Goal: Task Accomplishment & Management: Manage account settings

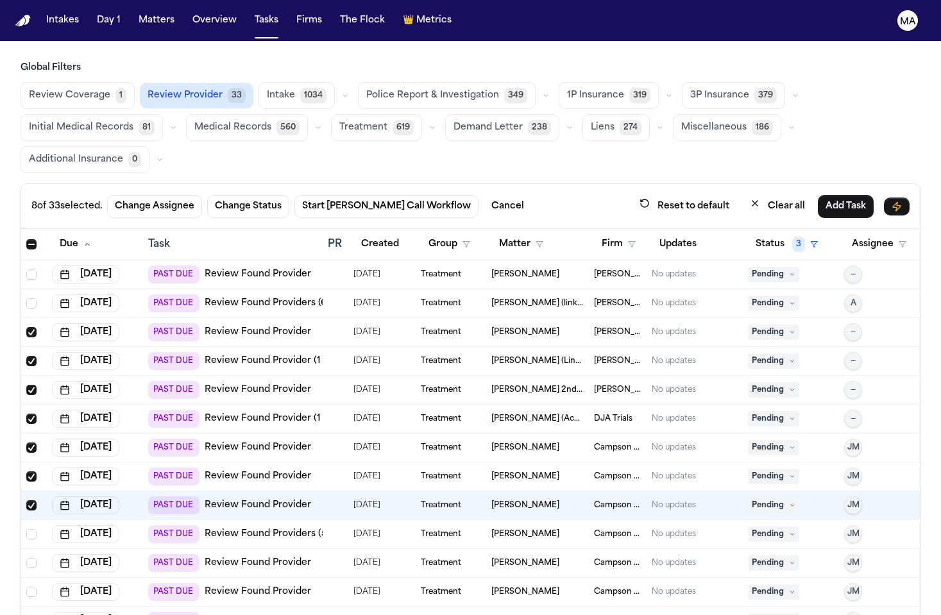
scroll to position [13, 0]
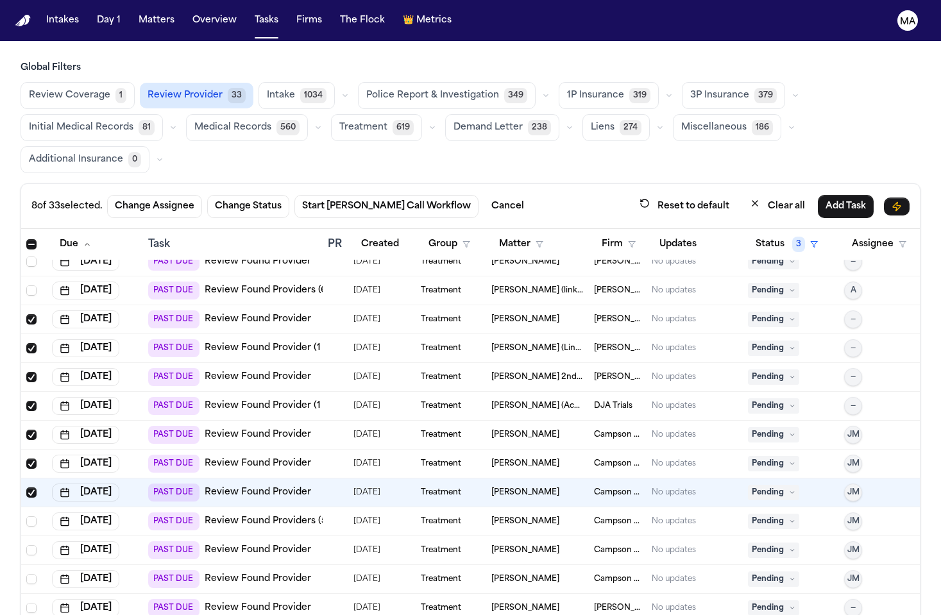
click at [222, 515] on link "Review Found Providers (5 to review)" at bounding box center [291, 521] width 172 height 13
click at [26, 517] on span "Select row" at bounding box center [31, 522] width 10 height 10
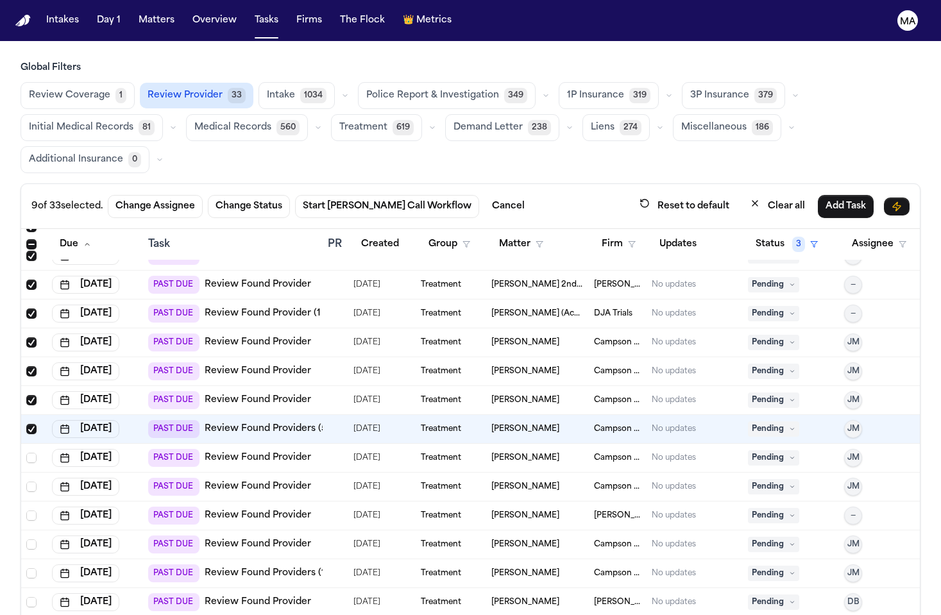
scroll to position [115, 0]
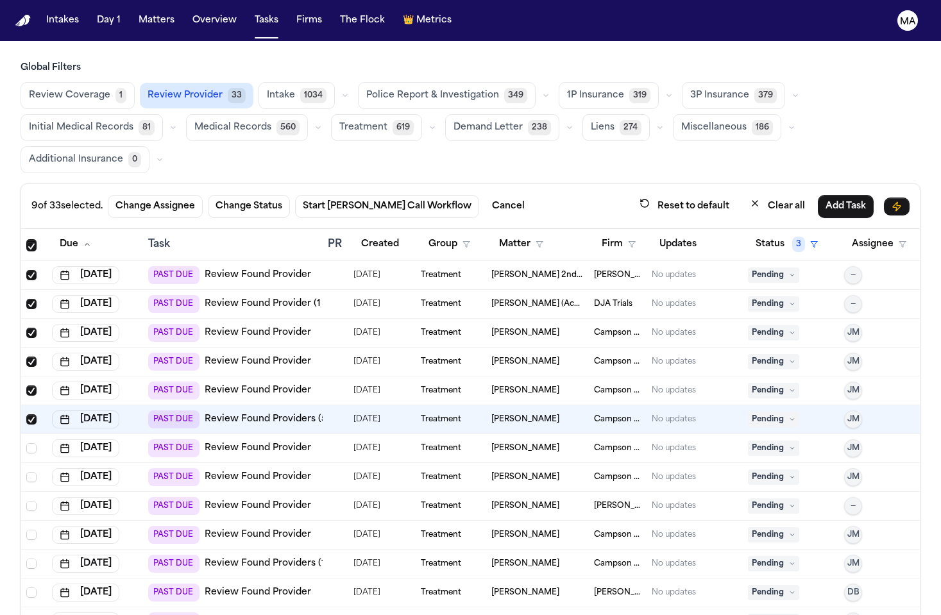
click at [234, 434] on td "PAST DUE Review Found Provider" at bounding box center [233, 448] width 180 height 29
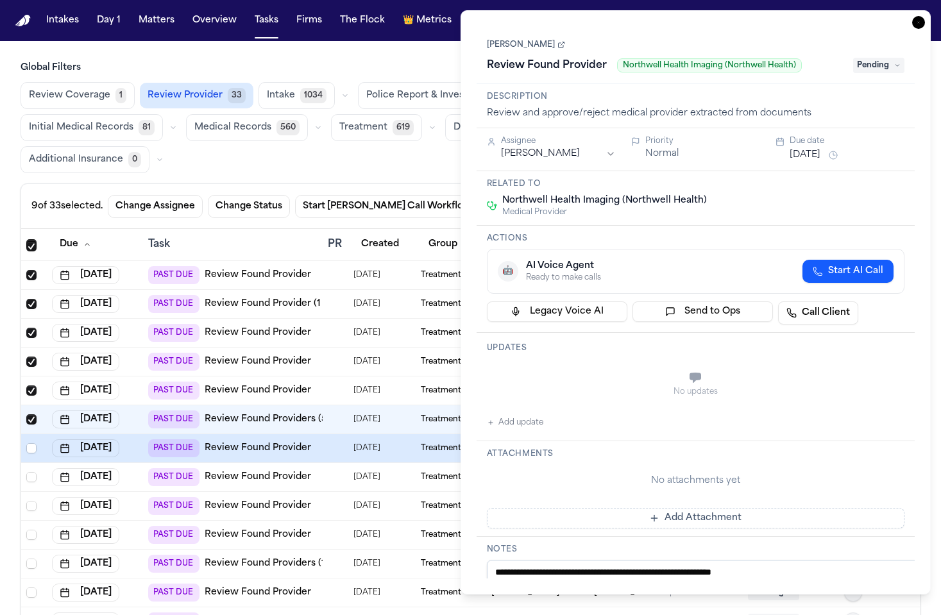
click at [925, 16] on icon "button" at bounding box center [919, 22] width 13 height 13
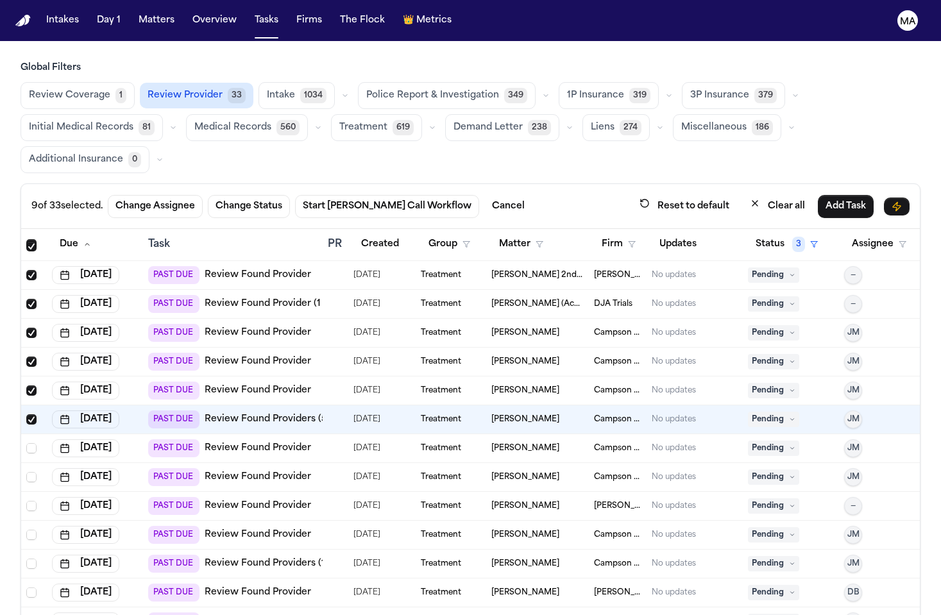
click at [223, 442] on link "Review Found Provider" at bounding box center [258, 448] width 107 height 13
click at [26, 443] on span "Select row" at bounding box center [31, 448] width 10 height 10
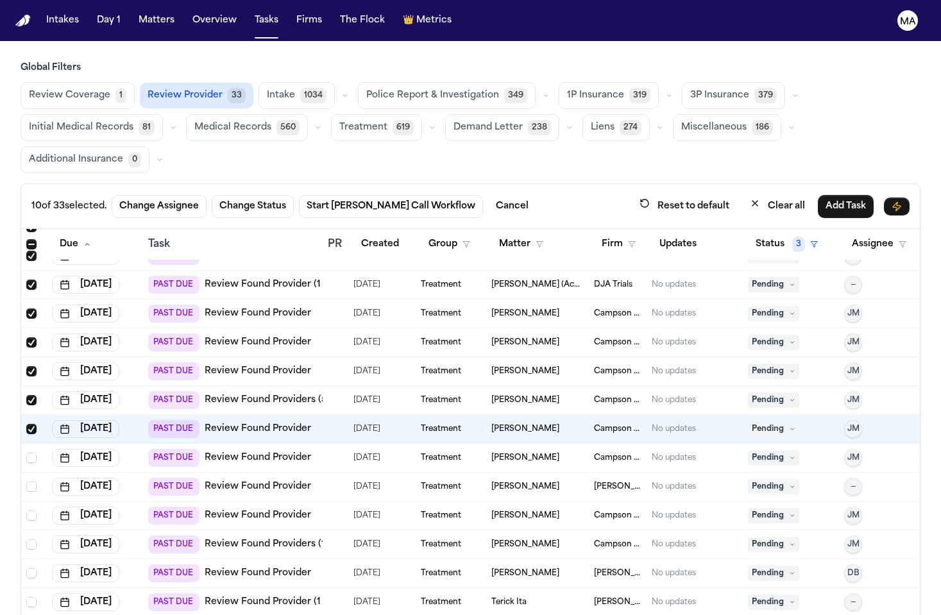
scroll to position [137, 0]
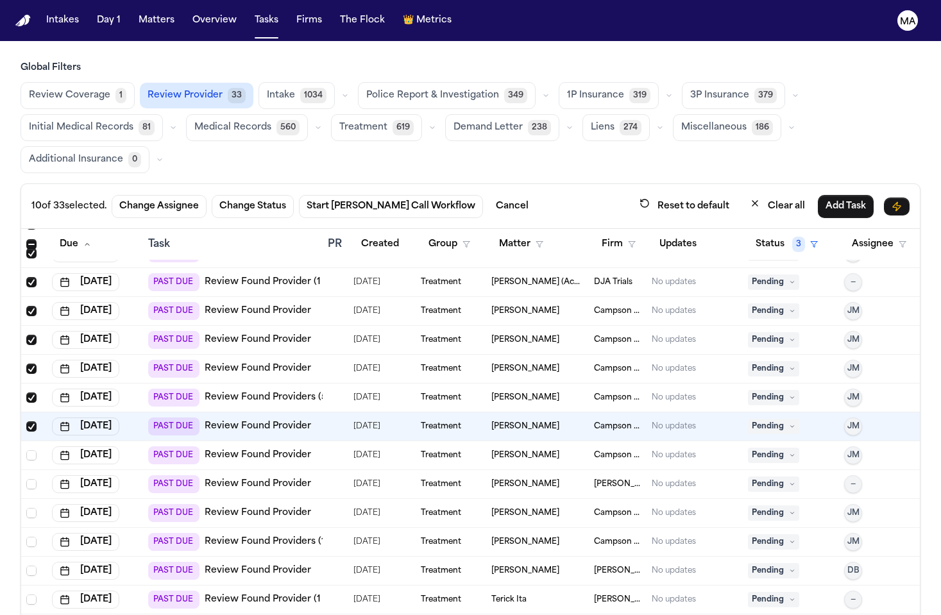
click at [237, 449] on link "Review Found Provider" at bounding box center [258, 455] width 107 height 13
click at [230, 449] on link "Review Found Provider" at bounding box center [258, 455] width 107 height 13
click at [26, 450] on span "Select row" at bounding box center [31, 455] width 10 height 10
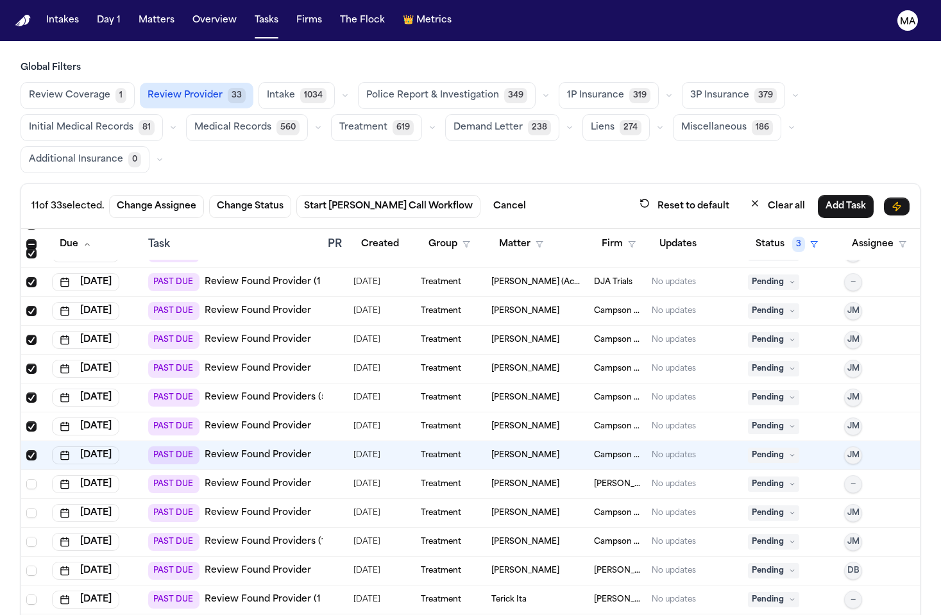
scroll to position [160, 0]
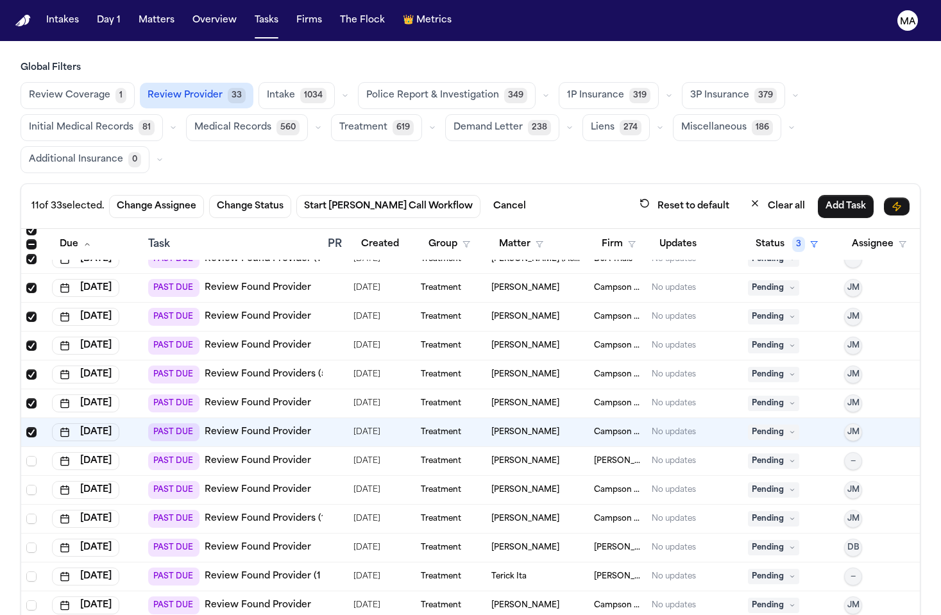
click at [236, 455] on link "Review Found Provider" at bounding box center [258, 461] width 107 height 13
click at [26, 456] on span "Select row" at bounding box center [31, 461] width 10 height 10
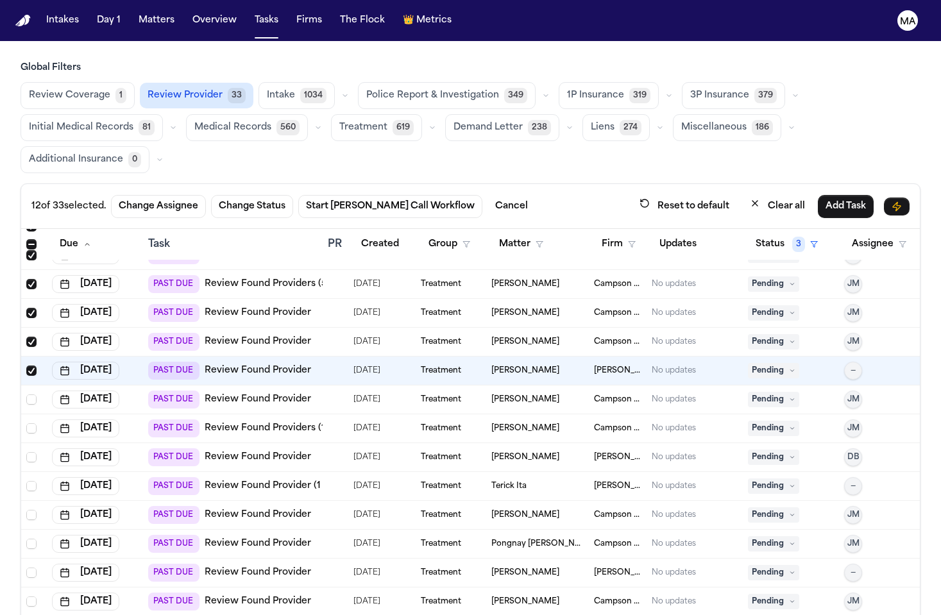
scroll to position [330, 0]
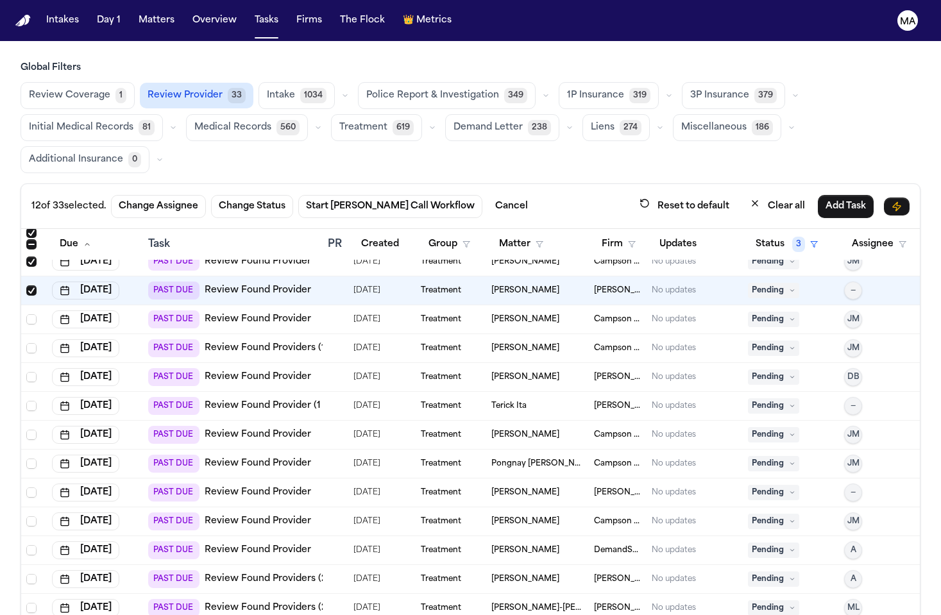
click at [218, 313] on link "Review Found Provider" at bounding box center [258, 319] width 107 height 13
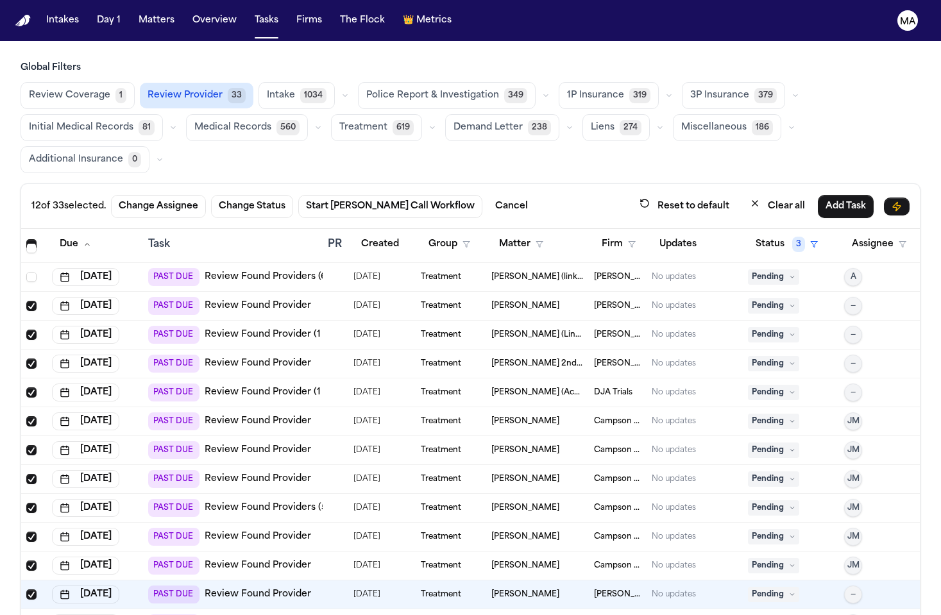
scroll to position [80, 0]
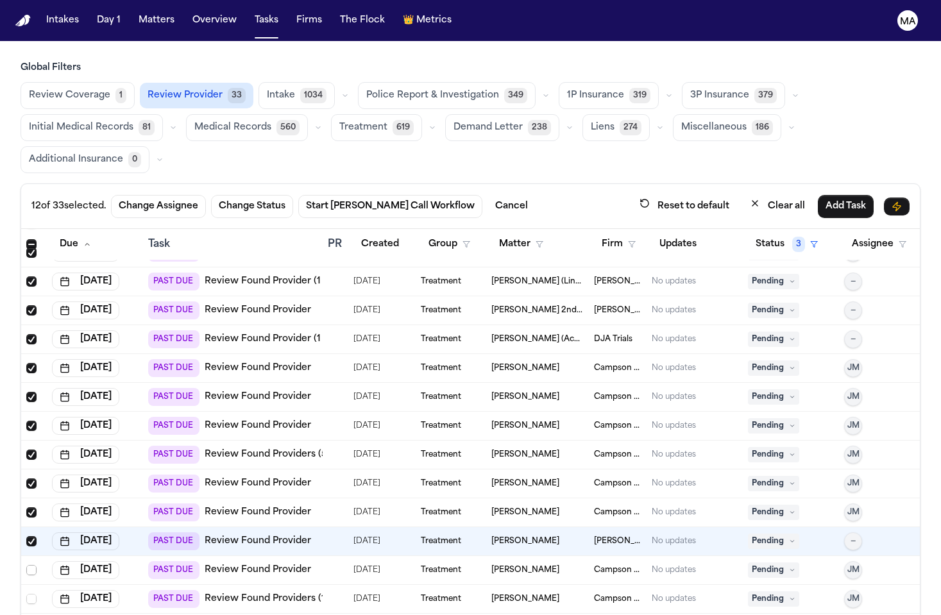
click at [26, 565] on span "Select row" at bounding box center [31, 570] width 10 height 10
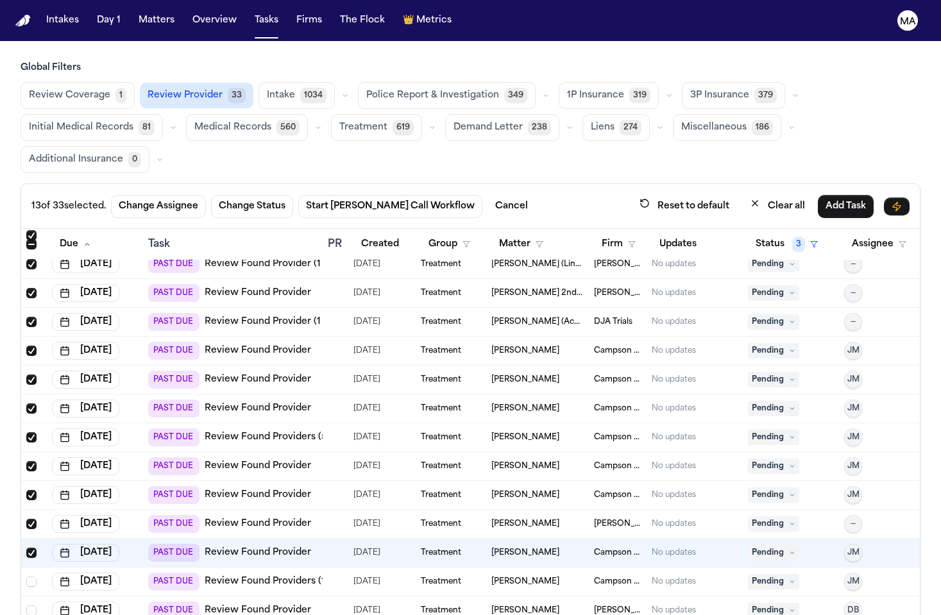
scroll to position [155, 0]
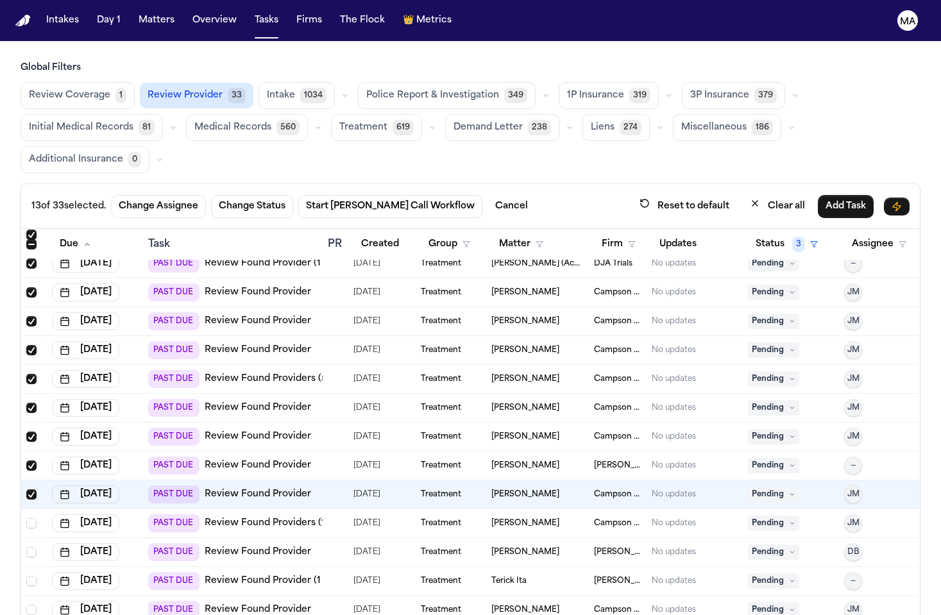
click at [240, 517] on link "Review Found Providers (11 to review)" at bounding box center [292, 523] width 174 height 13
click at [26, 518] on span "Select row" at bounding box center [31, 523] width 10 height 10
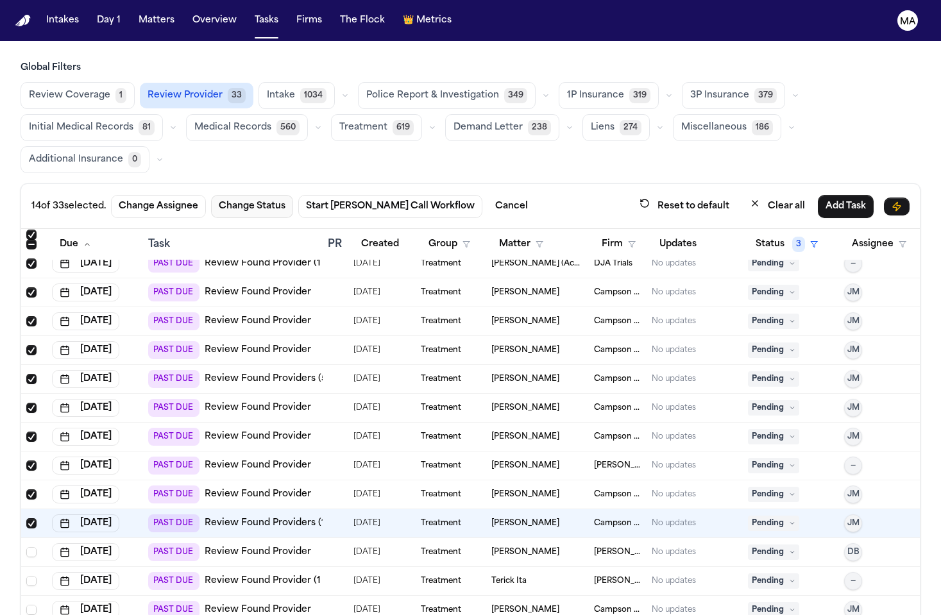
click at [211, 195] on button "Change Status" at bounding box center [252, 206] width 82 height 23
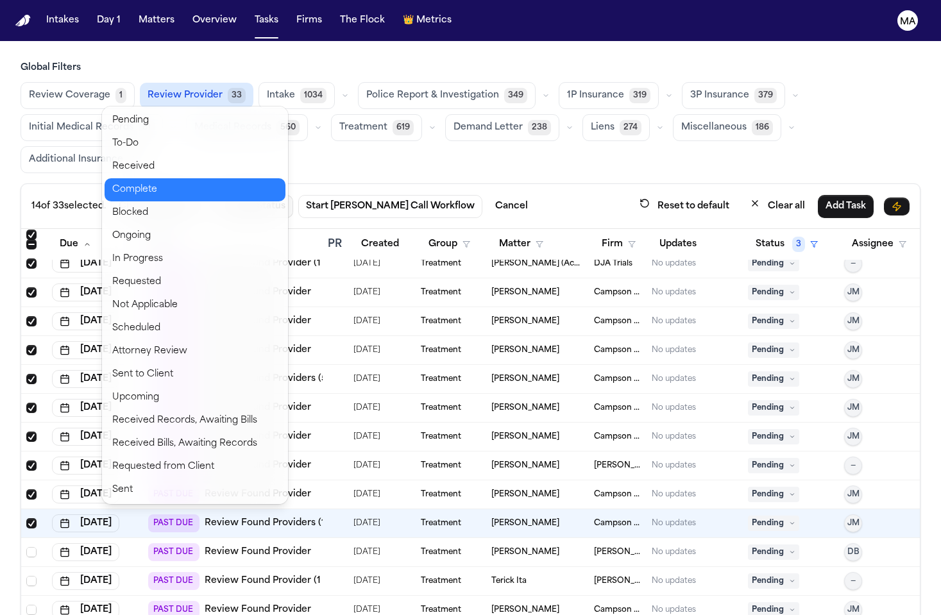
click at [127, 178] on button "Complete" at bounding box center [195, 189] width 181 height 23
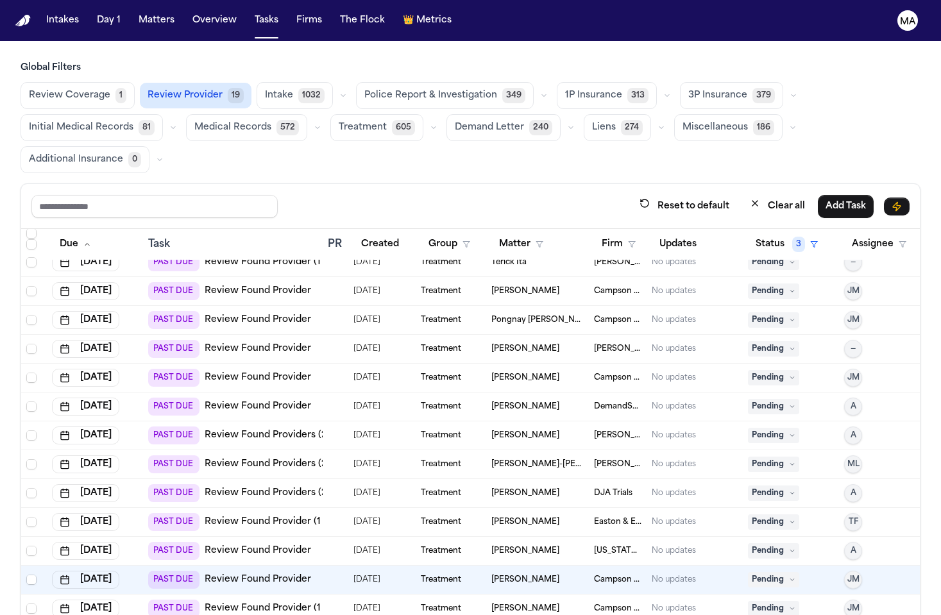
scroll to position [0, 0]
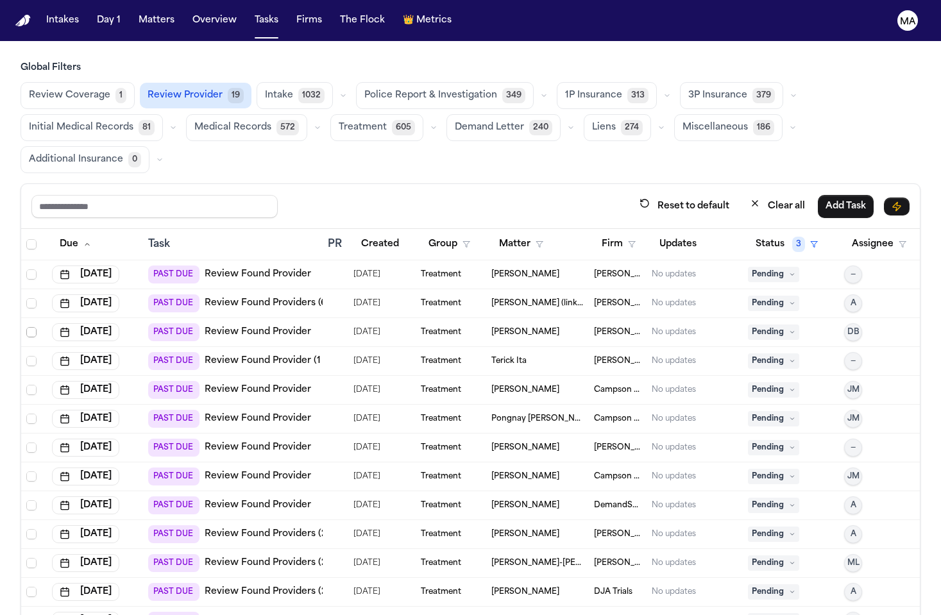
click at [26, 327] on span "Select row" at bounding box center [31, 332] width 10 height 10
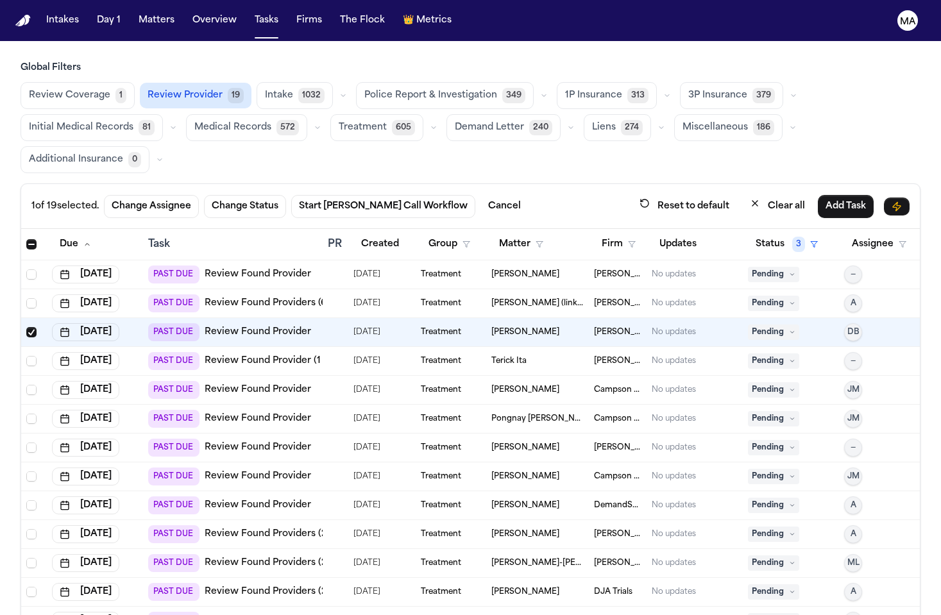
click at [237, 355] on link "Review Found Provider (1 to review)" at bounding box center [288, 361] width 166 height 13
click at [26, 356] on span "Select row" at bounding box center [31, 361] width 10 height 10
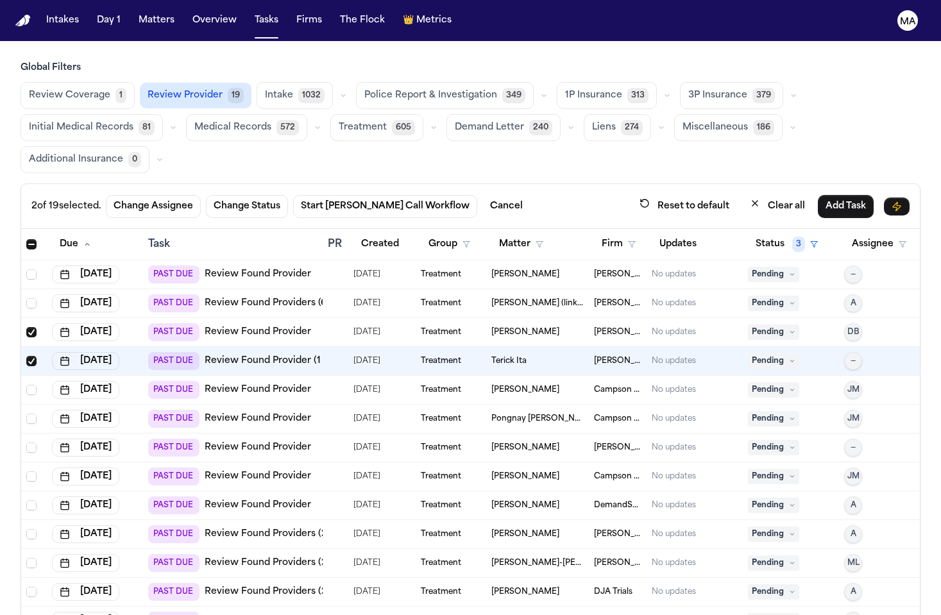
click at [224, 384] on link "Review Found Provider" at bounding box center [258, 390] width 107 height 13
click at [26, 385] on span "Select row" at bounding box center [31, 390] width 10 height 10
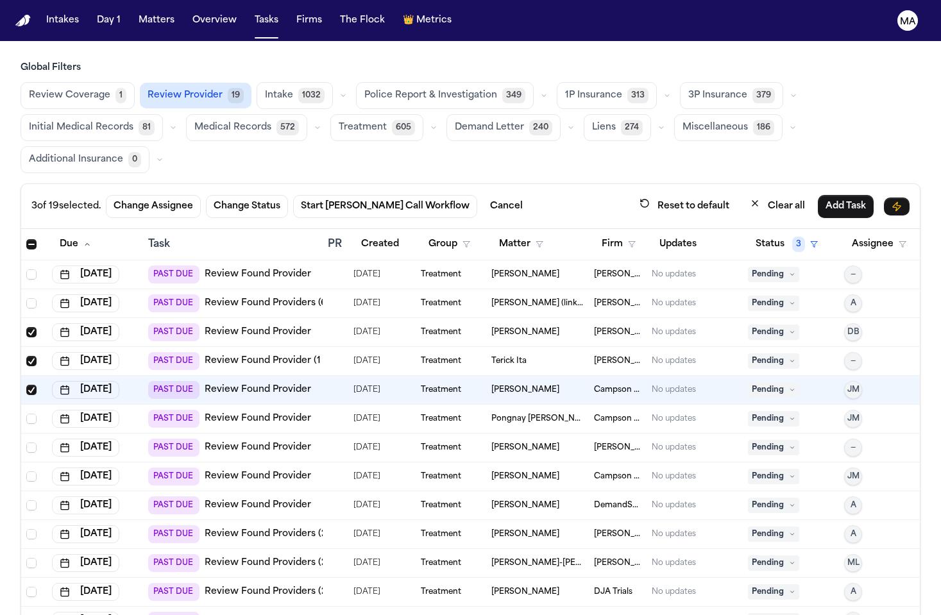
click at [219, 413] on link "Review Found Provider" at bounding box center [258, 419] width 107 height 13
click at [26, 414] on span "Select row" at bounding box center [31, 419] width 10 height 10
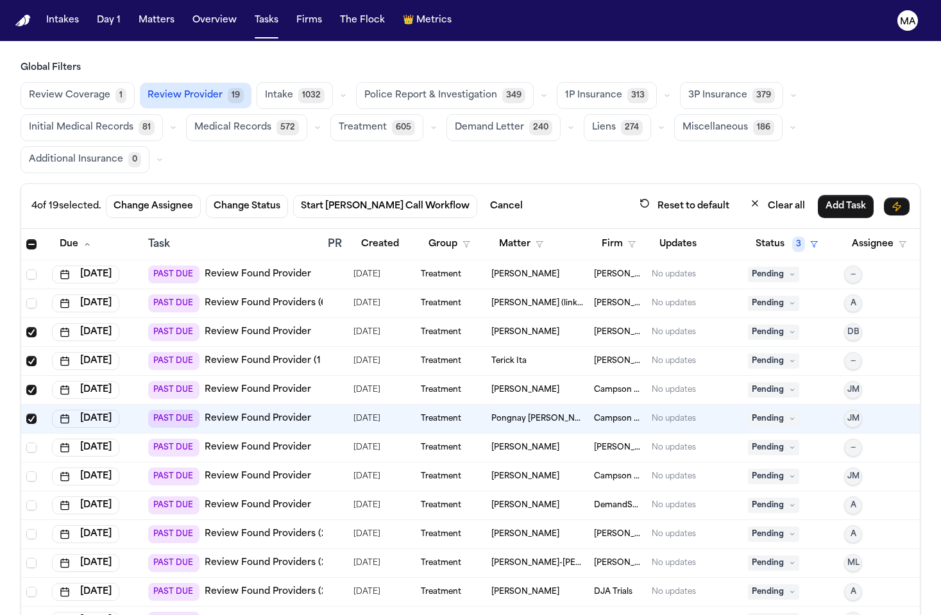
click at [218, 441] on link "Review Found Provider" at bounding box center [258, 447] width 107 height 13
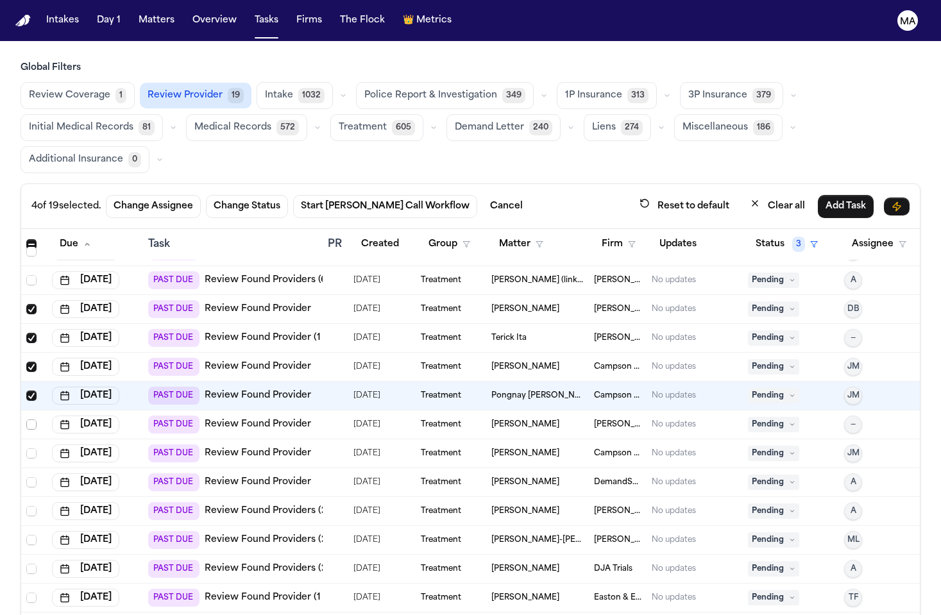
click at [26, 420] on span "Select row" at bounding box center [31, 425] width 10 height 10
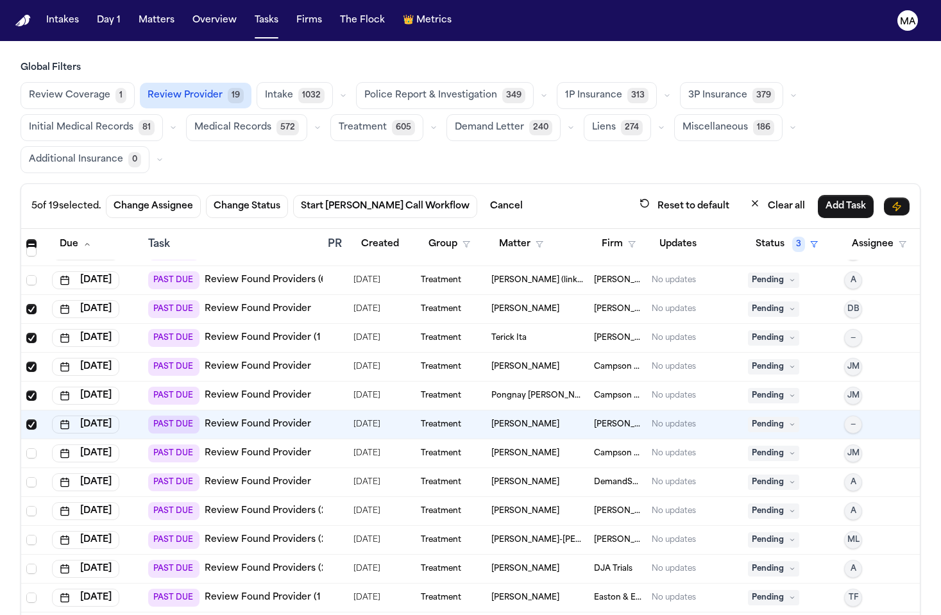
scroll to position [40, 0]
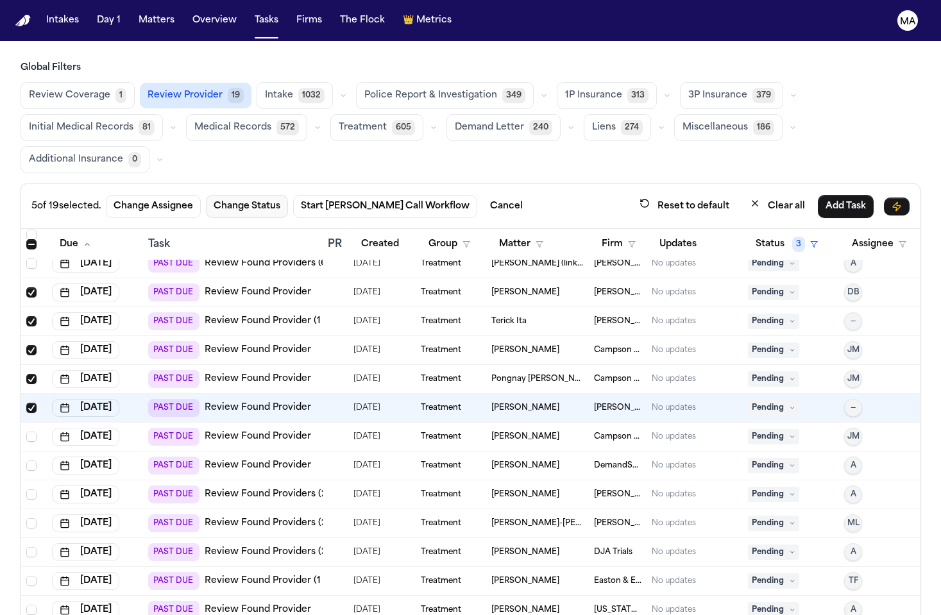
click at [206, 195] on button "Change Status" at bounding box center [247, 206] width 82 height 23
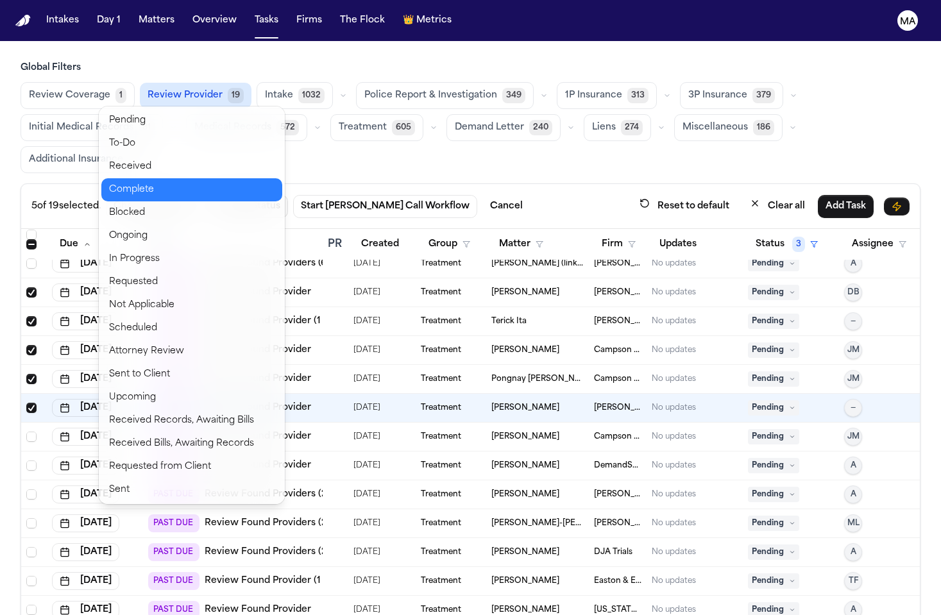
click at [128, 178] on button "Complete" at bounding box center [191, 189] width 181 height 23
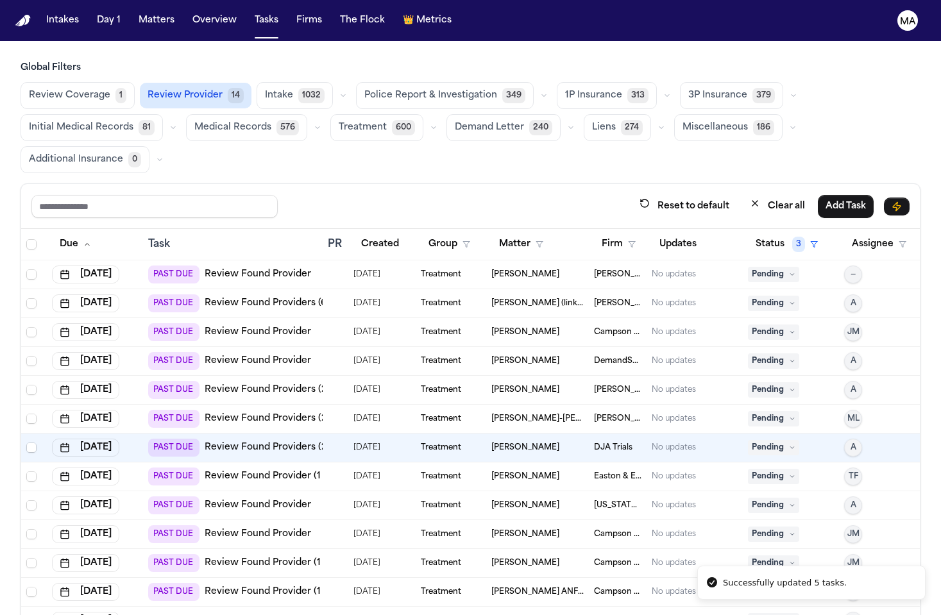
scroll to position [0, 0]
click at [178, 41] on main "Global Filters Review Coverage 1 Review Provider 14 Intake 1032 Police Report &…" at bounding box center [470, 328] width 941 height 574
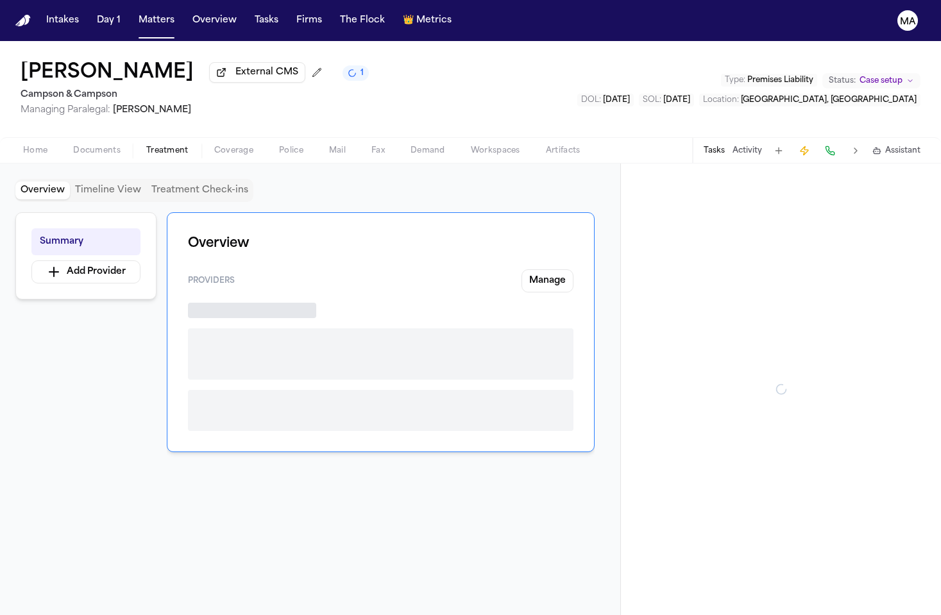
click at [133, 143] on button "Treatment" at bounding box center [167, 150] width 68 height 15
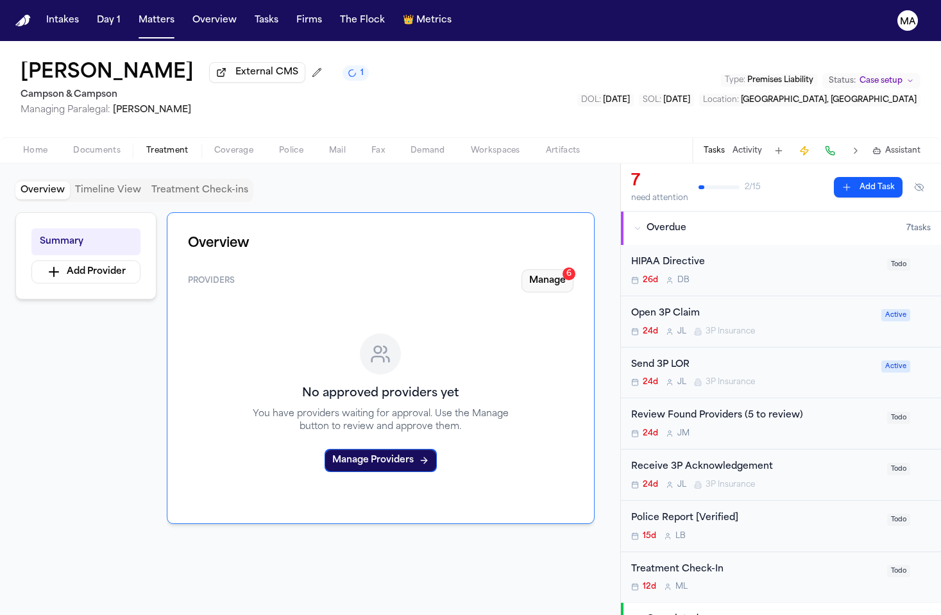
click at [574, 270] on button "Manage 6" at bounding box center [548, 281] width 52 height 23
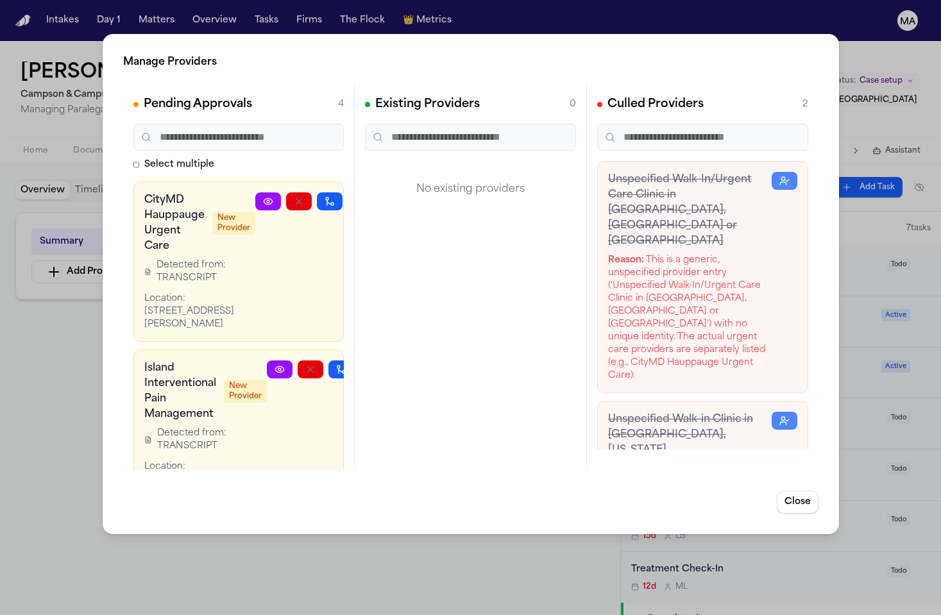
click at [348, 193] on button "button" at bounding box center [361, 202] width 26 height 18
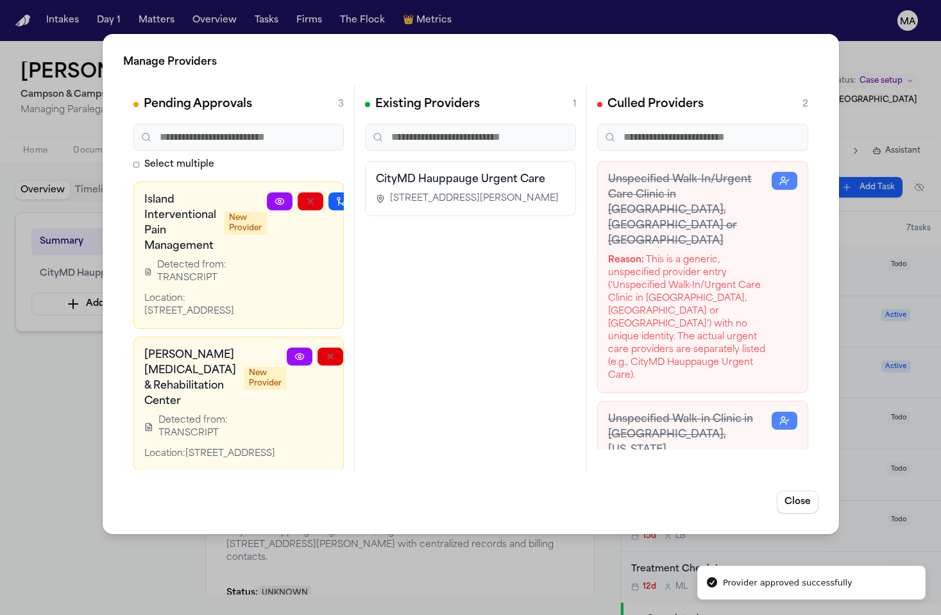
click at [368, 199] on icon "button" at bounding box center [371, 201] width 7 height 4
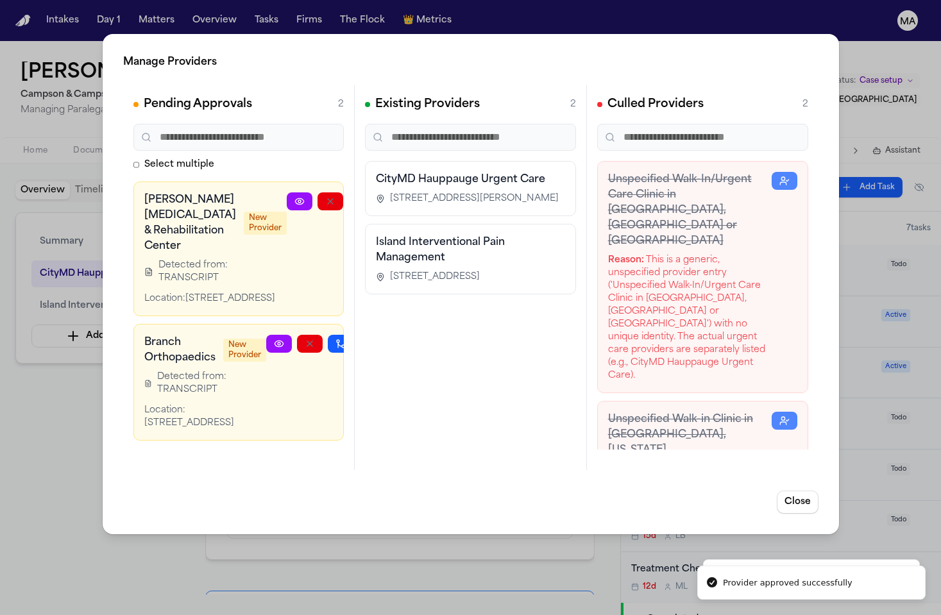
click at [387, 196] on icon "button" at bounding box center [392, 201] width 10 height 10
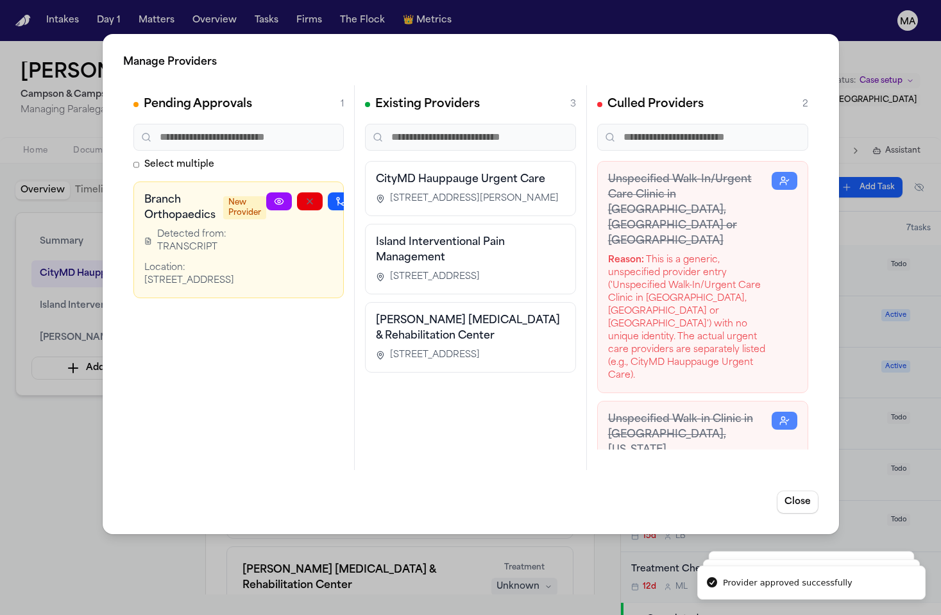
click at [366, 196] on icon "button" at bounding box center [371, 201] width 10 height 10
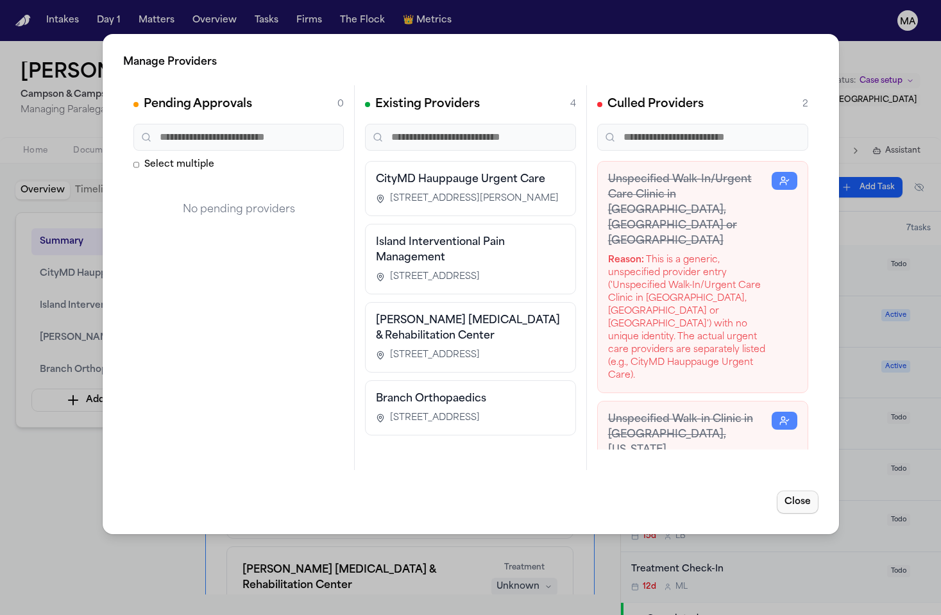
click at [818, 491] on button "Close" at bounding box center [798, 502] width 42 height 23
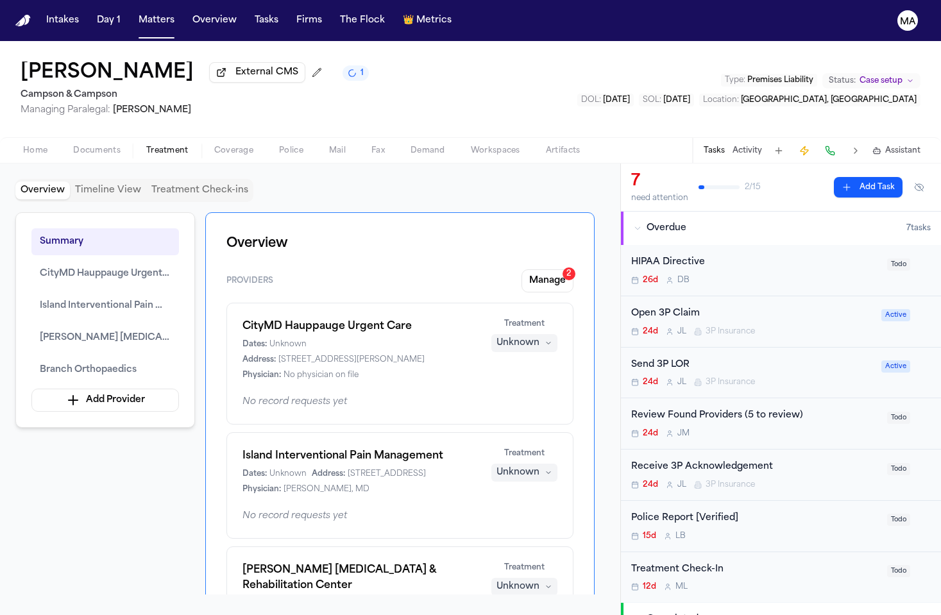
click at [540, 337] on div "Unknown" at bounding box center [518, 343] width 43 height 13
click at [554, 229] on span "Completed" at bounding box center [558, 235] width 51 height 13
click at [118, 342] on div "Summary CityMD Hauppauge Urgent Care Island Interventional Pain Management Pear…" at bounding box center [310, 403] width 590 height 382
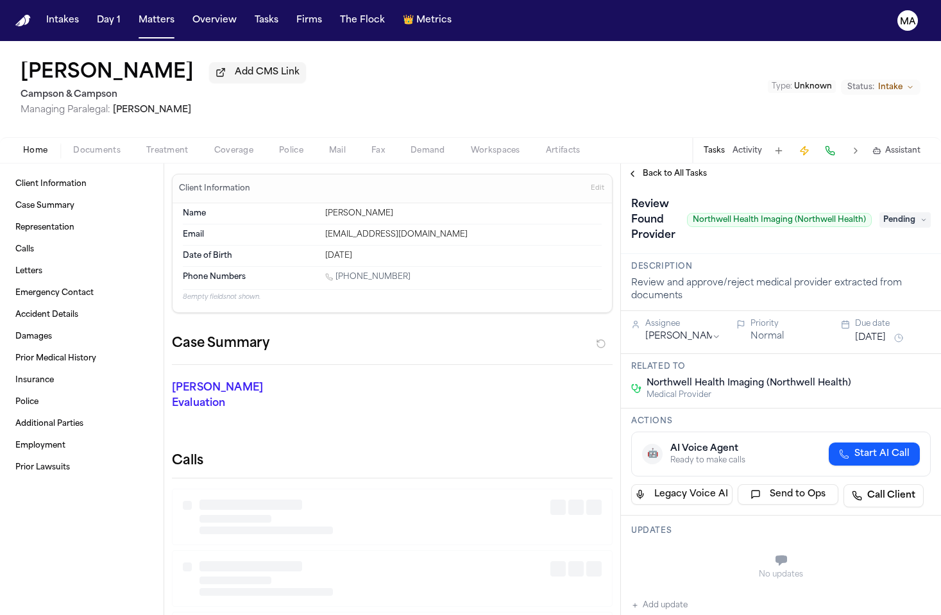
click at [146, 146] on span "Treatment" at bounding box center [167, 151] width 42 height 10
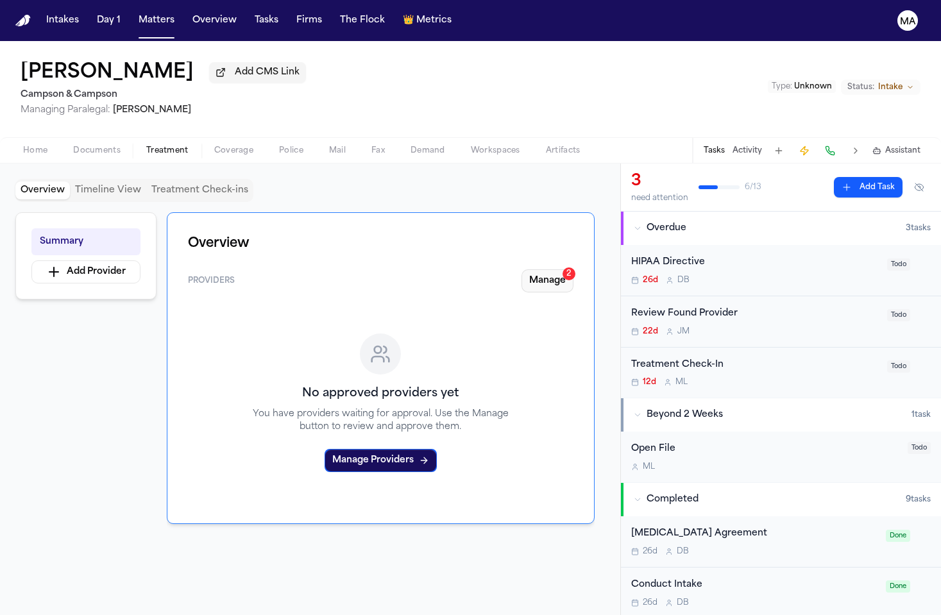
click at [574, 270] on button "Manage 2" at bounding box center [548, 281] width 52 height 23
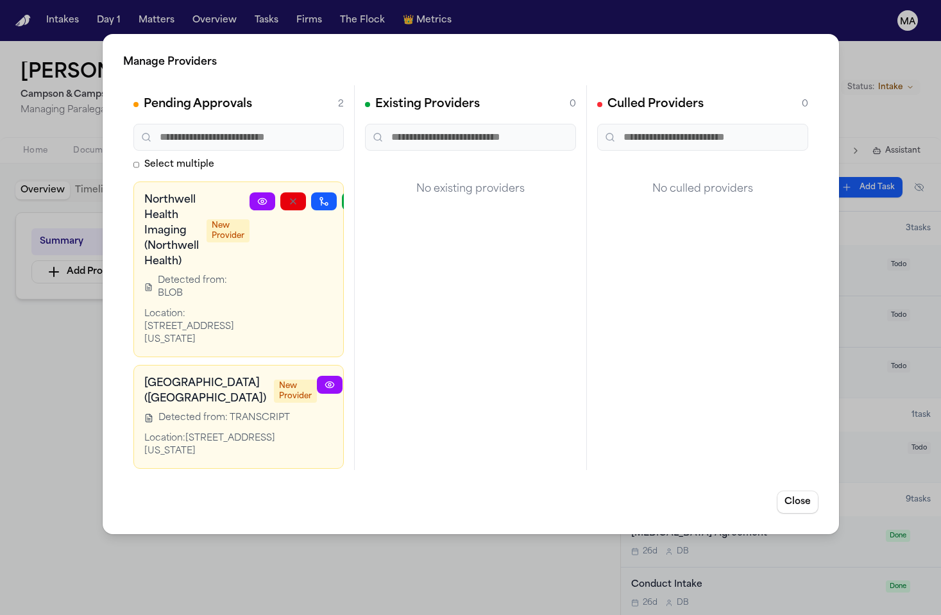
click at [418, 382] on icon "button" at bounding box center [421, 384] width 7 height 4
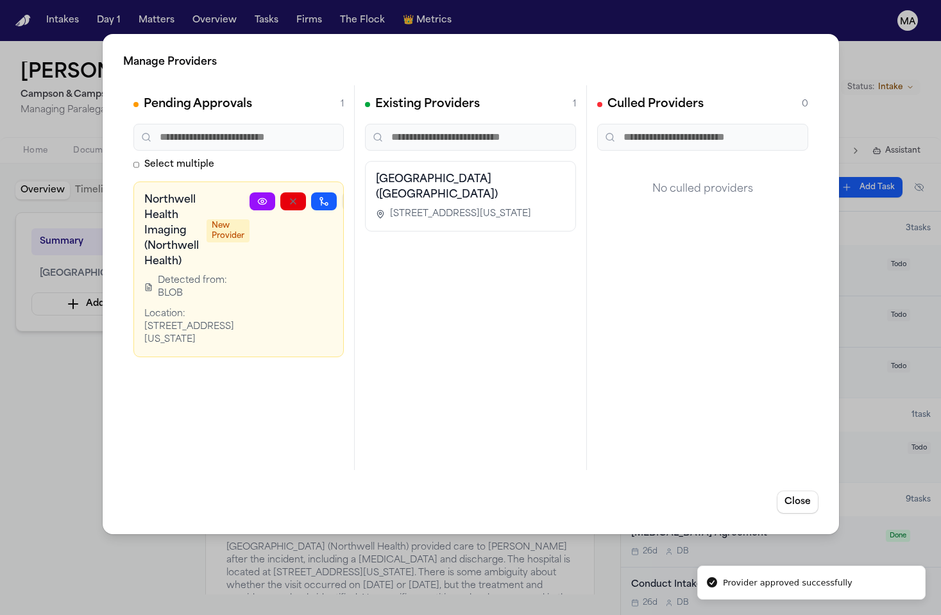
click at [350, 196] on icon "button" at bounding box center [355, 201] width 10 height 10
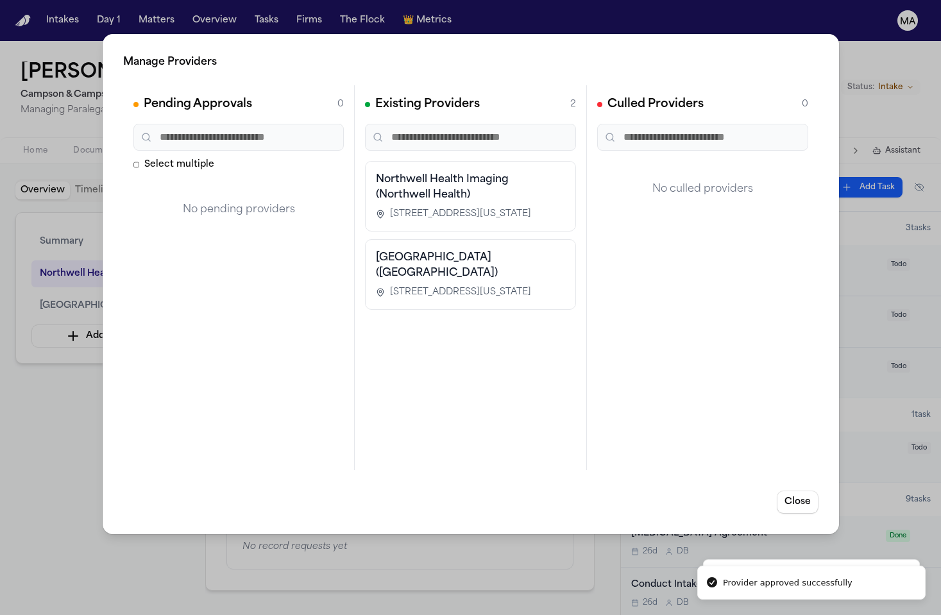
click at [72, 279] on div "Manage Providers Pending Approvals 0 Select multiple No pending providers Exist…" at bounding box center [470, 307] width 941 height 615
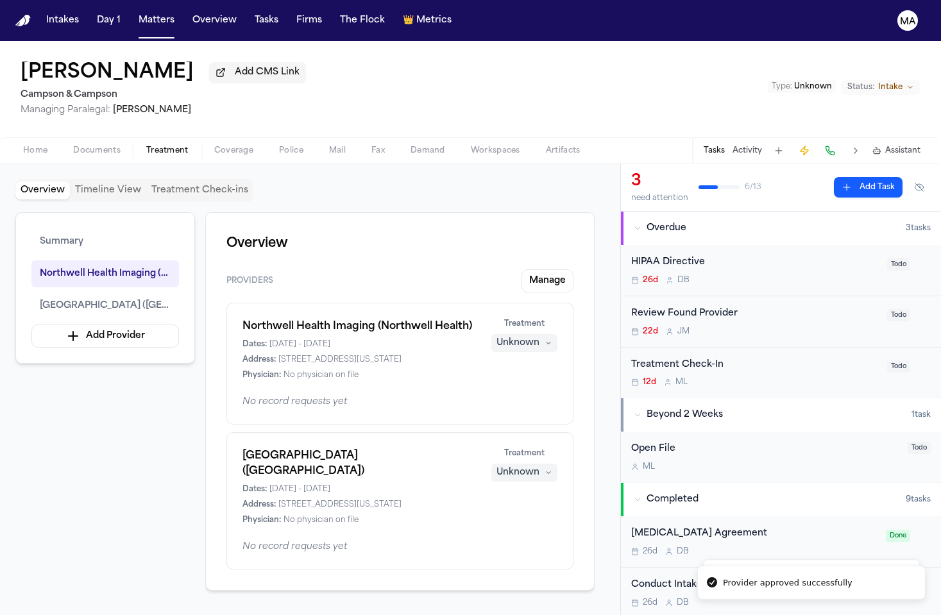
scroll to position [23, 0]
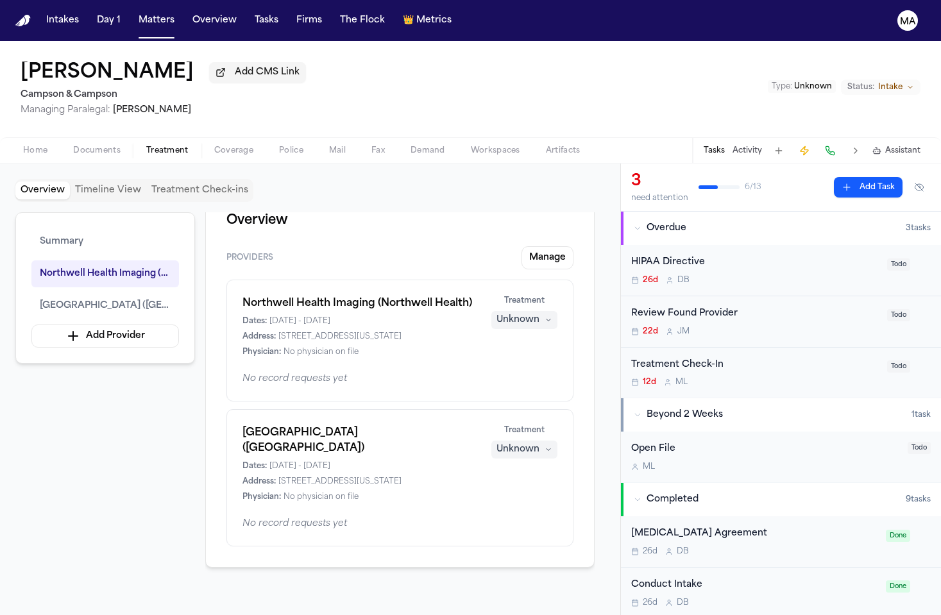
click at [540, 443] on div "Unknown" at bounding box center [518, 449] width 43 height 13
click at [553, 276] on span "Completed" at bounding box center [558, 282] width 51 height 13
click at [540, 314] on div "Unknown" at bounding box center [518, 320] width 43 height 13
click at [551, 206] on span "Completed" at bounding box center [558, 212] width 51 height 13
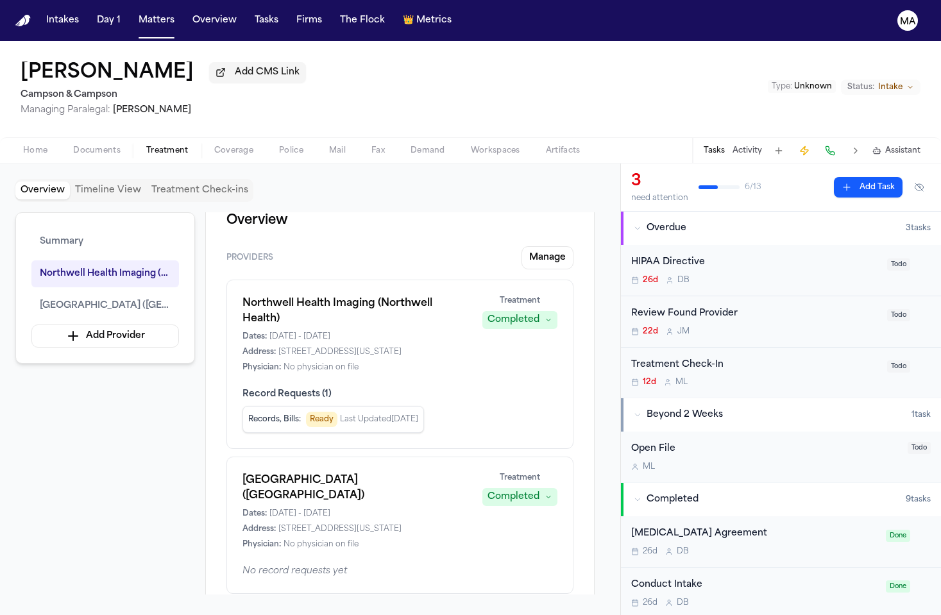
click at [145, 379] on div "Summary Northwell Health Imaging (Northwell Health) Lenox Hill Hospital (Northw…" at bounding box center [310, 403] width 590 height 382
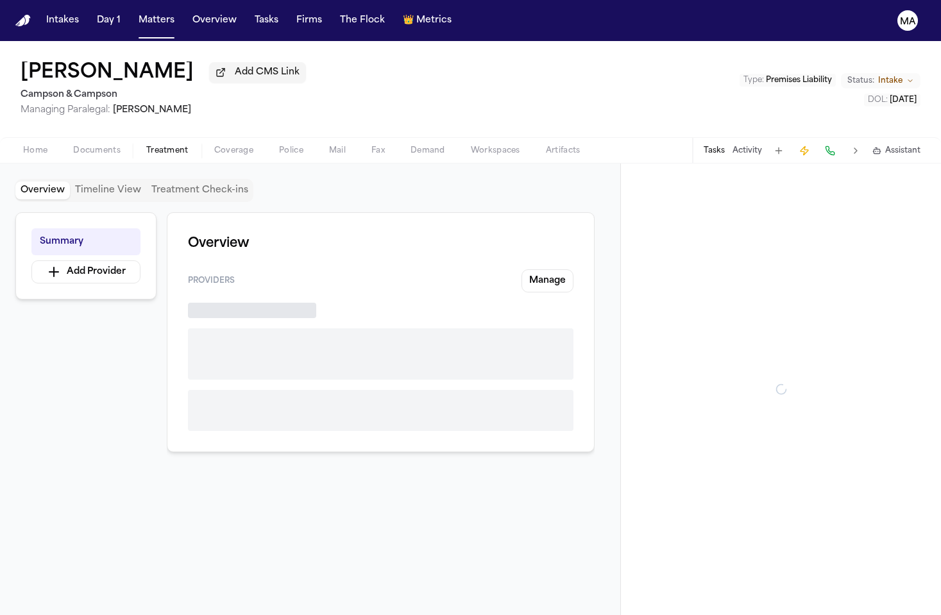
click at [146, 146] on span "Treatment" at bounding box center [167, 151] width 42 height 10
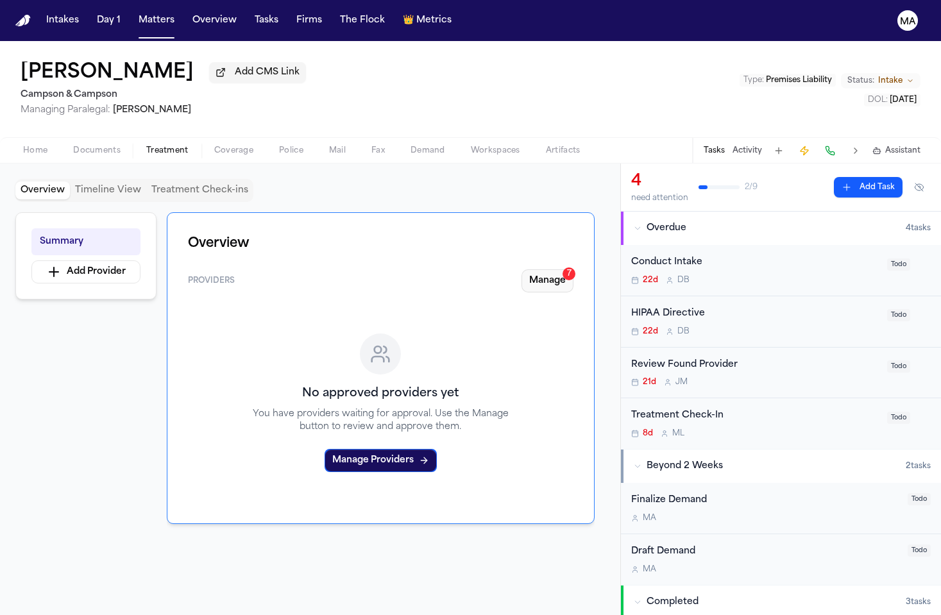
click at [574, 270] on button "Manage 7" at bounding box center [548, 281] width 52 height 23
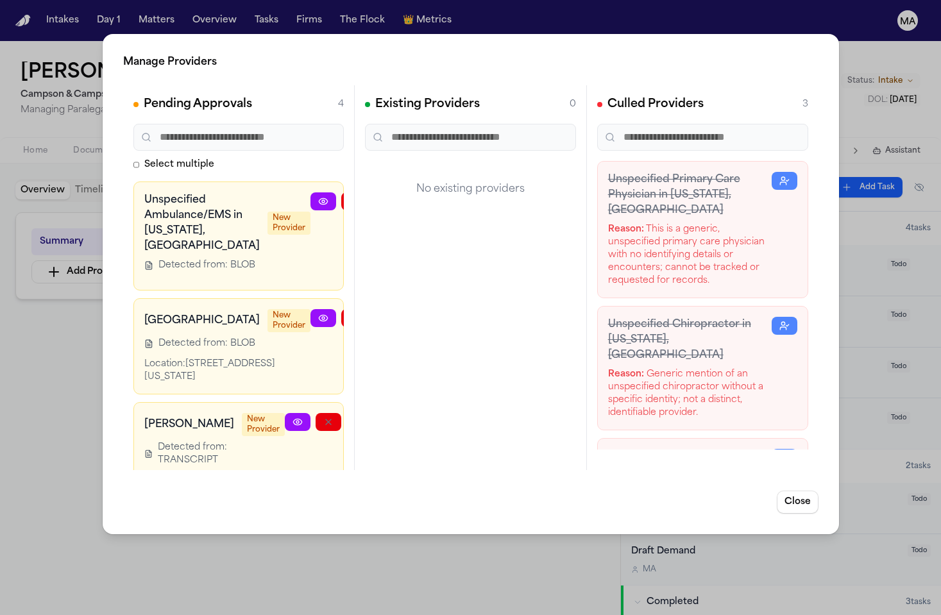
click at [411, 313] on icon "button" at bounding box center [416, 318] width 10 height 10
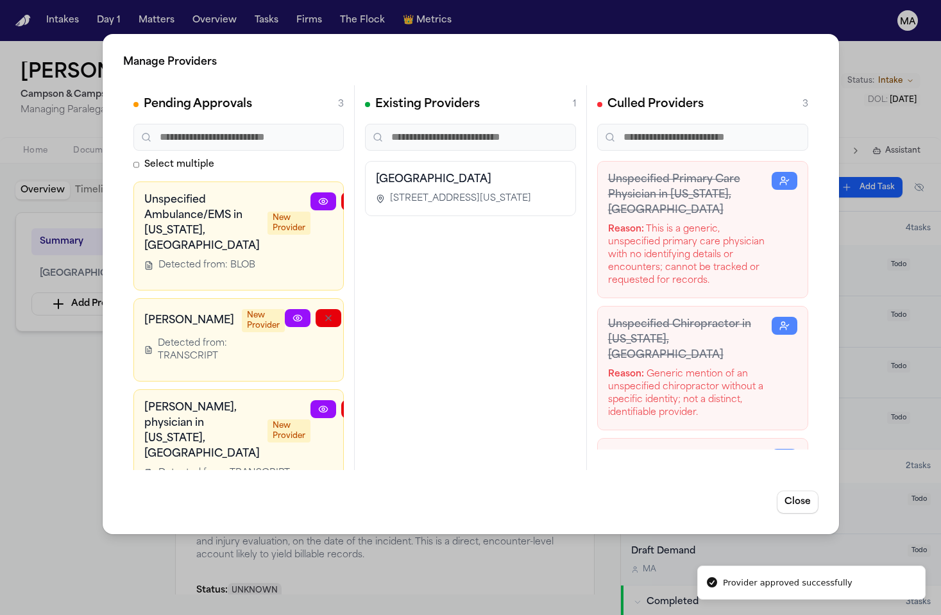
click at [385, 313] on icon "button" at bounding box center [390, 318] width 10 height 10
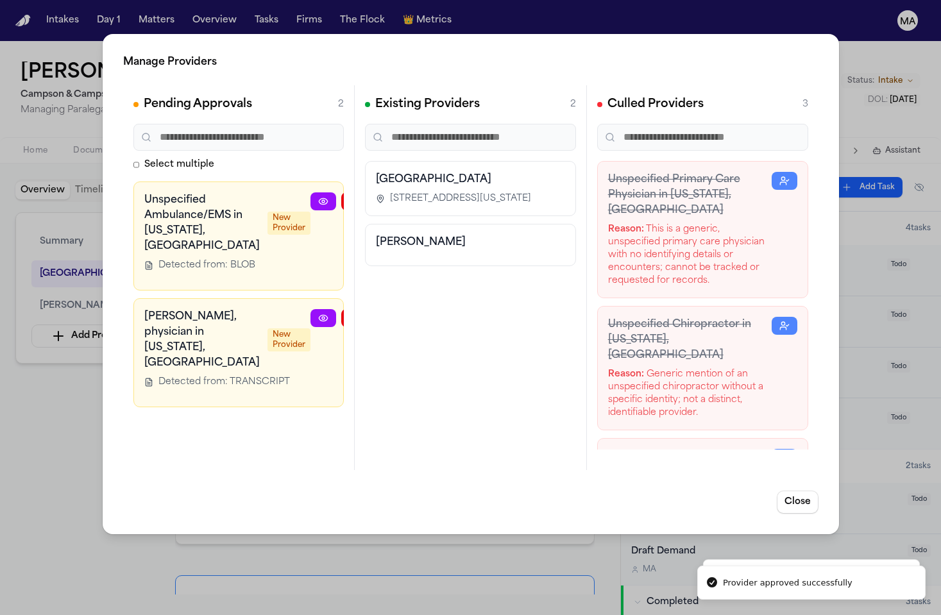
click at [411, 313] on icon "button" at bounding box center [416, 318] width 10 height 10
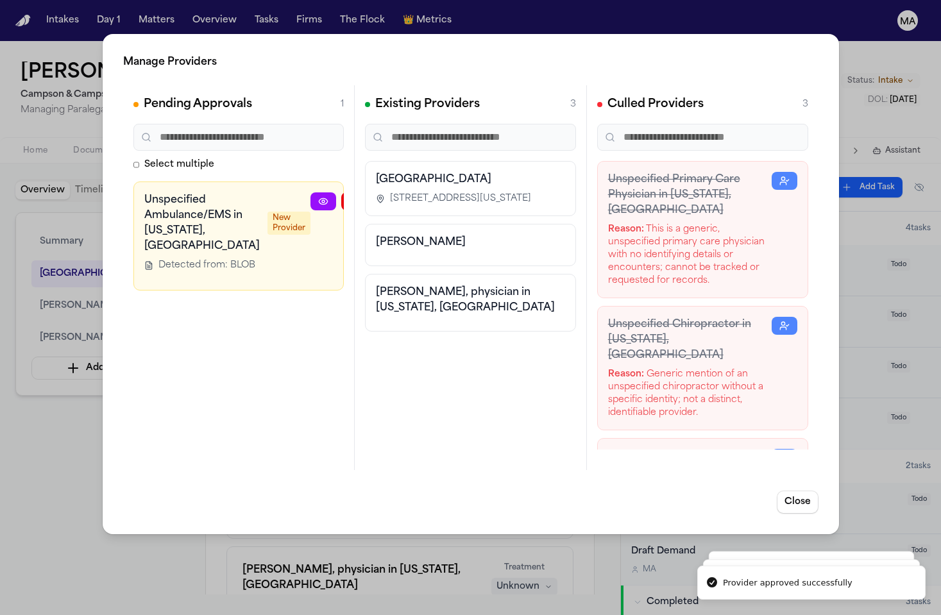
click at [411, 196] on icon "button" at bounding box center [416, 201] width 10 height 10
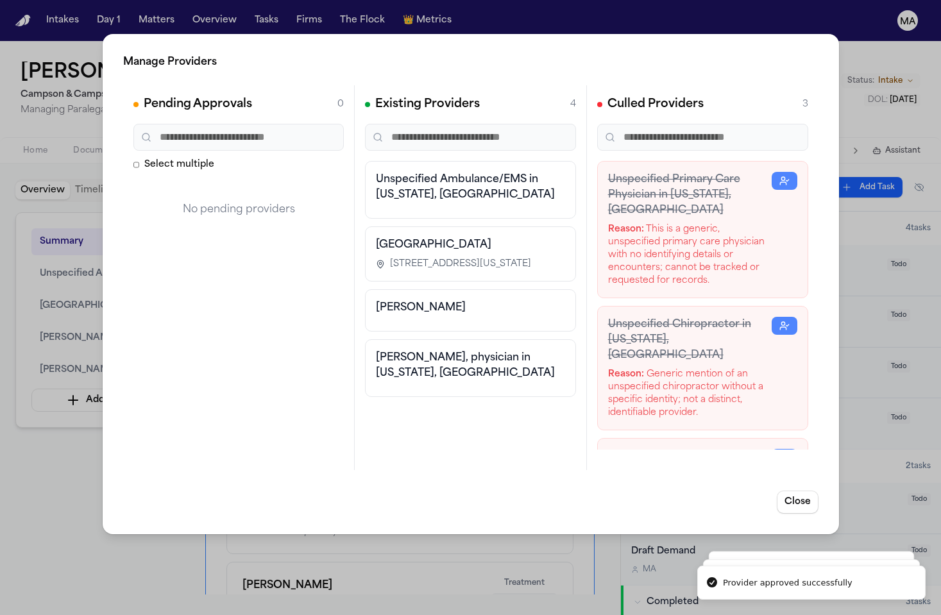
click at [46, 375] on div "Manage Providers Pending Approvals 0 Select multiple No pending providers Exist…" at bounding box center [470, 307] width 941 height 615
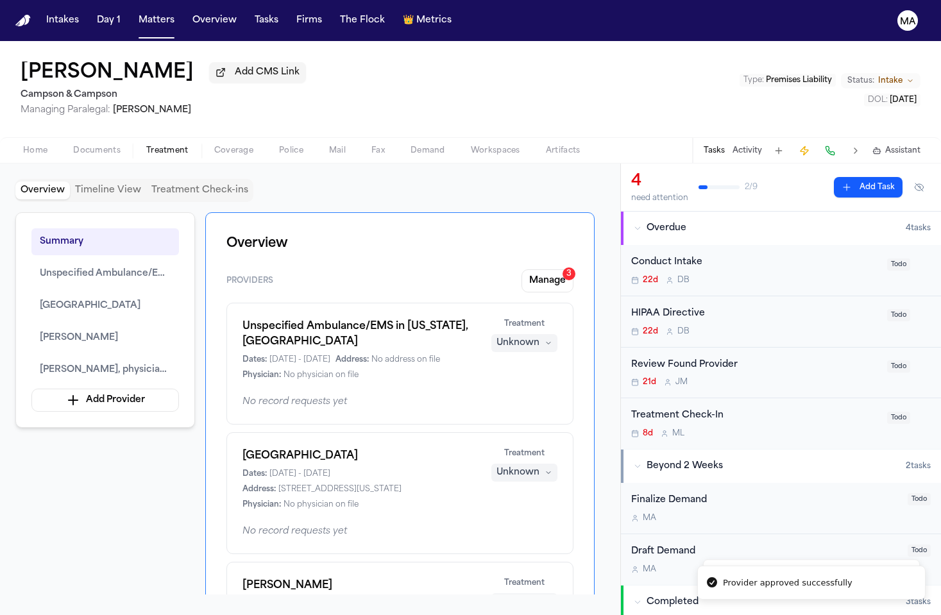
scroll to position [27, 0]
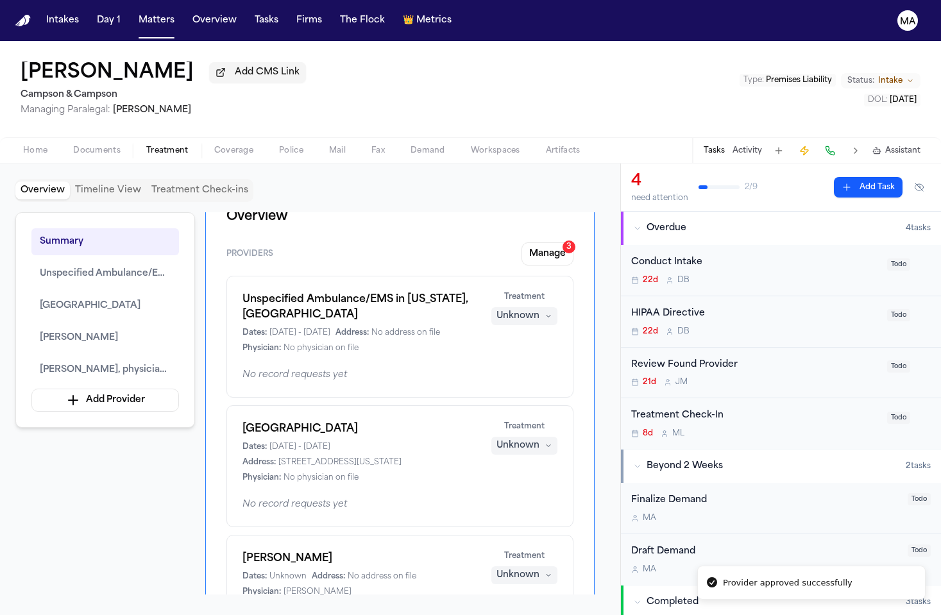
click at [540, 440] on div "Unknown" at bounding box center [518, 446] width 43 height 13
click at [551, 264] on span "Completed" at bounding box center [558, 270] width 51 height 13
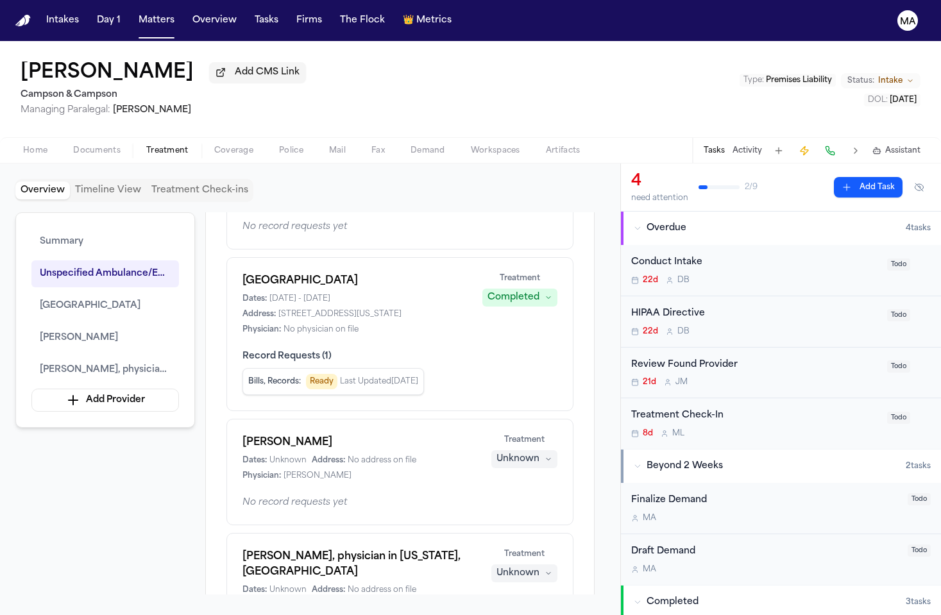
scroll to position [289, 0]
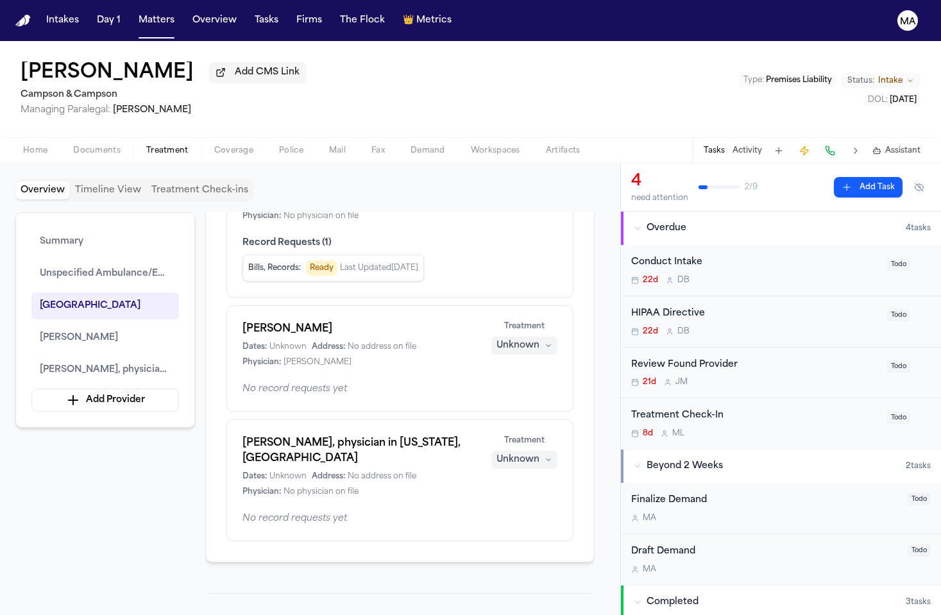
click at [112, 372] on div "Summary Unspecified Ambulance/EMS in New York, NY Mount Sinai West Dr. Nele She…" at bounding box center [310, 403] width 590 height 382
click at [133, 353] on div "Summary Unspecified Ambulance/EMS in New York, NY Mount Sinai West Dr. Nele She…" at bounding box center [310, 403] width 590 height 382
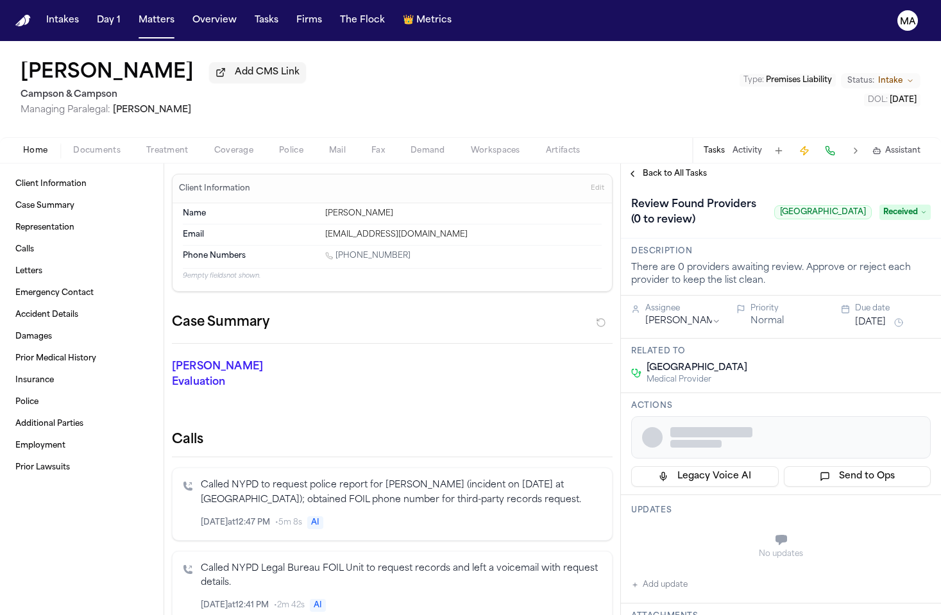
click at [146, 146] on span "Treatment" at bounding box center [167, 151] width 42 height 10
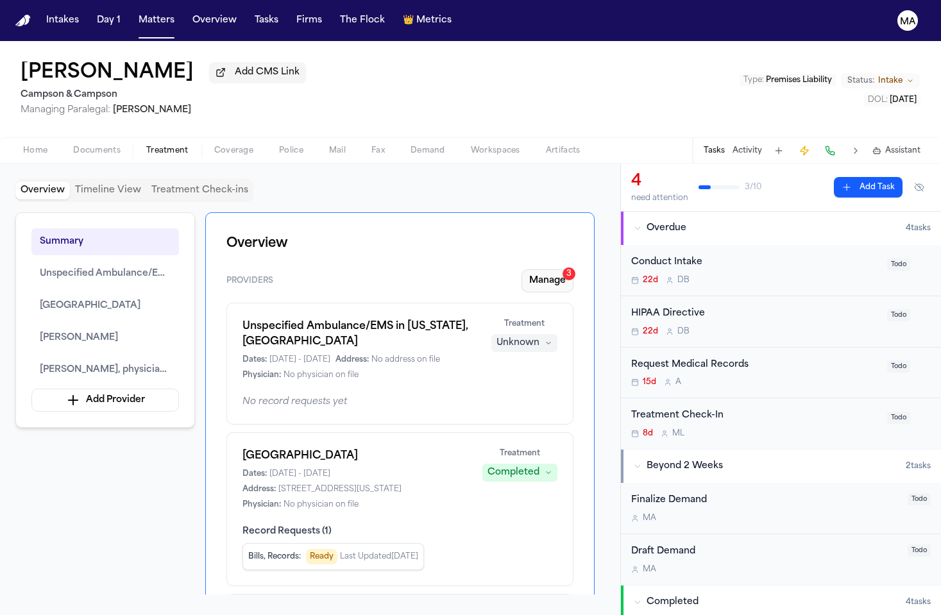
click at [574, 270] on button "Manage 3" at bounding box center [548, 281] width 52 height 23
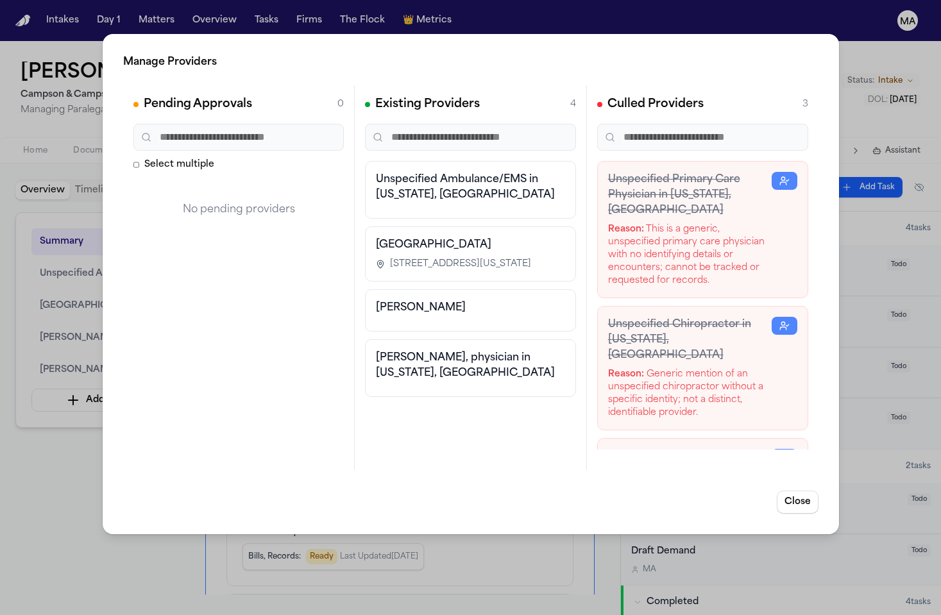
click at [30, 304] on div "Manage Providers Pending Approvals 0 Select multiple No pending providers Exist…" at bounding box center [470, 307] width 941 height 615
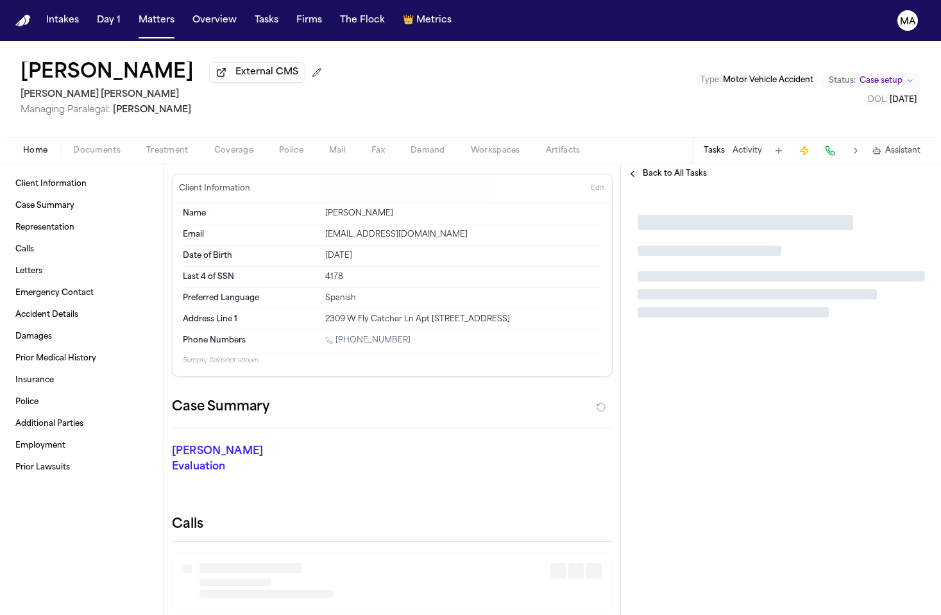
click at [133, 143] on button "Treatment" at bounding box center [167, 150] width 68 height 15
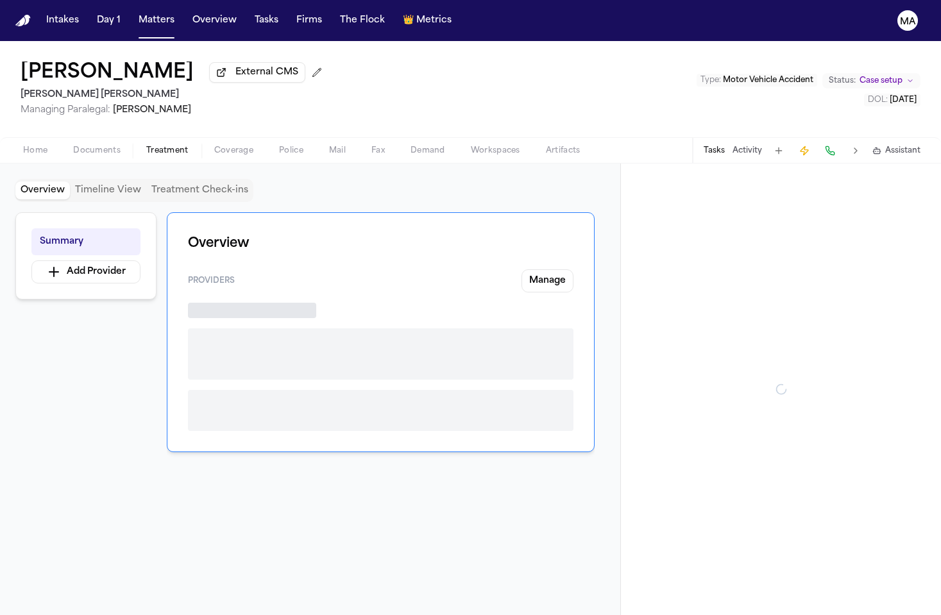
click at [201, 143] on button "Coverage" at bounding box center [233, 150] width 65 height 15
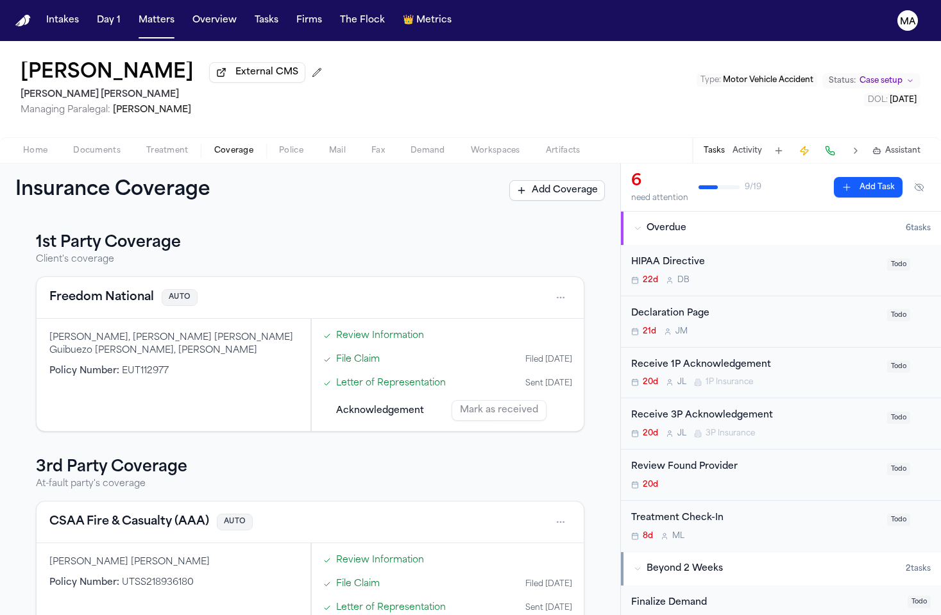
click at [146, 146] on span "Treatment" at bounding box center [167, 151] width 42 height 10
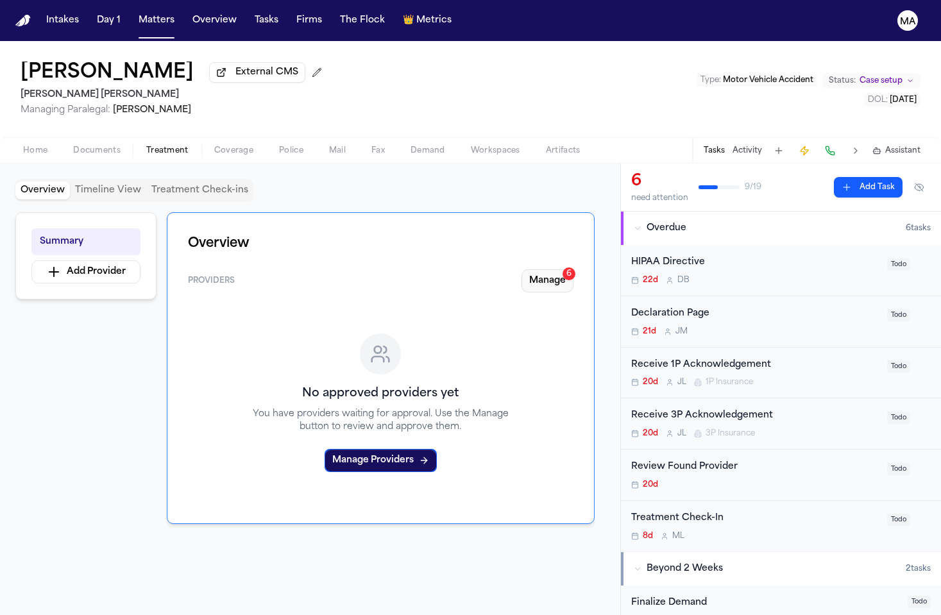
click at [574, 270] on button "Manage 6" at bounding box center [548, 281] width 52 height 23
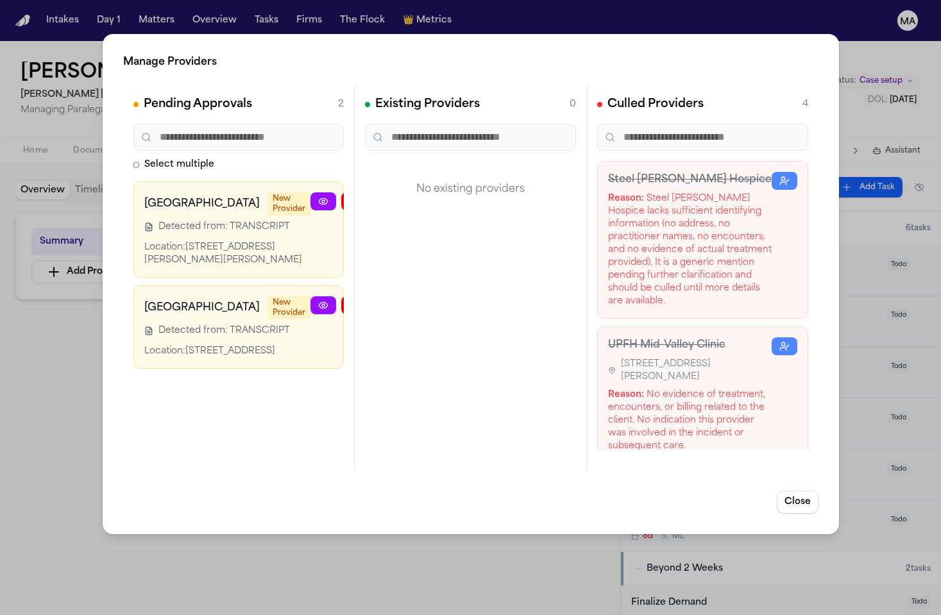
click at [411, 196] on icon "button" at bounding box center [416, 201] width 10 height 10
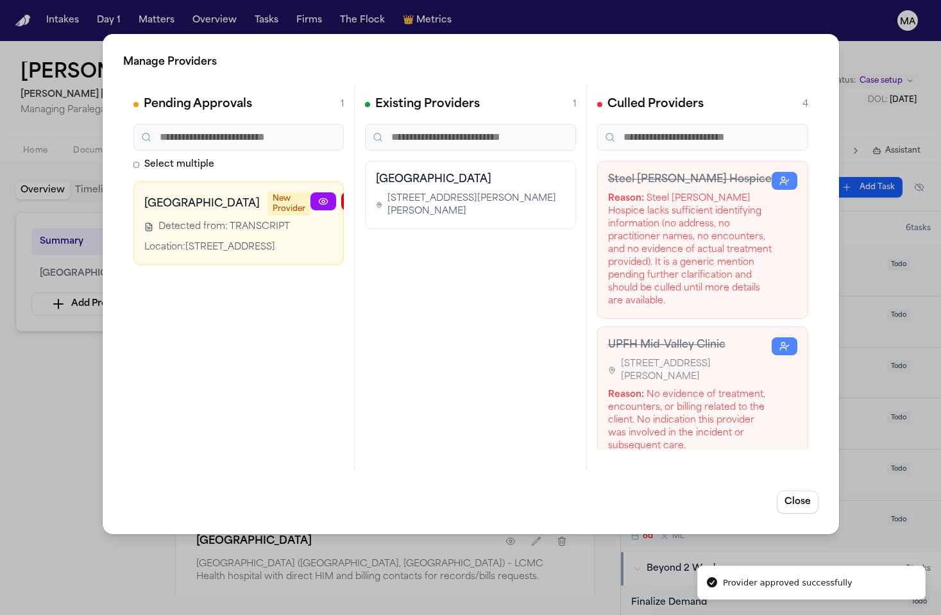
click at [403, 193] on button "button" at bounding box center [416, 202] width 26 height 18
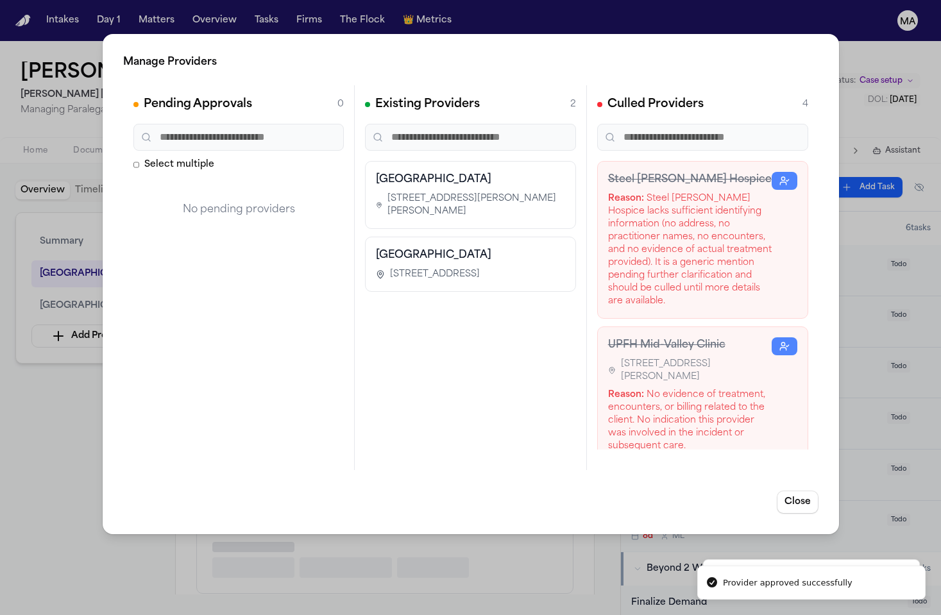
click at [85, 293] on div "Manage Providers Pending Approvals 0 Select multiple No pending providers Exist…" at bounding box center [470, 307] width 941 height 615
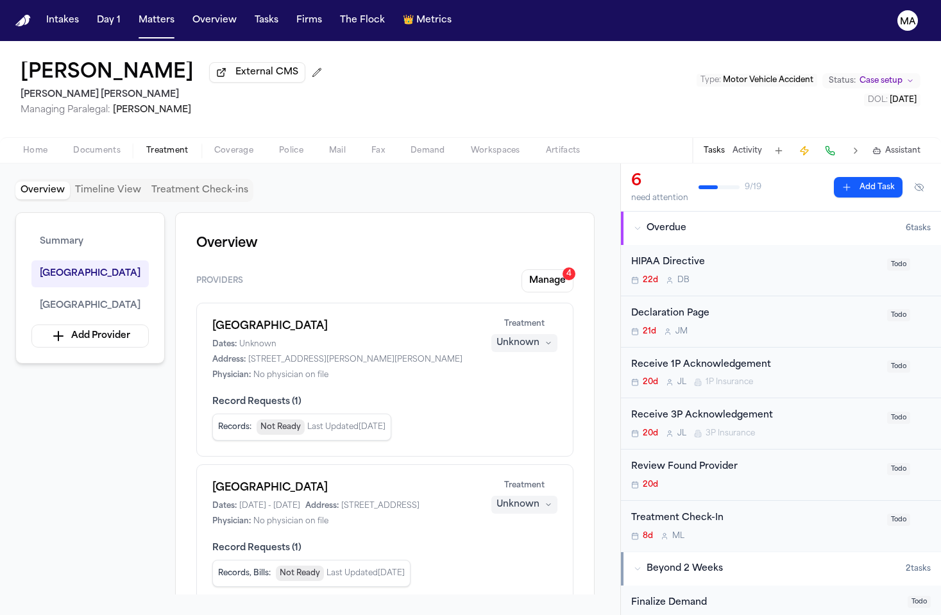
click at [540, 499] on div "Unknown" at bounding box center [518, 505] width 43 height 13
click at [551, 309] on span "Completed" at bounding box center [558, 315] width 51 height 13
click at [150, 331] on div "Summary Lakeview Hospital Lakeview Hospital Add Provider Overview Providers Man…" at bounding box center [310, 403] width 590 height 382
click at [124, 333] on div "Summary Lakeview Hospital Lakeview Hospital Add Provider Overview Providers Man…" at bounding box center [310, 403] width 590 height 382
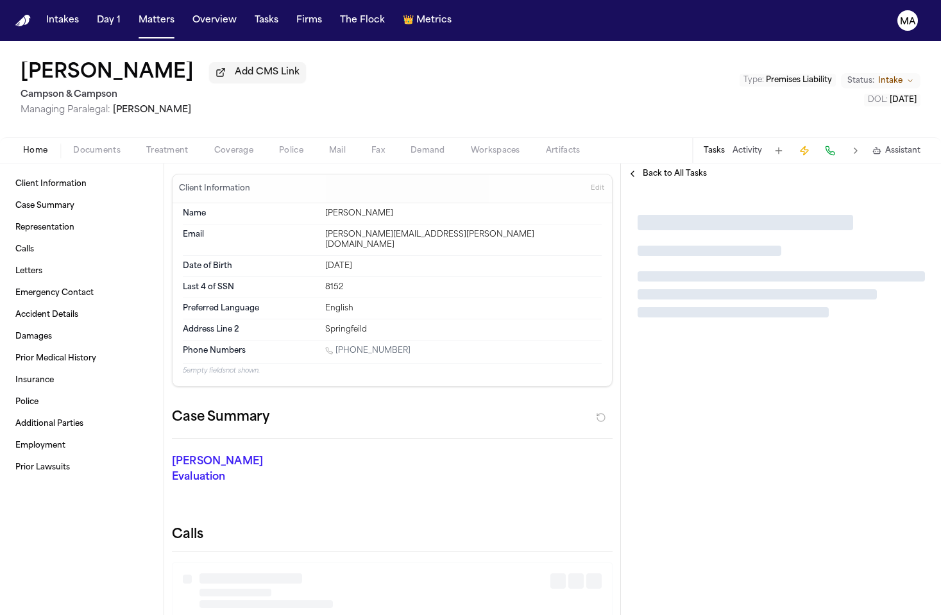
click at [146, 146] on span "Treatment" at bounding box center [167, 151] width 42 height 10
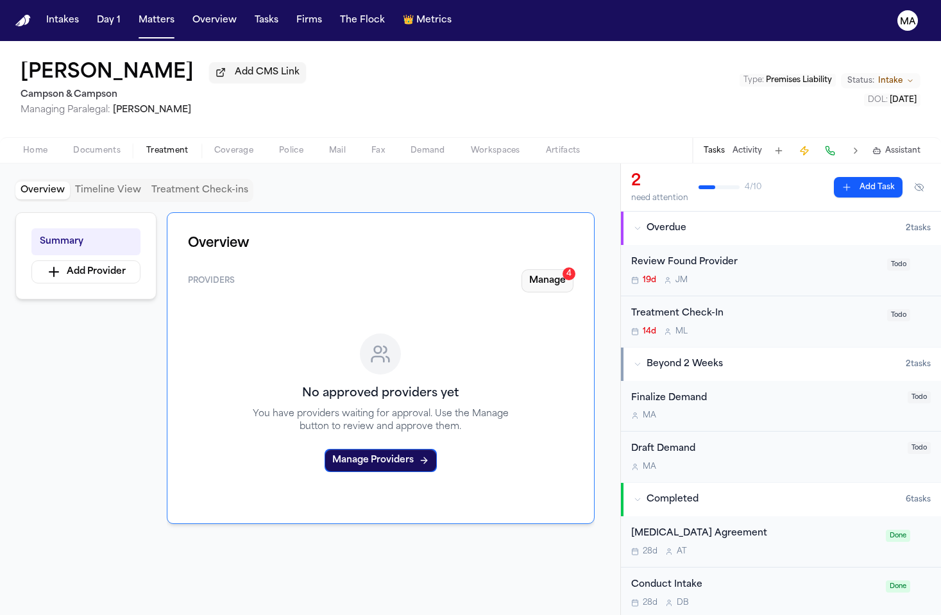
click at [568, 270] on button "Manage 4" at bounding box center [548, 281] width 52 height 23
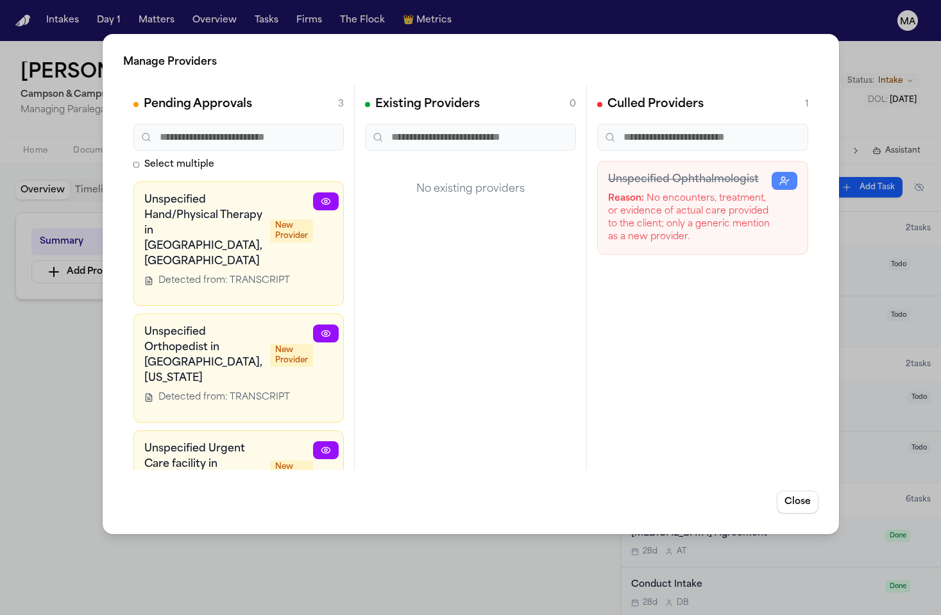
click at [406, 193] on button "button" at bounding box center [419, 202] width 26 height 18
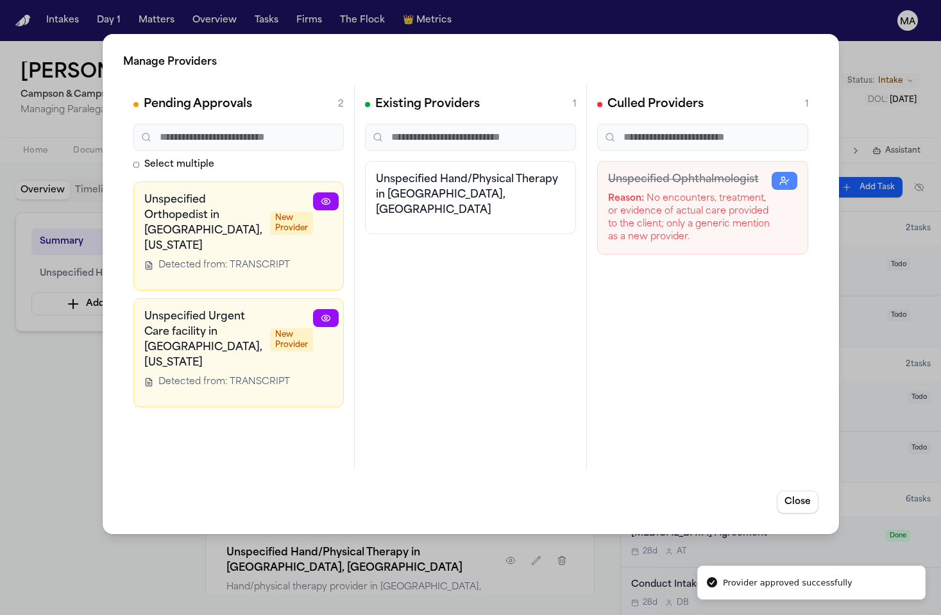
click at [406, 193] on button "button" at bounding box center [419, 202] width 26 height 18
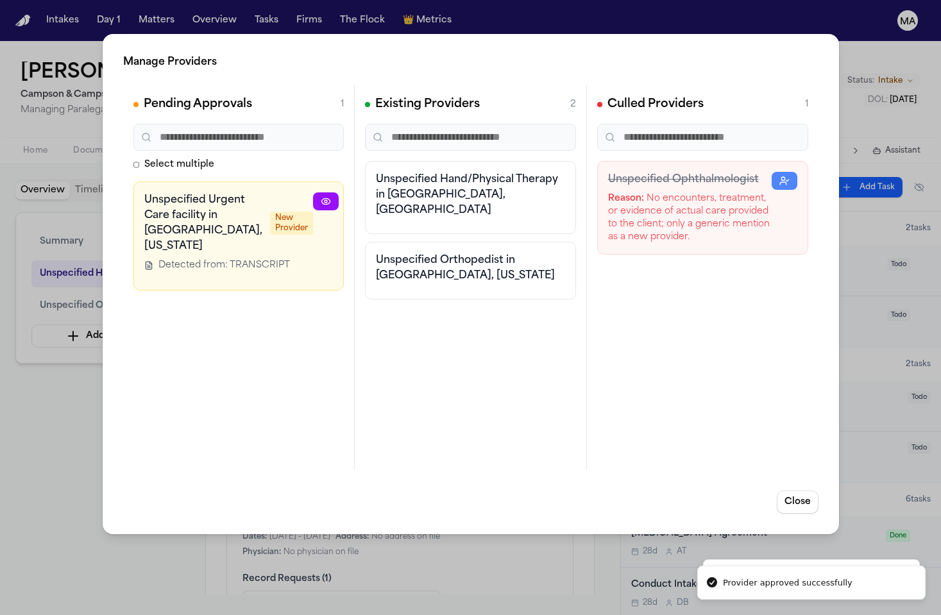
click at [406, 193] on button "button" at bounding box center [419, 202] width 26 height 18
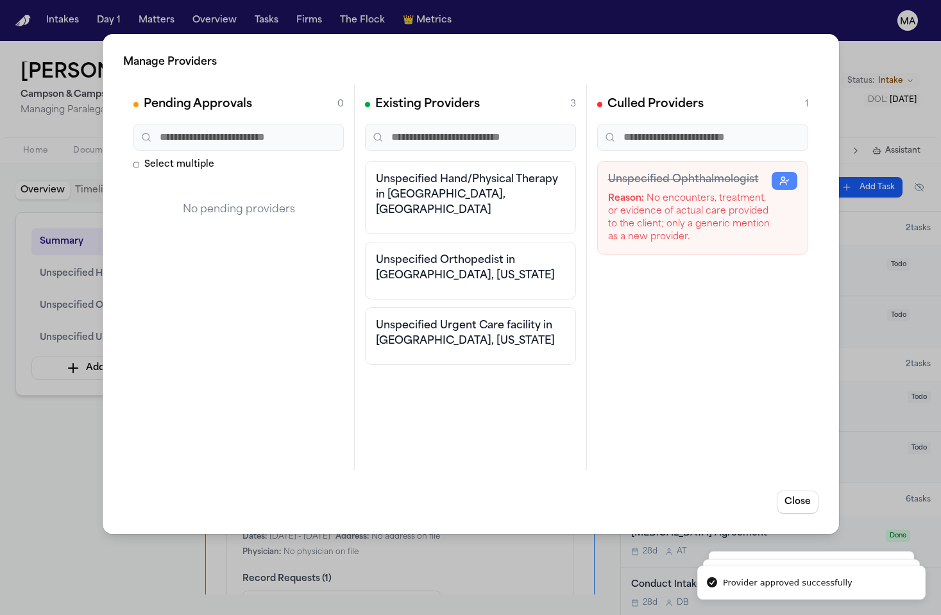
click at [44, 341] on div "Manage Providers Pending Approvals 0 Select multiple No pending providers Exist…" at bounding box center [470, 307] width 941 height 615
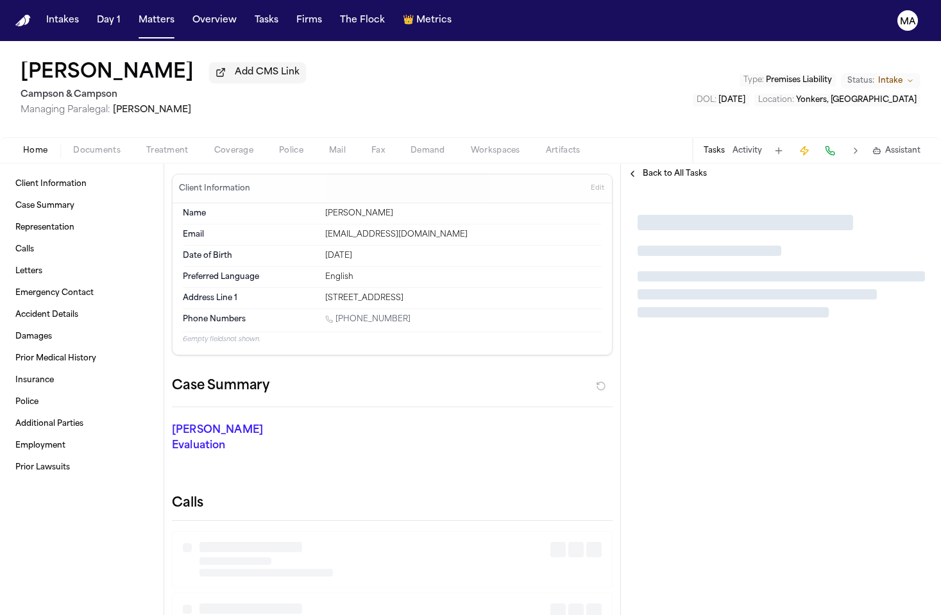
click at [81, 146] on span "Documents" at bounding box center [96, 151] width 47 height 10
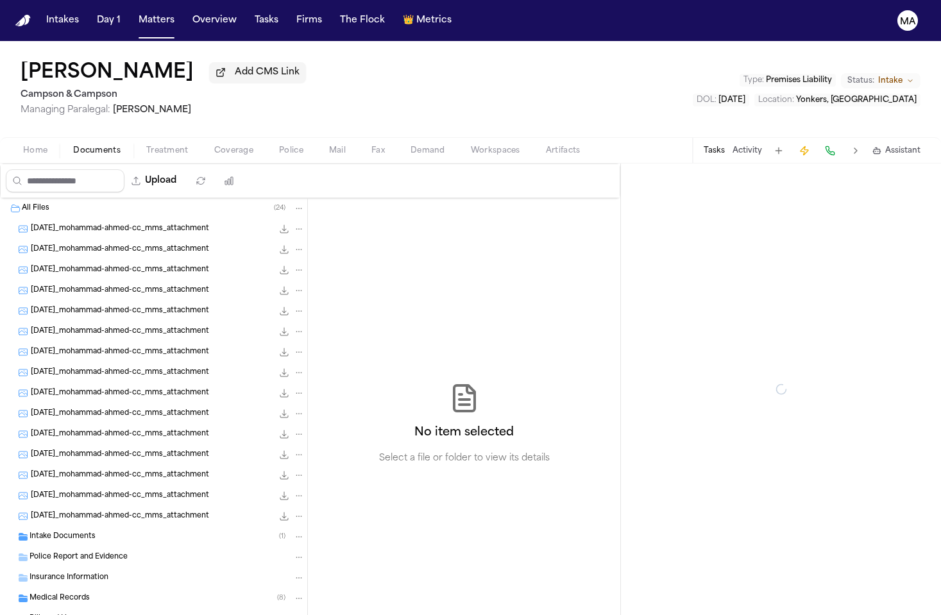
click at [146, 146] on span "Treatment" at bounding box center [167, 151] width 42 height 10
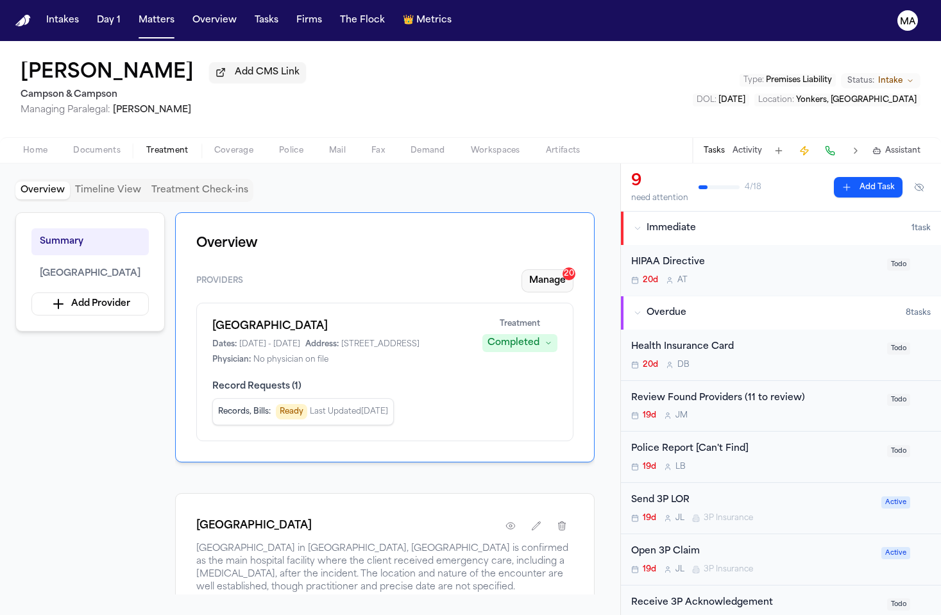
click at [574, 270] on button "Manage 20" at bounding box center [548, 281] width 52 height 23
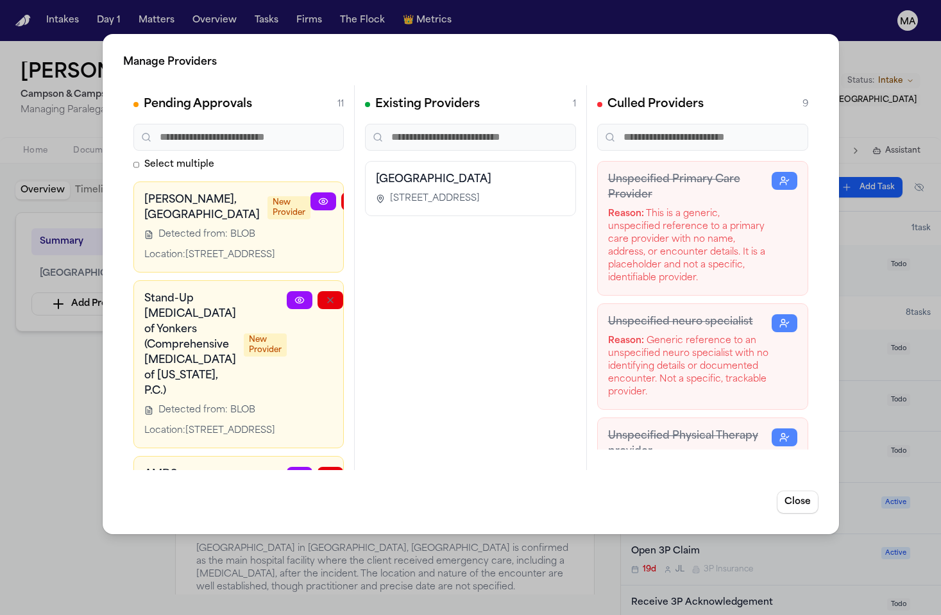
click at [403, 193] on button "button" at bounding box center [416, 202] width 26 height 18
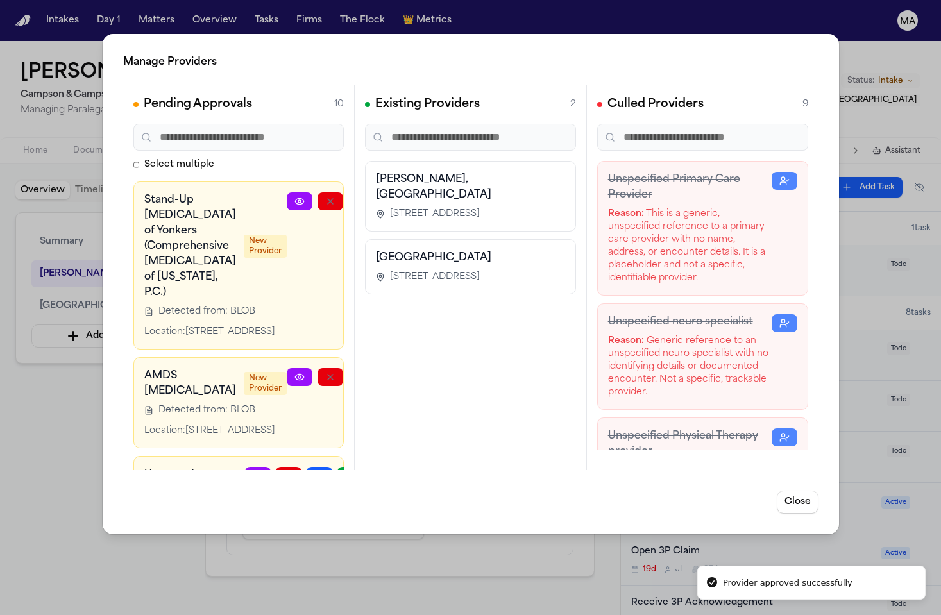
click at [387, 196] on icon "button" at bounding box center [392, 201] width 10 height 10
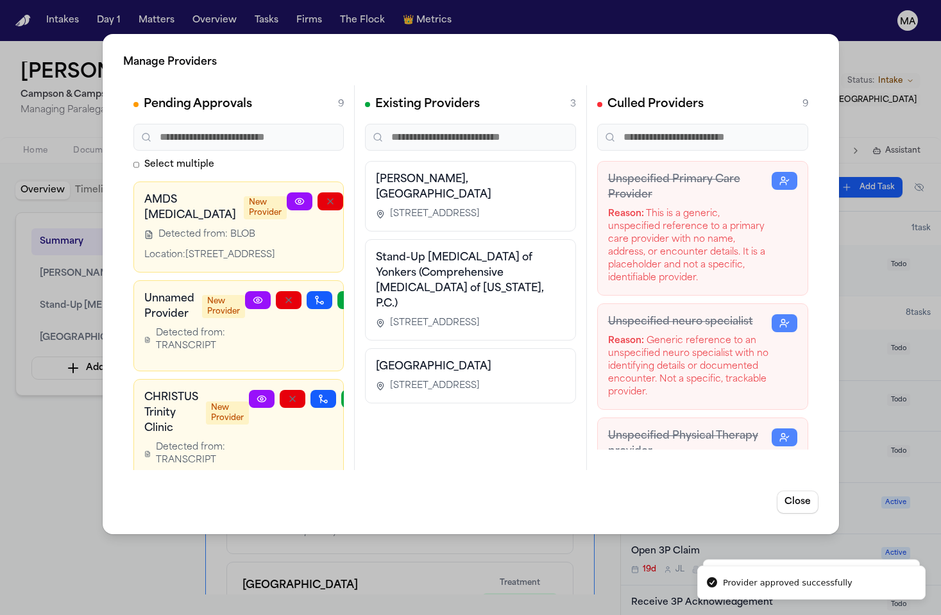
click at [387, 196] on icon "button" at bounding box center [392, 201] width 10 height 10
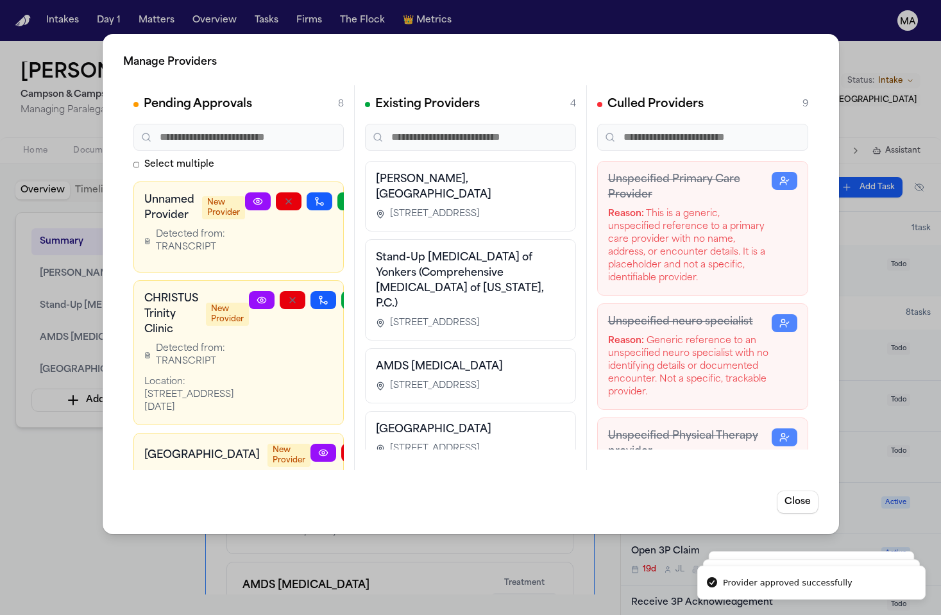
click at [345, 196] on icon "button" at bounding box center [350, 201] width 10 height 10
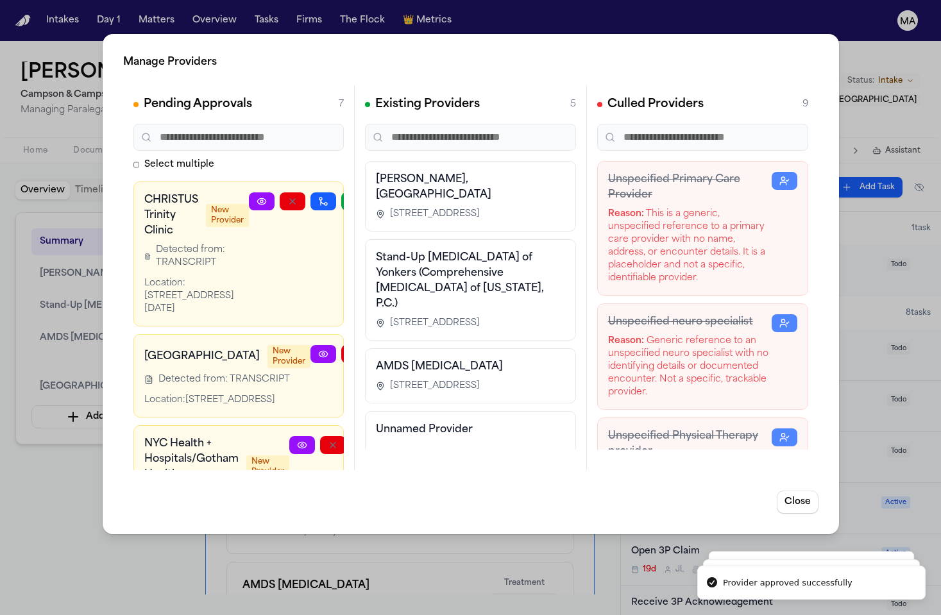
click at [349, 196] on icon "button" at bounding box center [354, 201] width 10 height 10
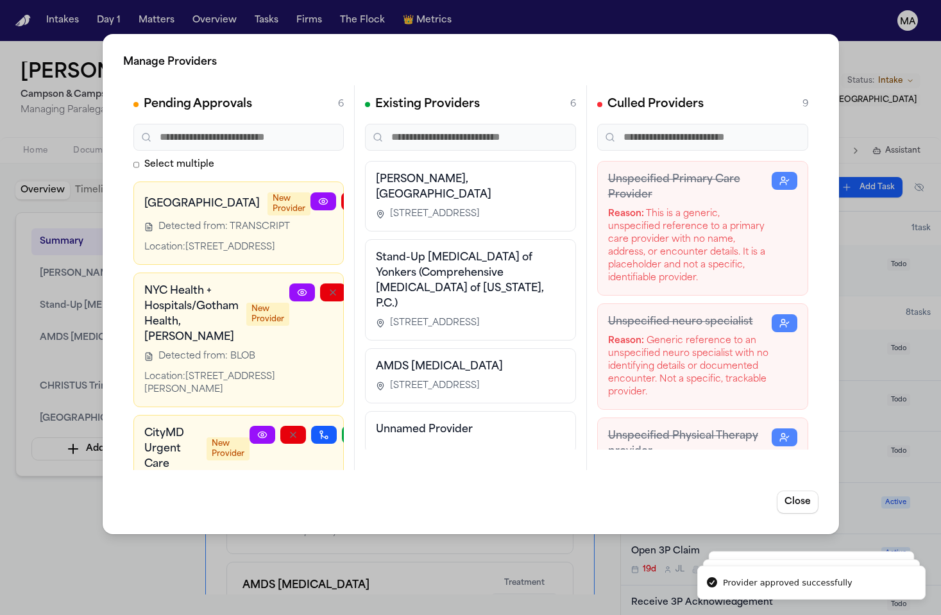
click at [411, 196] on icon "button" at bounding box center [416, 201] width 10 height 10
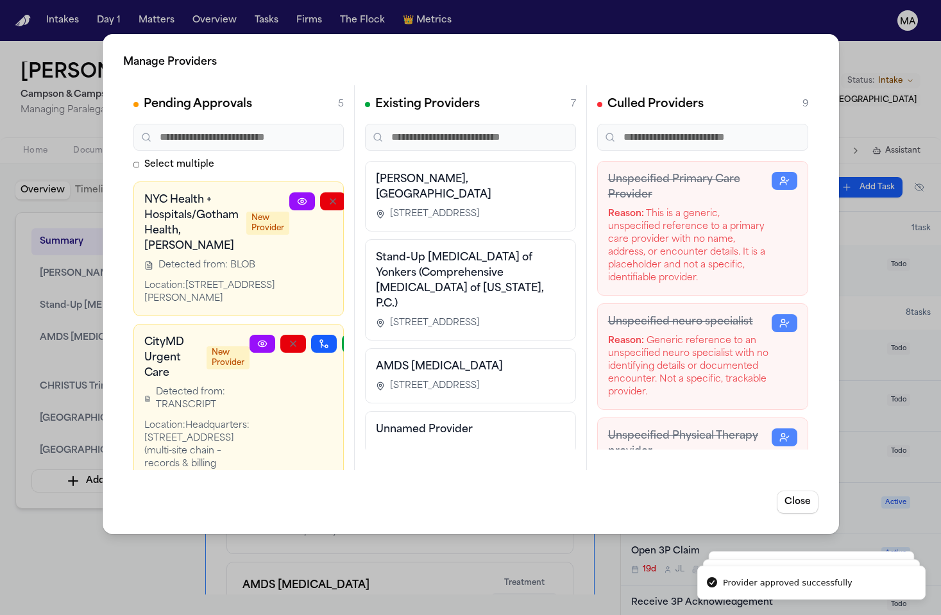
click at [390, 196] on icon "button" at bounding box center [395, 201] width 10 height 10
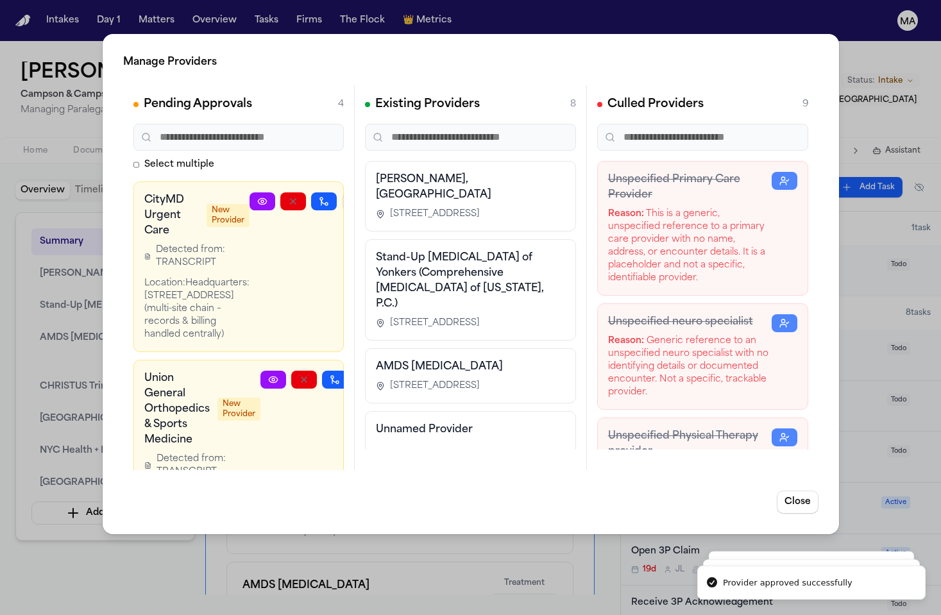
click at [342, 193] on button "button" at bounding box center [355, 202] width 26 height 18
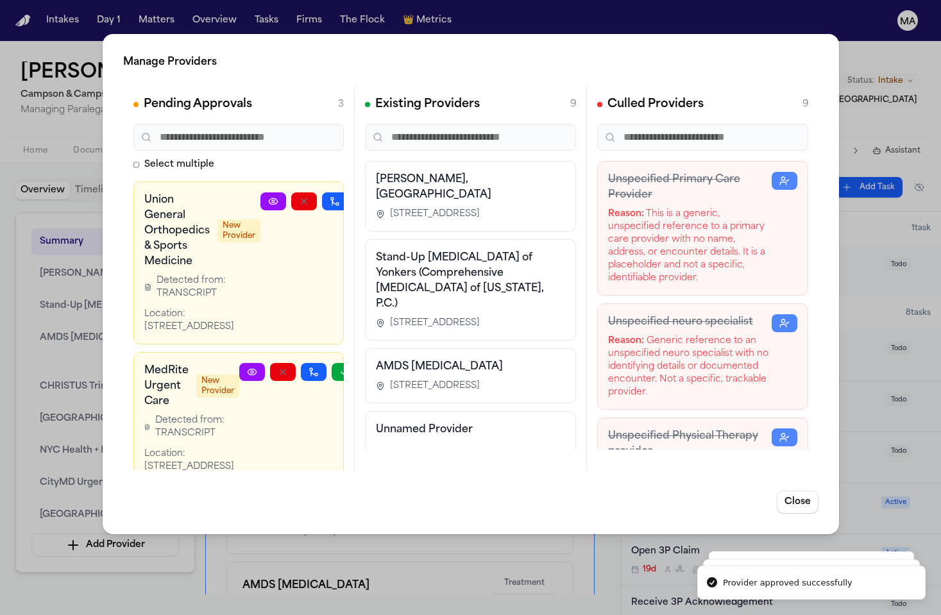
click at [361, 196] on icon "button" at bounding box center [366, 201] width 10 height 10
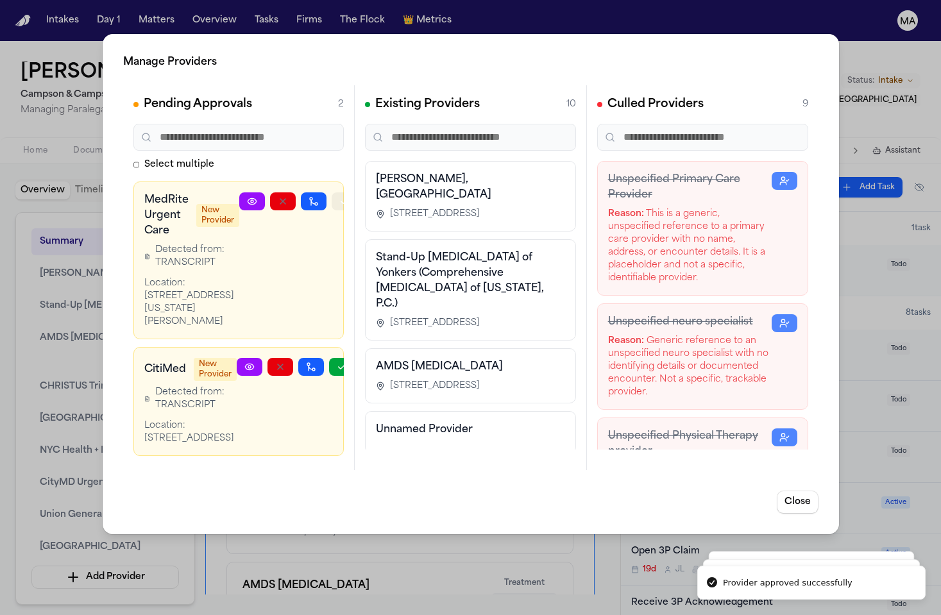
click at [339, 196] on icon "button" at bounding box center [344, 201] width 10 height 10
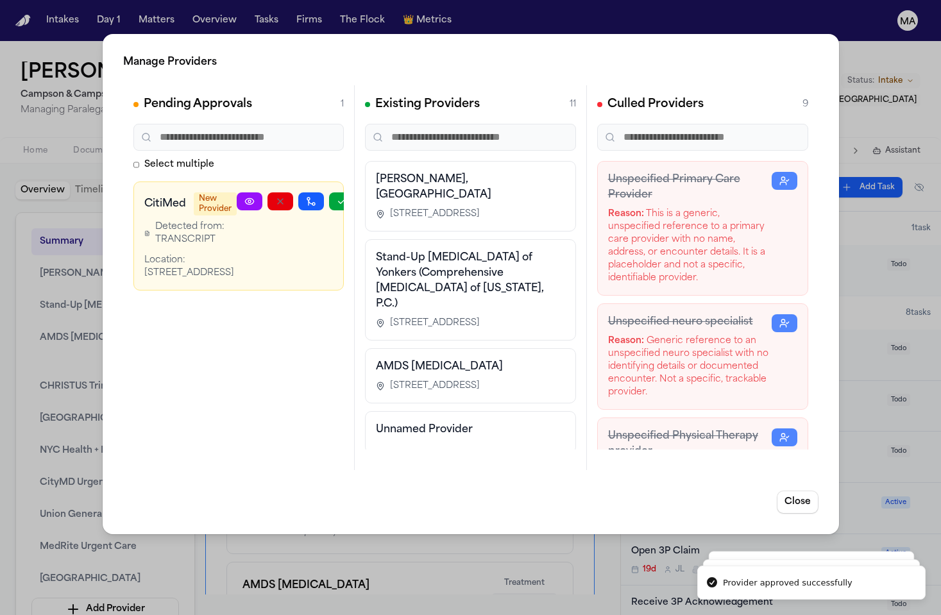
click at [337, 196] on icon "button" at bounding box center [342, 201] width 10 height 10
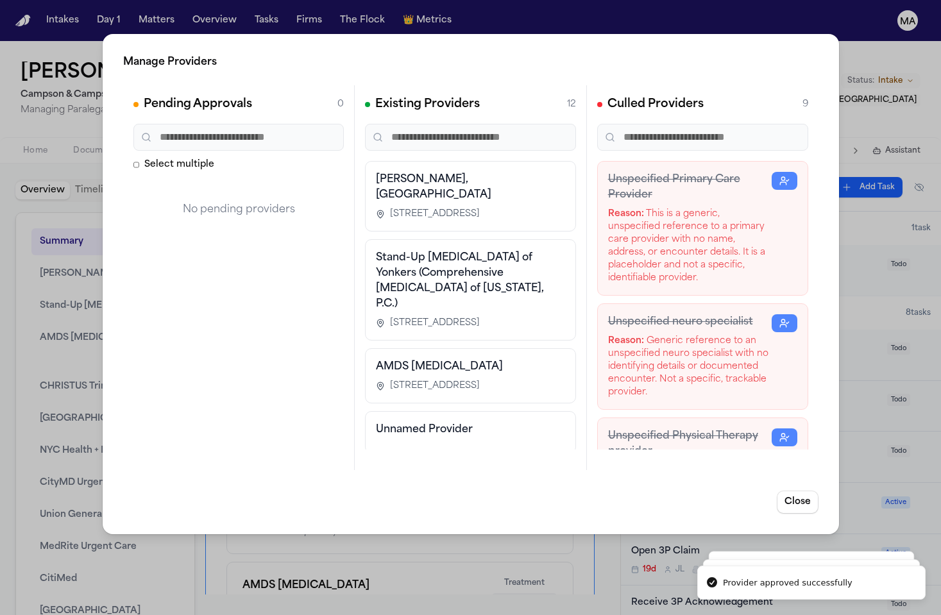
click at [60, 433] on div "Manage Providers Pending Approvals 0 Select multiple No pending providers Exist…" at bounding box center [470, 307] width 941 height 615
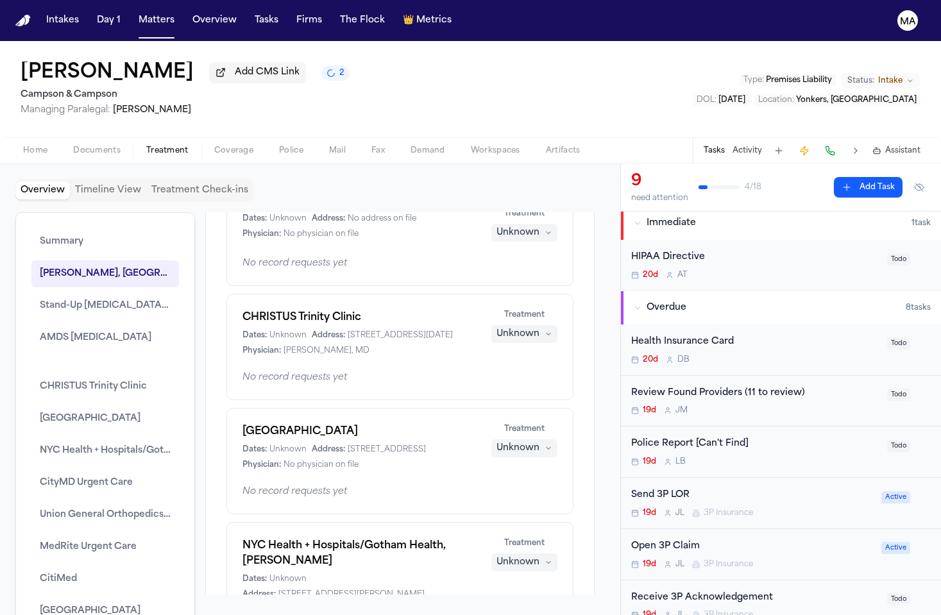
scroll to position [17, 0]
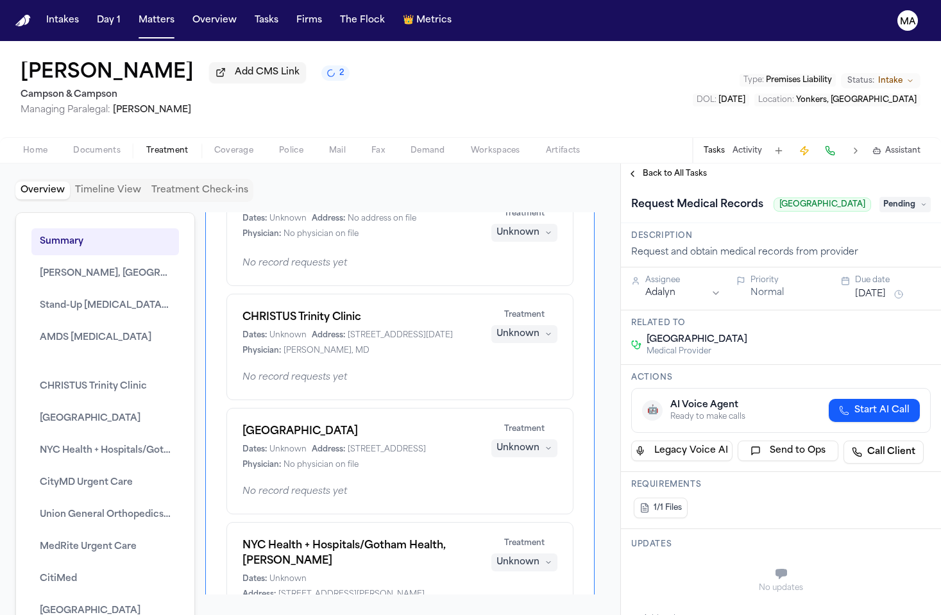
click at [650, 169] on span "Back to All Tasks" at bounding box center [675, 174] width 64 height 10
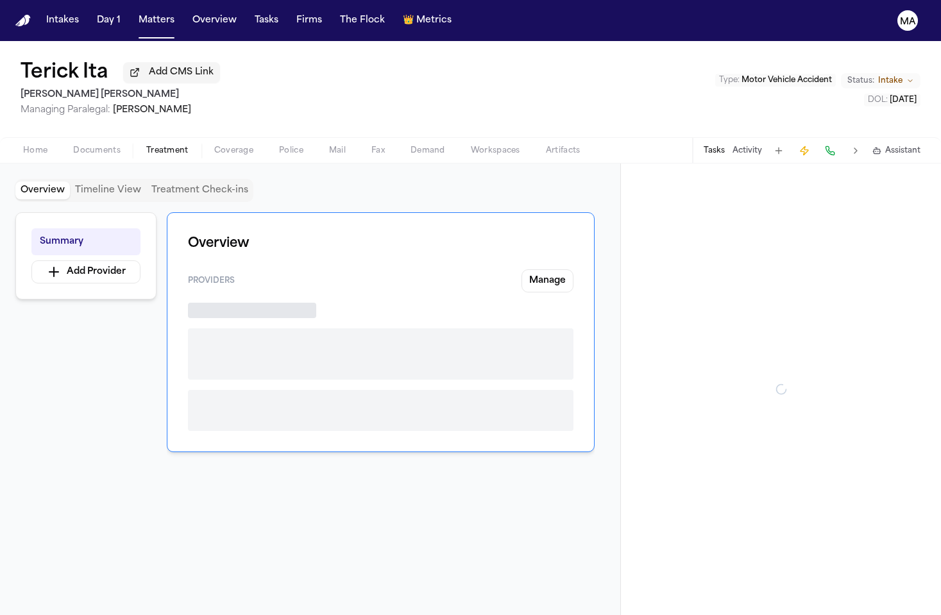
click at [146, 146] on span "Treatment" at bounding box center [167, 151] width 42 height 10
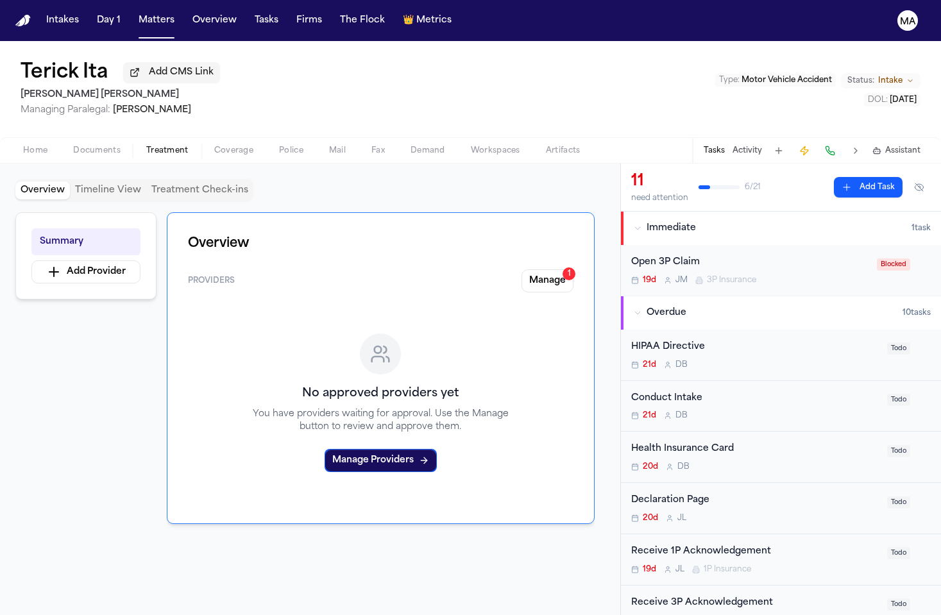
click at [579, 212] on div "Overview Providers Manage 1 No approved providers yet You have providers waitin…" at bounding box center [381, 368] width 428 height 312
click at [574, 270] on button "Manage 1" at bounding box center [548, 281] width 52 height 23
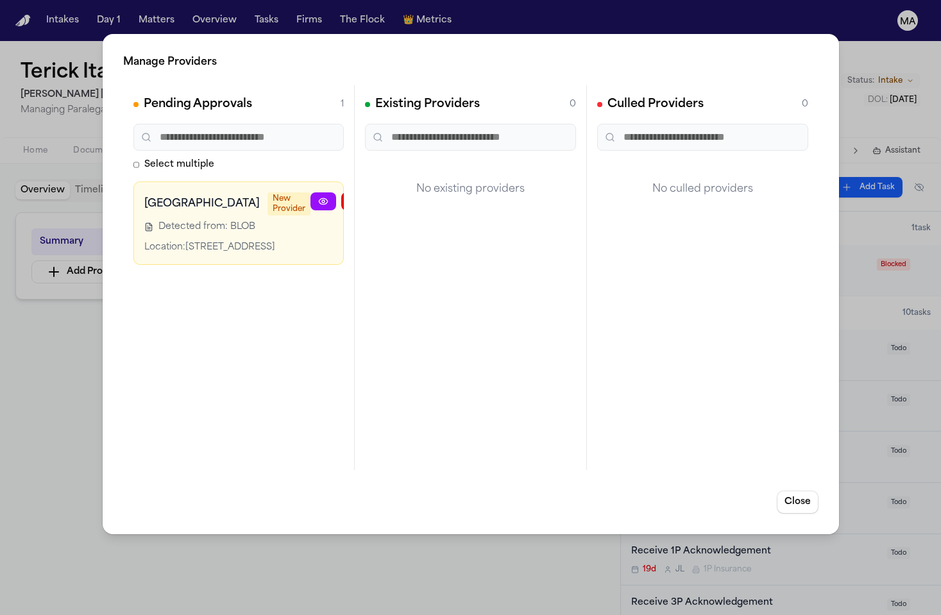
click at [403, 193] on button "button" at bounding box center [416, 202] width 26 height 18
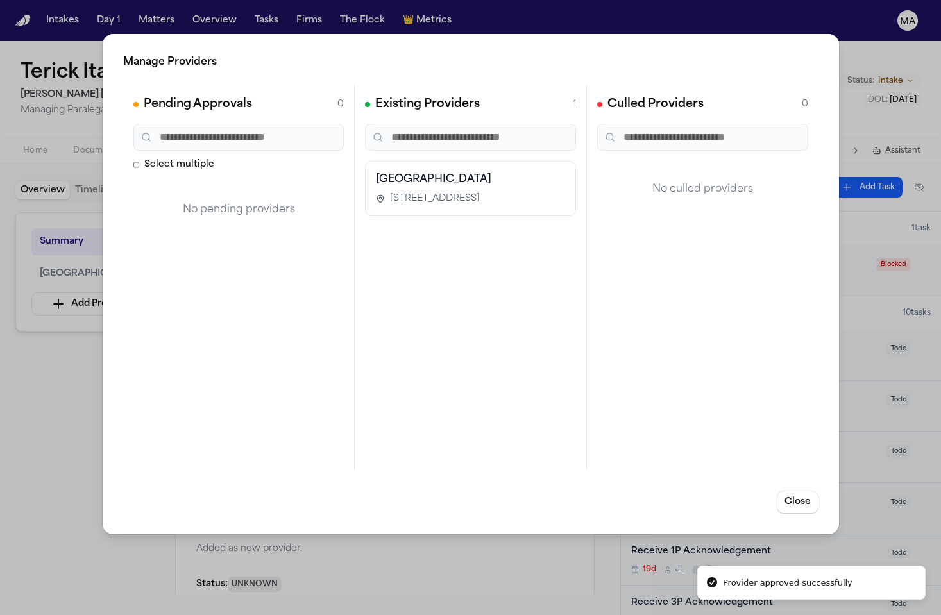
click at [84, 230] on div "Manage Providers Pending Approvals 0 Select multiple No pending providers Exist…" at bounding box center [470, 307] width 941 height 615
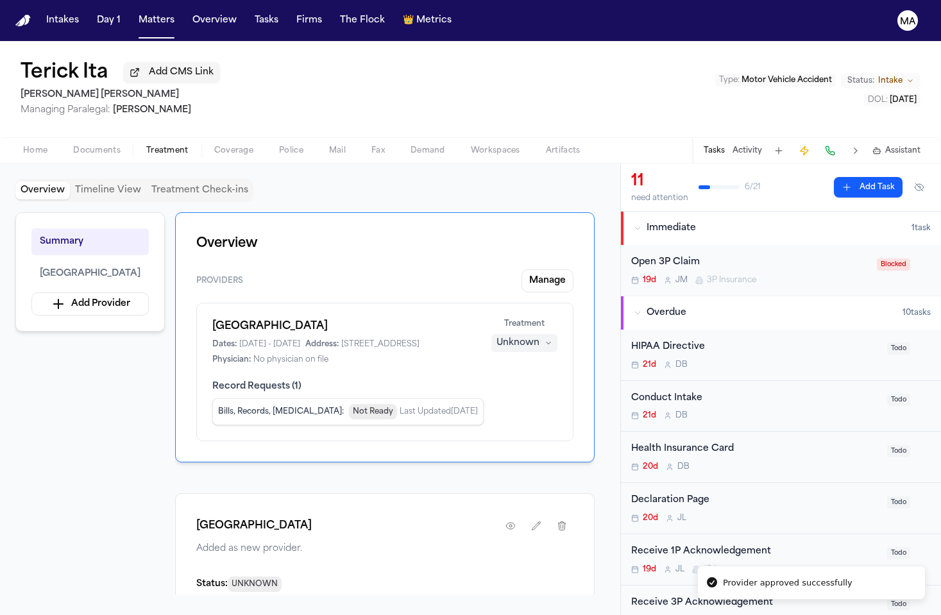
click at [540, 337] on div "Unknown" at bounding box center [518, 343] width 43 height 13
click at [548, 229] on span "Completed" at bounding box center [558, 235] width 51 height 13
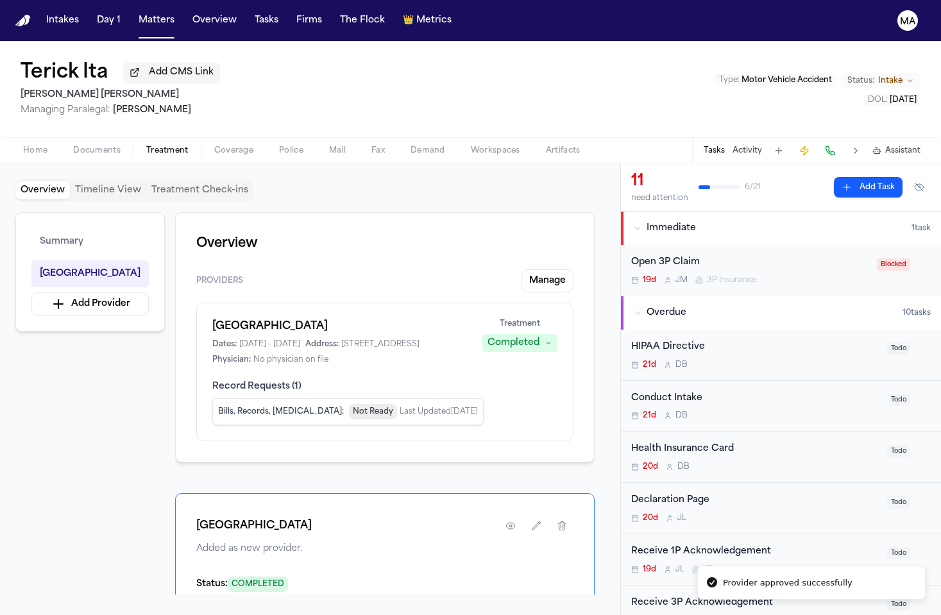
click at [130, 278] on div "Summary [GEOGRAPHIC_DATA] Add Provider Overview Providers Manage [GEOGRAPHIC_DA…" at bounding box center [310, 403] width 590 height 382
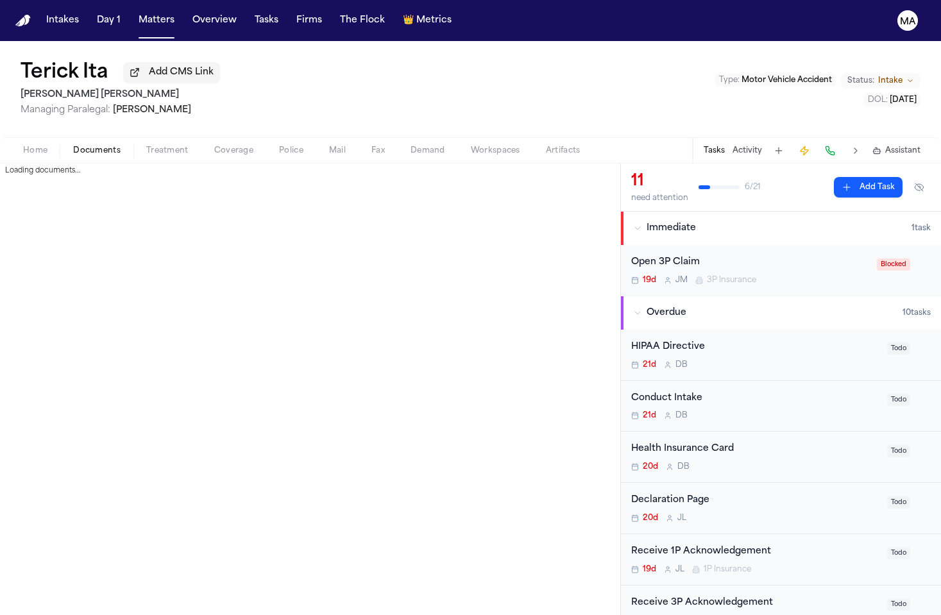
click at [73, 146] on span "Documents" at bounding box center [96, 151] width 47 height 10
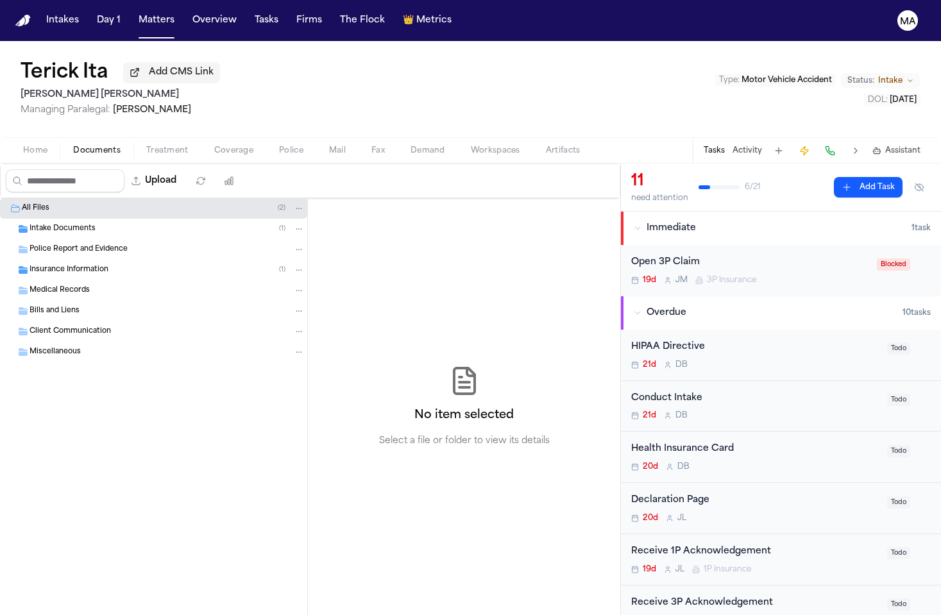
click at [117, 260] on div "Insurance Information ( 1 )" at bounding box center [153, 270] width 307 height 21
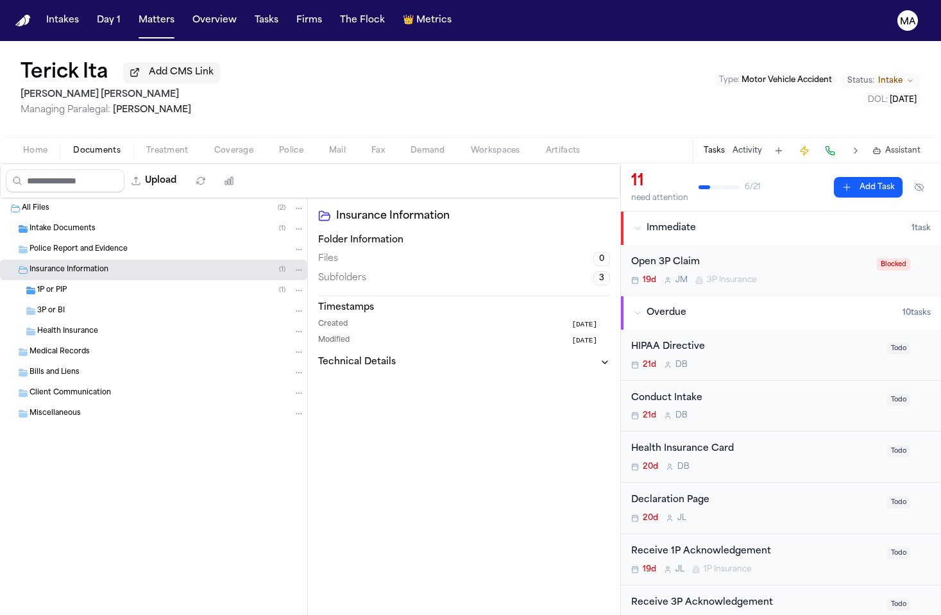
click at [93, 219] on div "Intake Documents ( 1 )" at bounding box center [153, 229] width 307 height 21
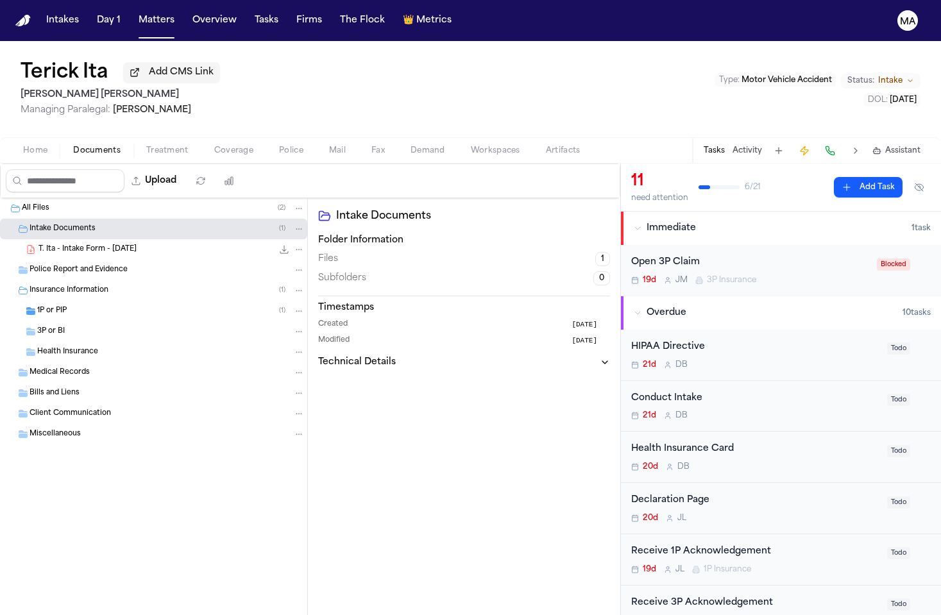
click at [85, 301] on div "1P or PIP ( 1 )" at bounding box center [153, 311] width 307 height 21
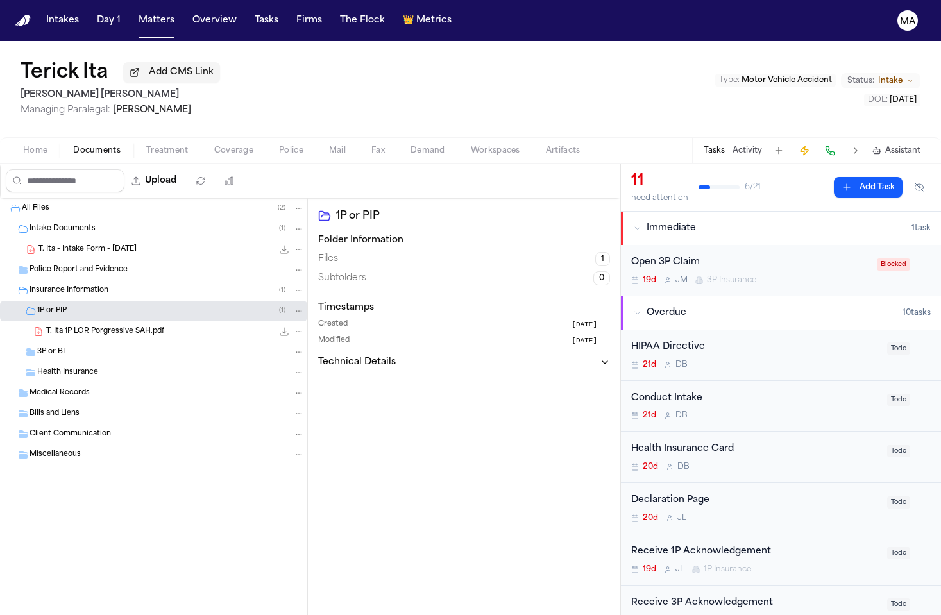
click at [99, 327] on span "T. Ita 1P LOR Porgressive SAH.pdf" at bounding box center [105, 332] width 118 height 11
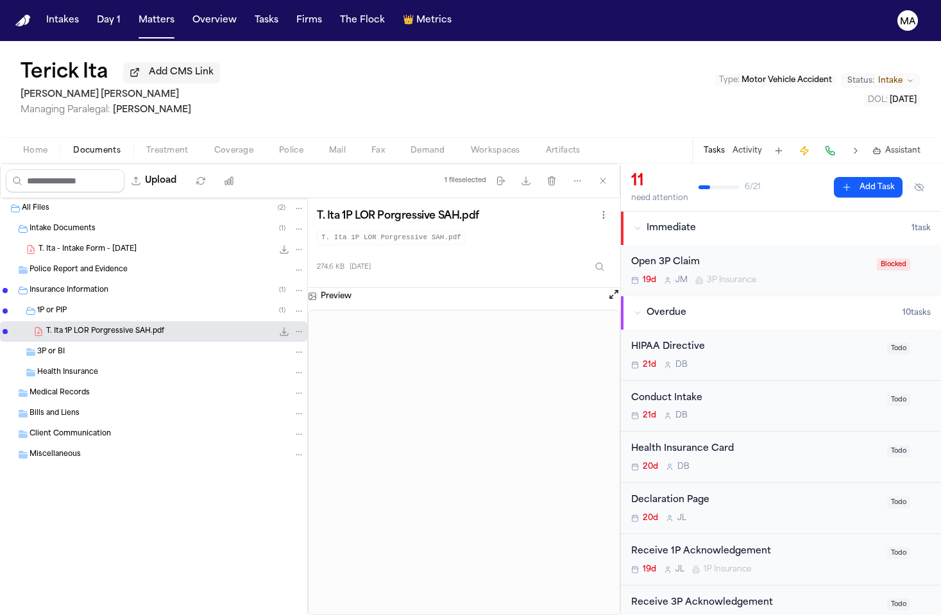
click at [84, 347] on div "3P or BI" at bounding box center [171, 353] width 268 height 12
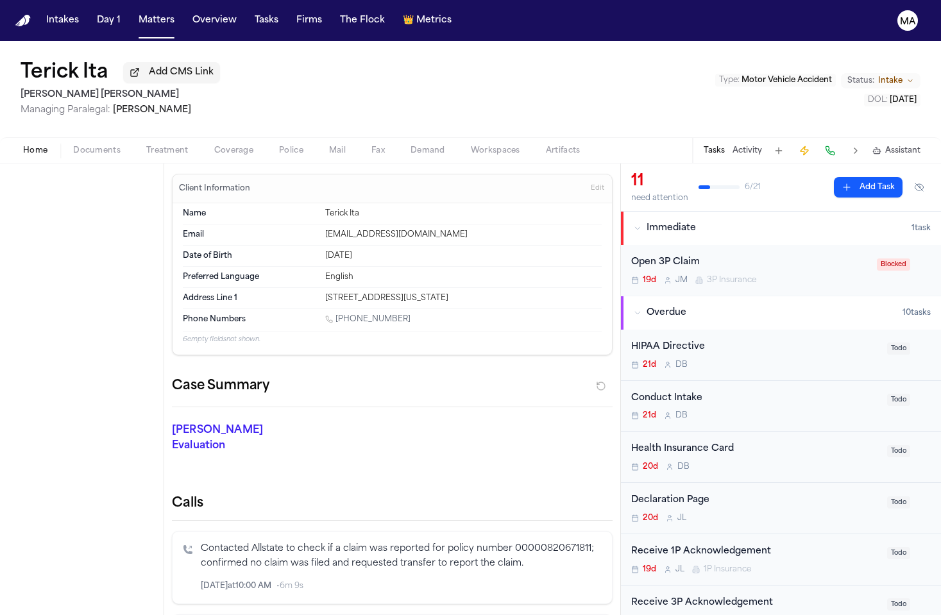
click at [26, 146] on span "Home" at bounding box center [35, 151] width 24 height 10
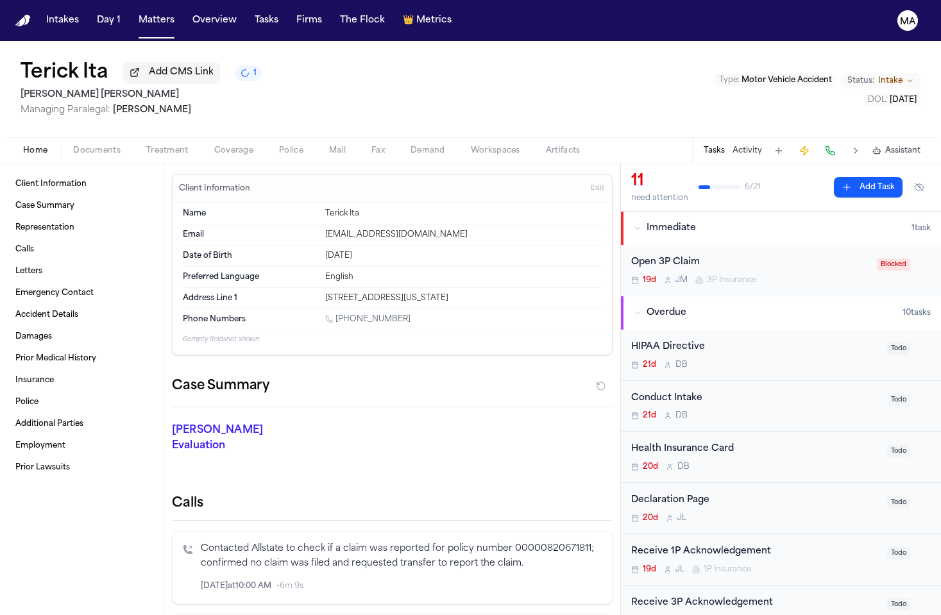
click at [324, 407] on div "[PERSON_NAME] Evaluation * ​" at bounding box center [385, 440] width 456 height 67
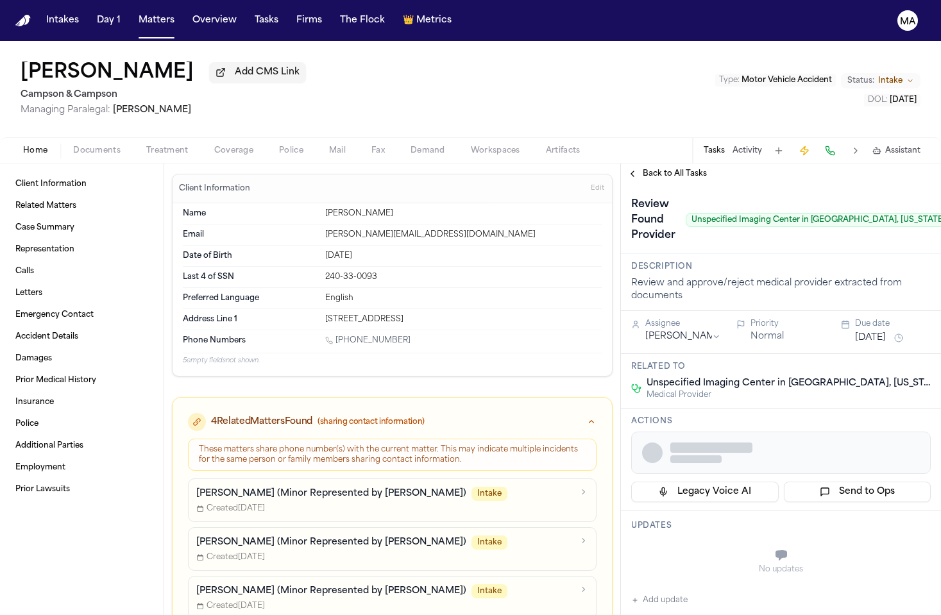
click at [146, 146] on span "Treatment" at bounding box center [167, 151] width 42 height 10
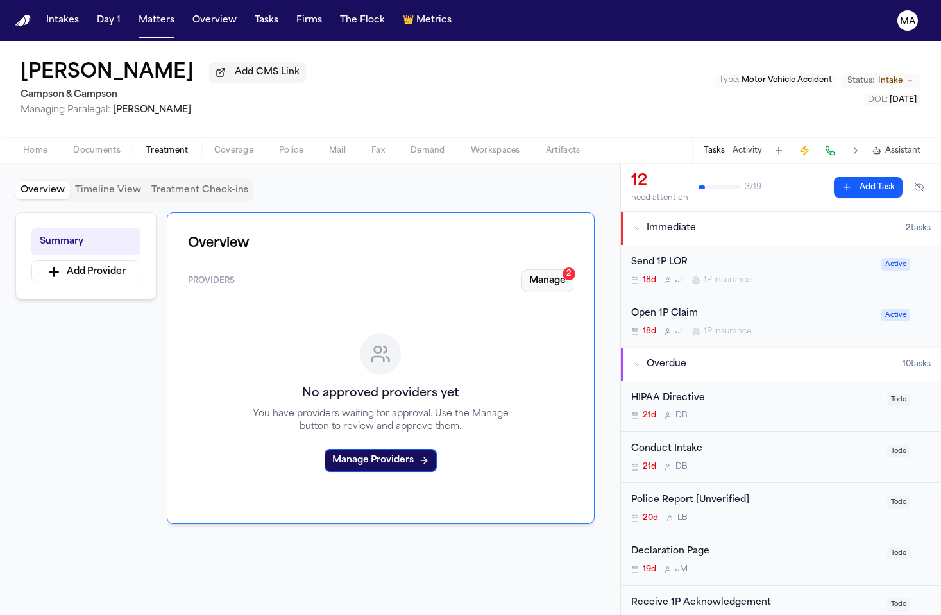
click at [565, 270] on button "Manage 2" at bounding box center [548, 281] width 52 height 23
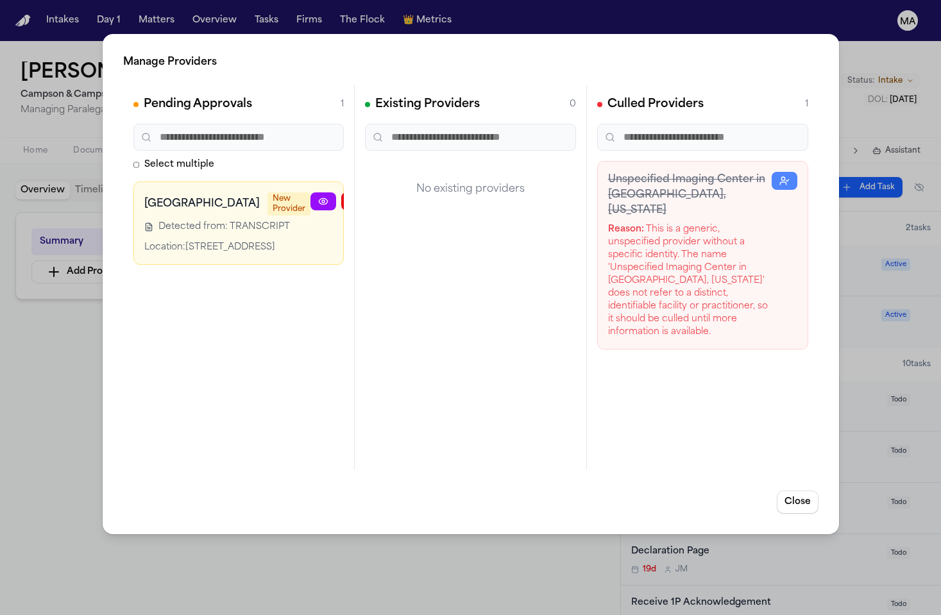
click at [412, 199] on icon "button" at bounding box center [415, 201] width 7 height 4
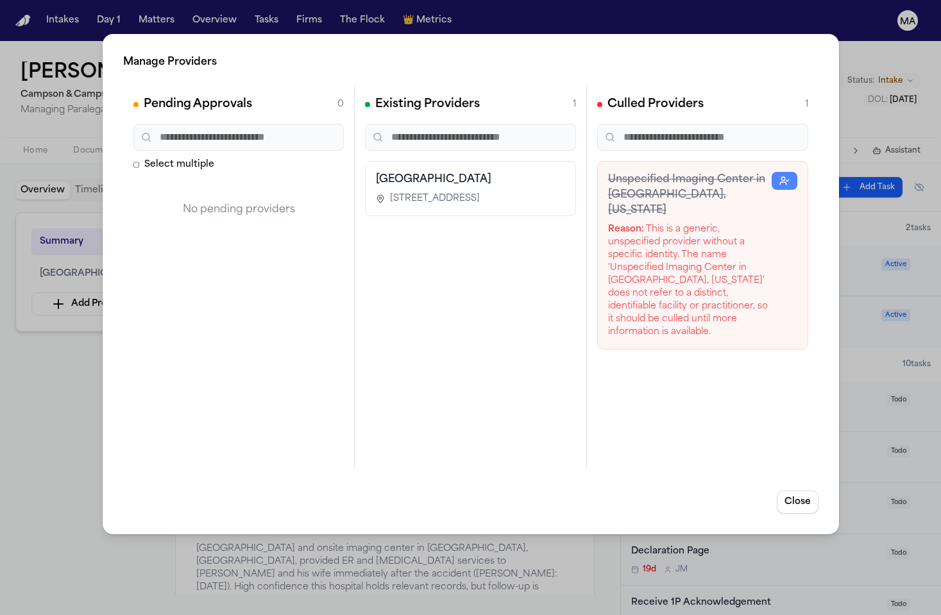
click at [8, 306] on div "Manage Providers Pending Approvals 0 Select multiple No pending providers Exist…" at bounding box center [470, 307] width 941 height 615
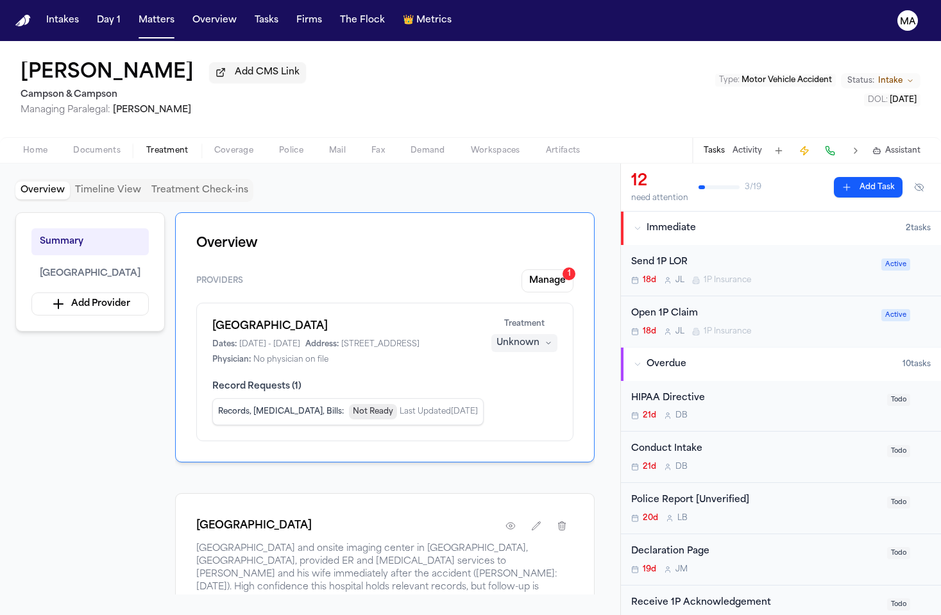
click at [540, 337] on div "Unknown" at bounding box center [518, 343] width 43 height 13
click at [549, 229] on span "Completed" at bounding box center [558, 235] width 51 height 13
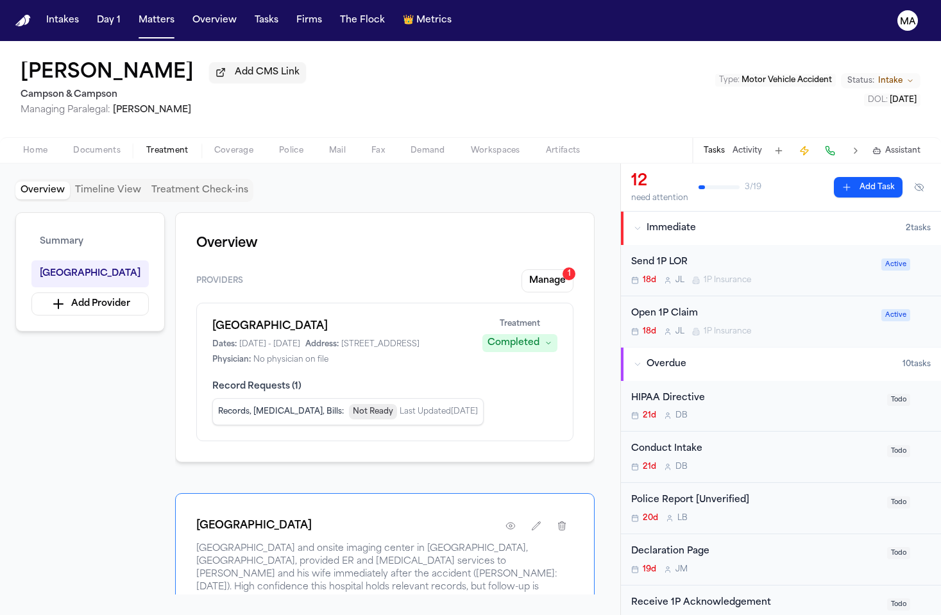
click at [132, 270] on div "Summary Mount Sinai Queens Add Provider Overview Providers Manage 1 Mount Sinai…" at bounding box center [310, 403] width 590 height 382
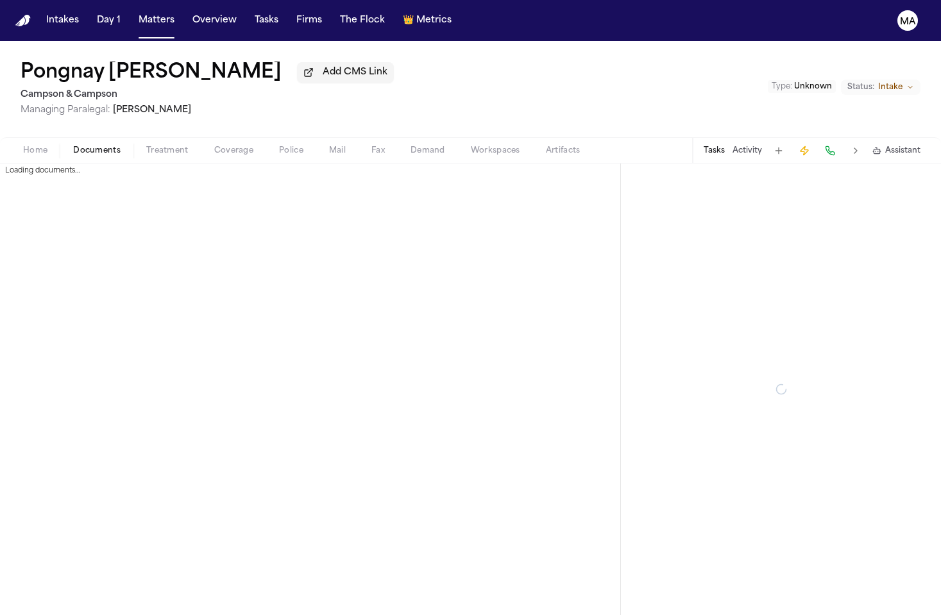
click at [73, 146] on span "Documents" at bounding box center [96, 151] width 47 height 10
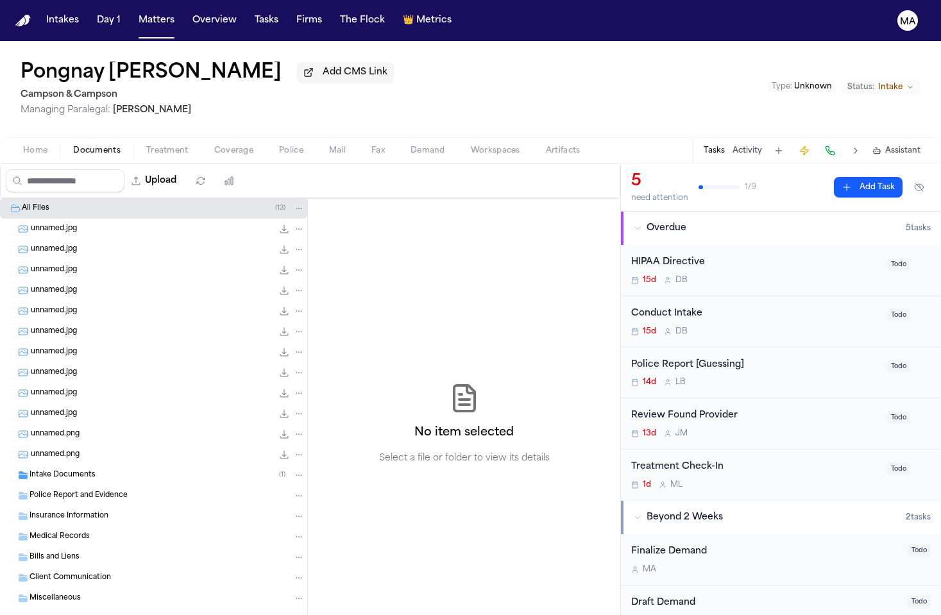
click at [146, 146] on span "Treatment" at bounding box center [167, 151] width 42 height 10
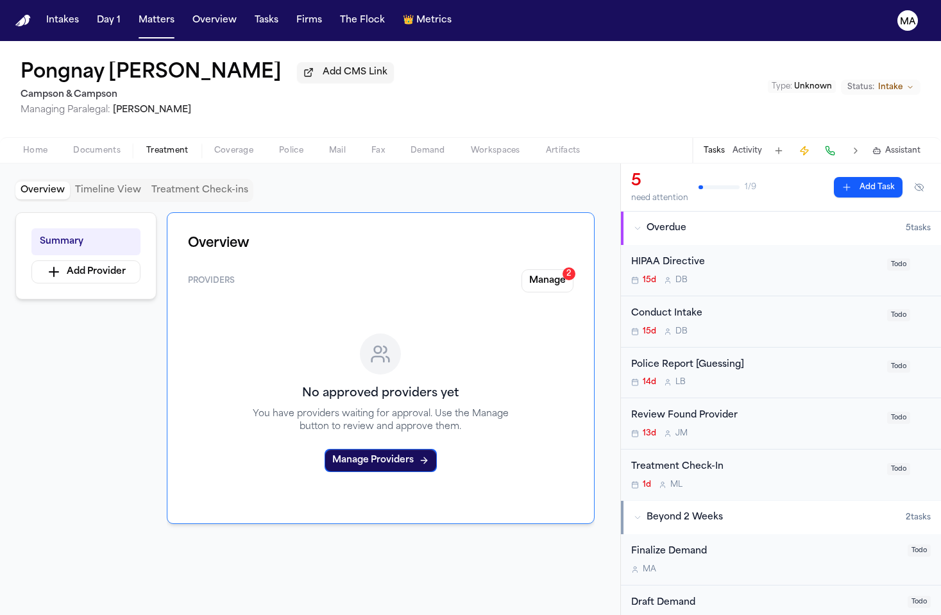
click at [574, 270] on button "Manage 2" at bounding box center [548, 281] width 52 height 23
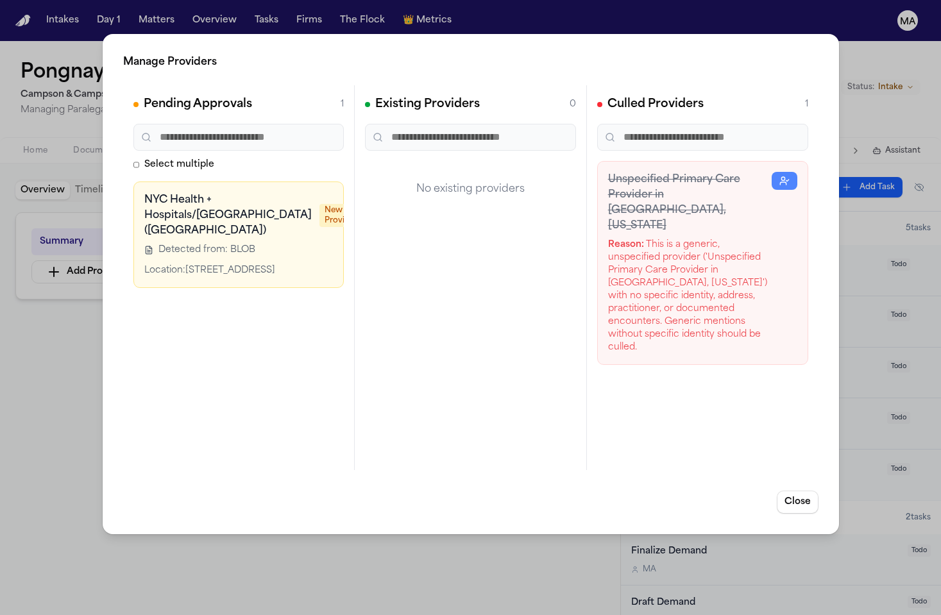
click at [463, 196] on icon "button" at bounding box center [468, 201] width 10 height 10
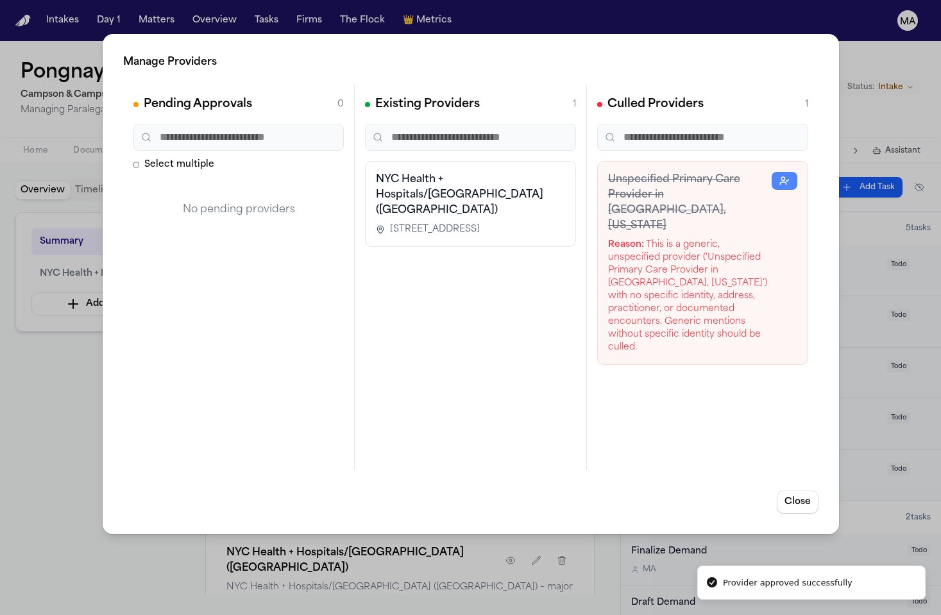
click at [21, 274] on div "Manage Providers Pending Approvals 0 Select multiple No pending providers Exist…" at bounding box center [470, 307] width 941 height 615
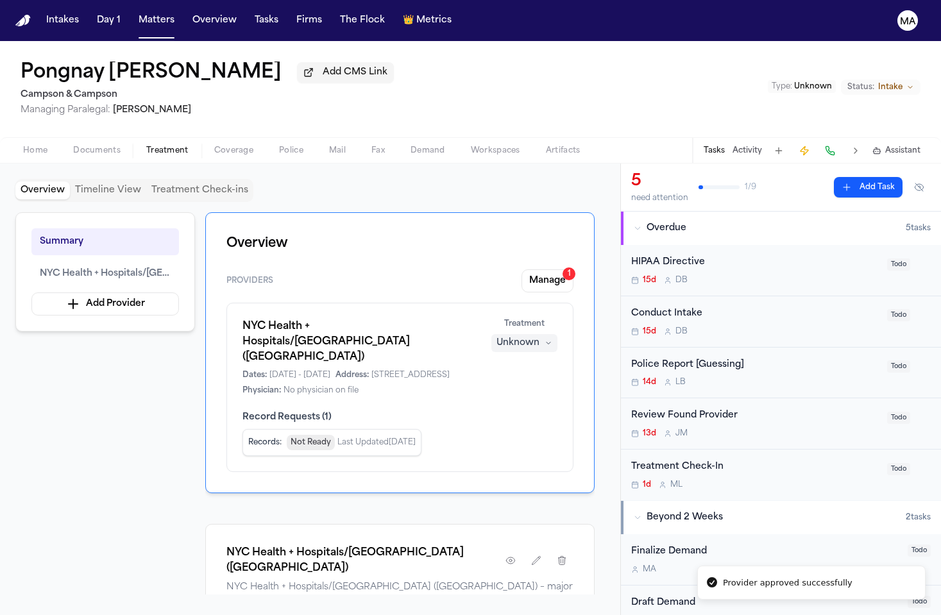
click at [540, 337] on div "Unknown" at bounding box center [518, 343] width 43 height 13
click at [550, 229] on span "Completed" at bounding box center [558, 235] width 51 height 13
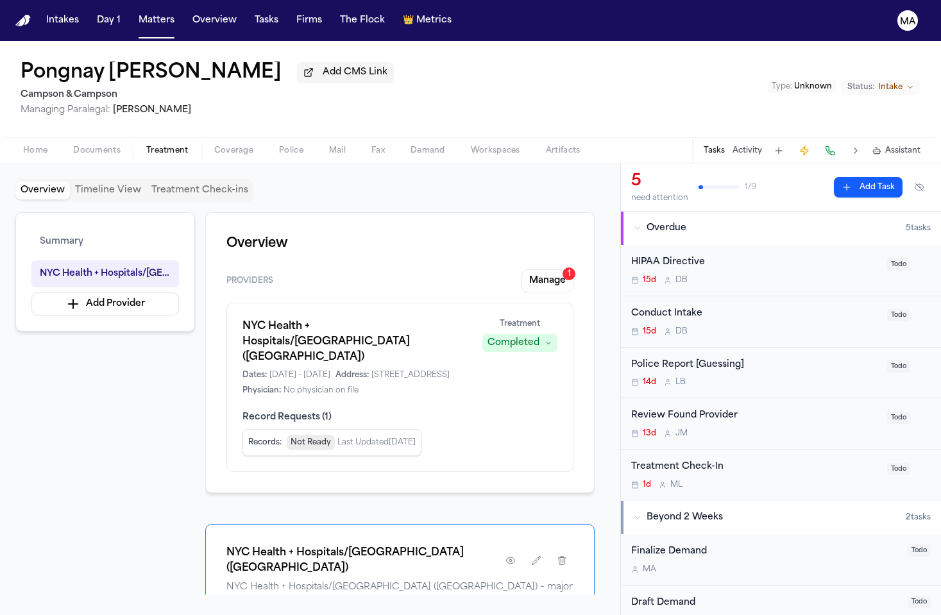
click at [165, 382] on div "Summary NYC Health + Hospitals/Queens (Queens Hospital Center) Add Provider Ove…" at bounding box center [310, 403] width 590 height 382
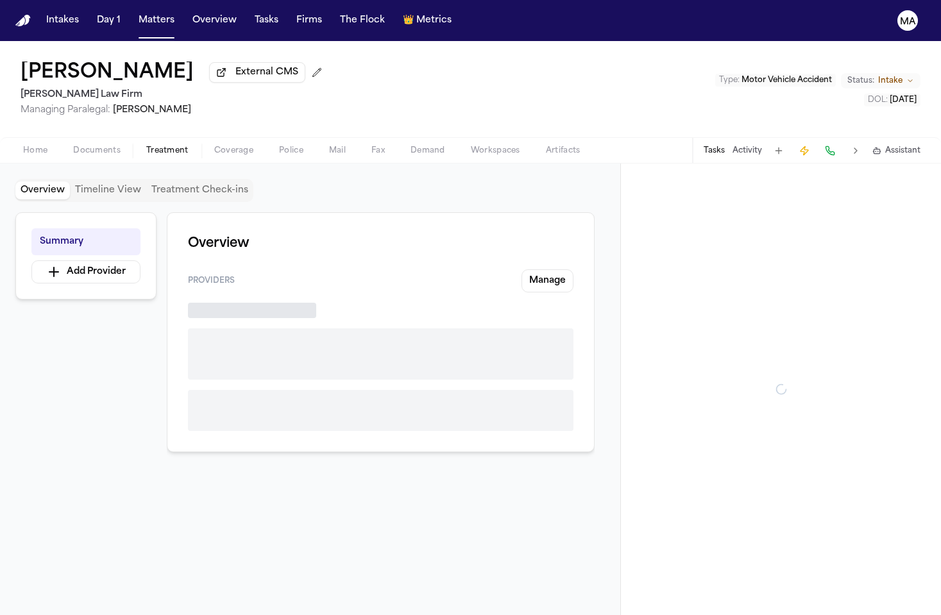
click at [146, 146] on span "Treatment" at bounding box center [167, 151] width 42 height 10
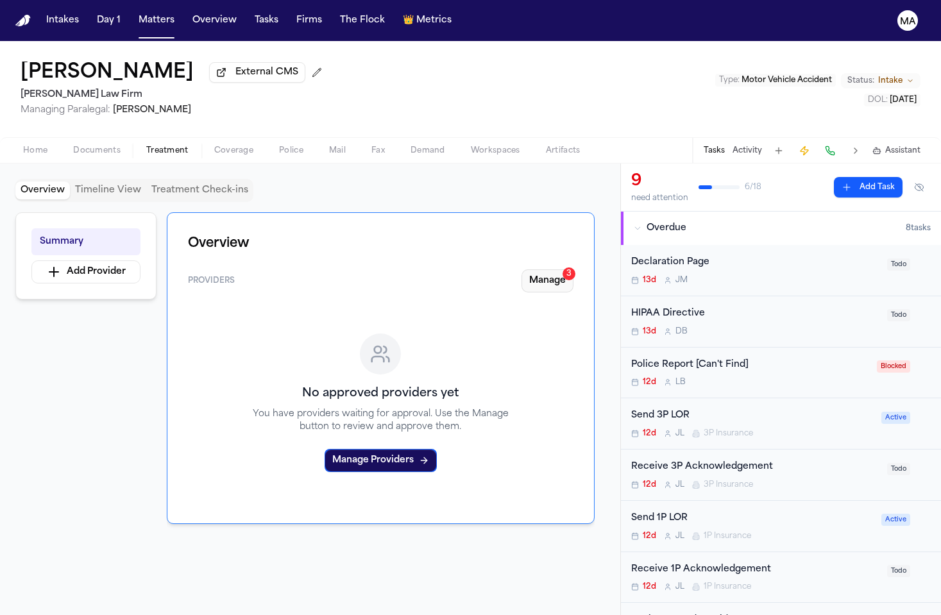
click at [574, 270] on button "Manage 3" at bounding box center [548, 281] width 52 height 23
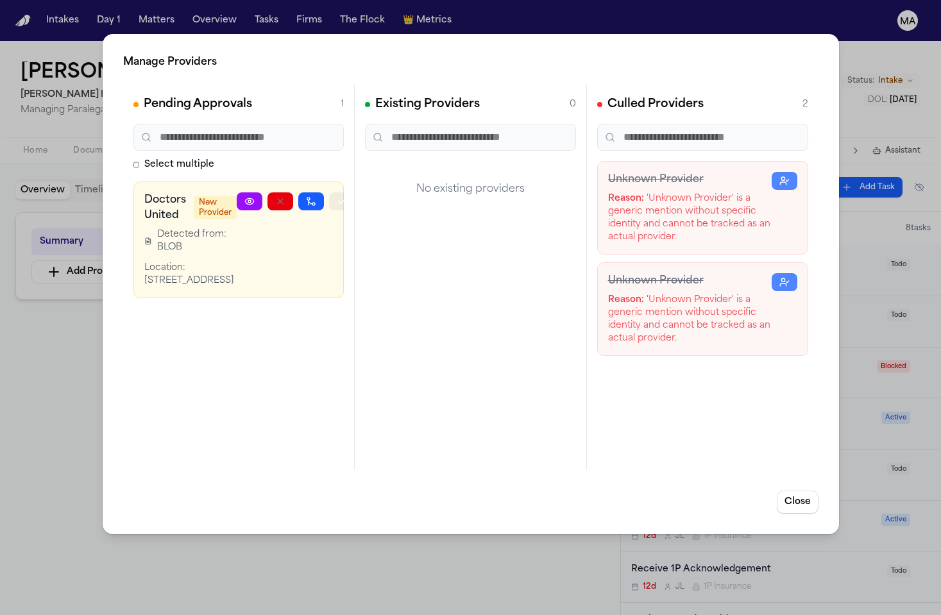
click at [334, 193] on button "button" at bounding box center [342, 202] width 26 height 18
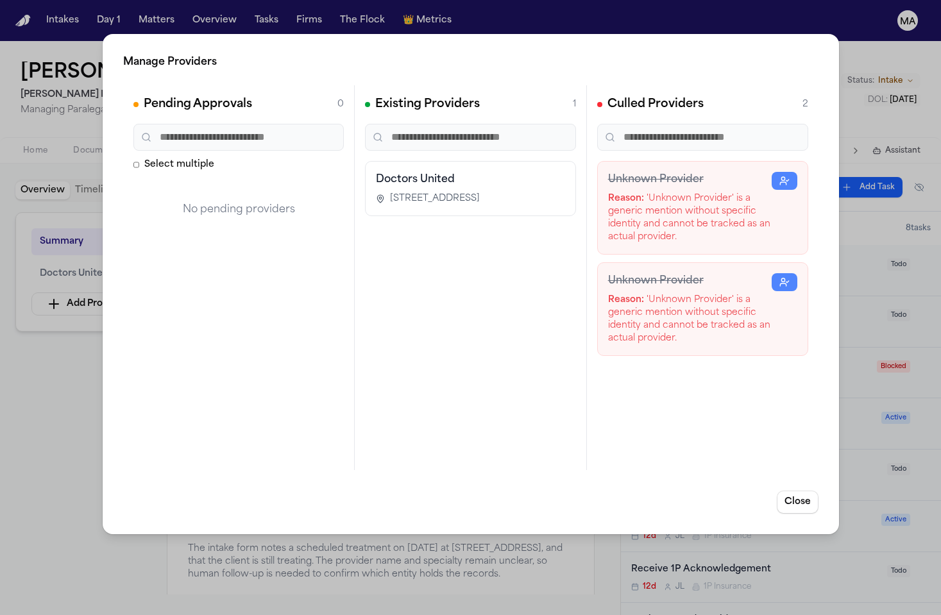
click at [80, 290] on div "Manage Providers Pending Approvals 0 Select multiple No pending providers Exist…" at bounding box center [470, 307] width 941 height 615
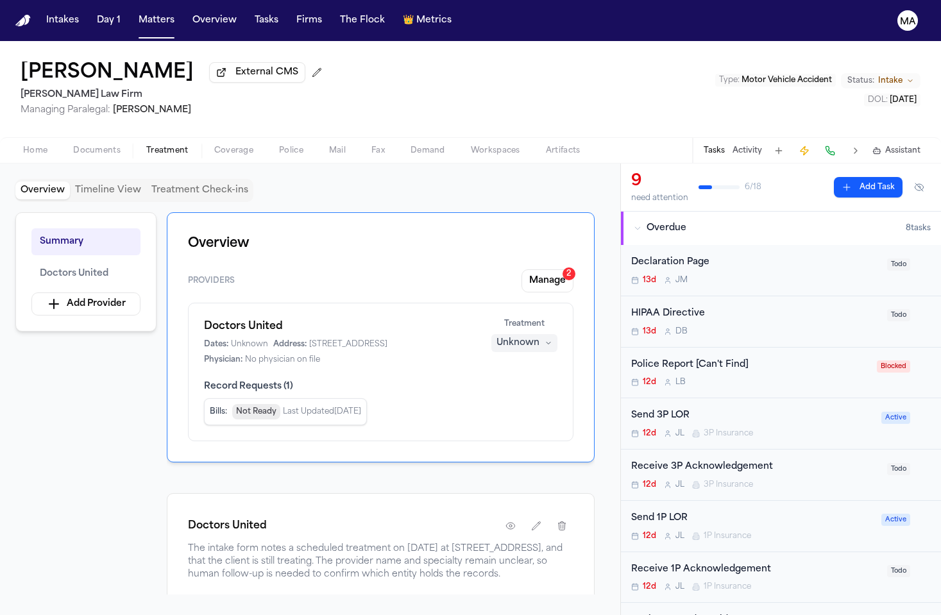
click at [540, 337] on div "Unknown" at bounding box center [518, 343] width 43 height 13
click at [557, 229] on span "Completed" at bounding box center [558, 235] width 51 height 13
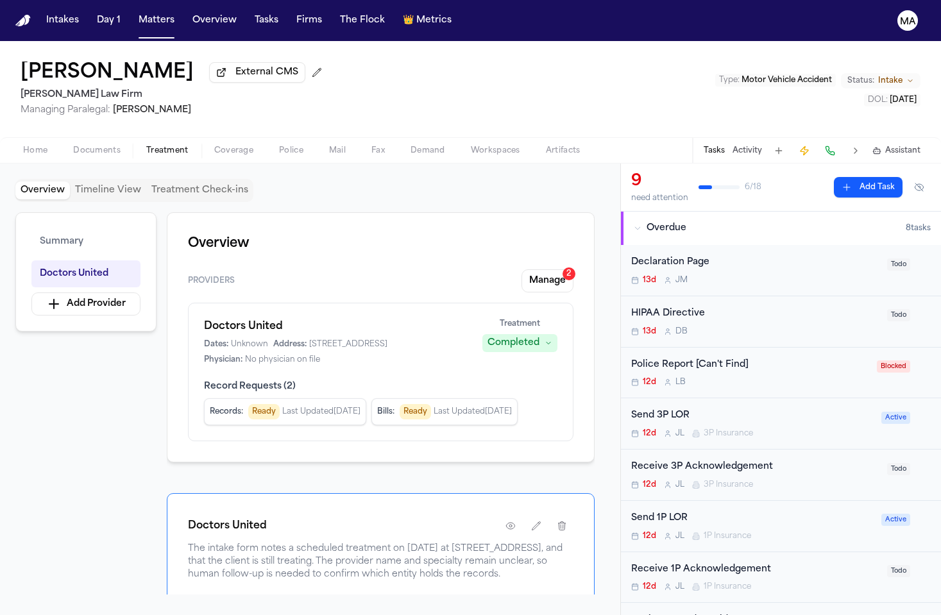
click at [115, 326] on div "Summary Doctors United Add Provider Overview Providers Manage 2 Doctors United …" at bounding box center [310, 403] width 590 height 382
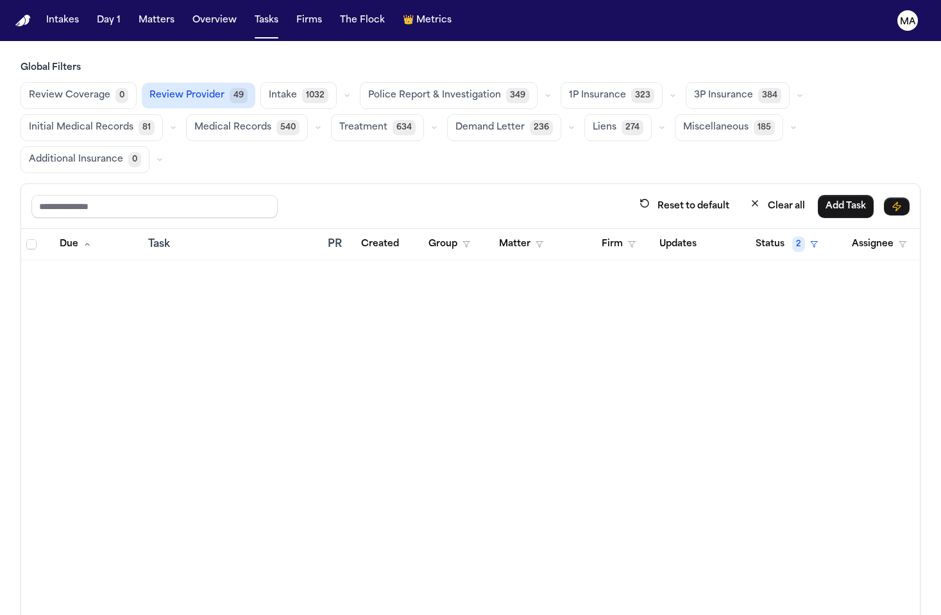
scroll to position [955, 0]
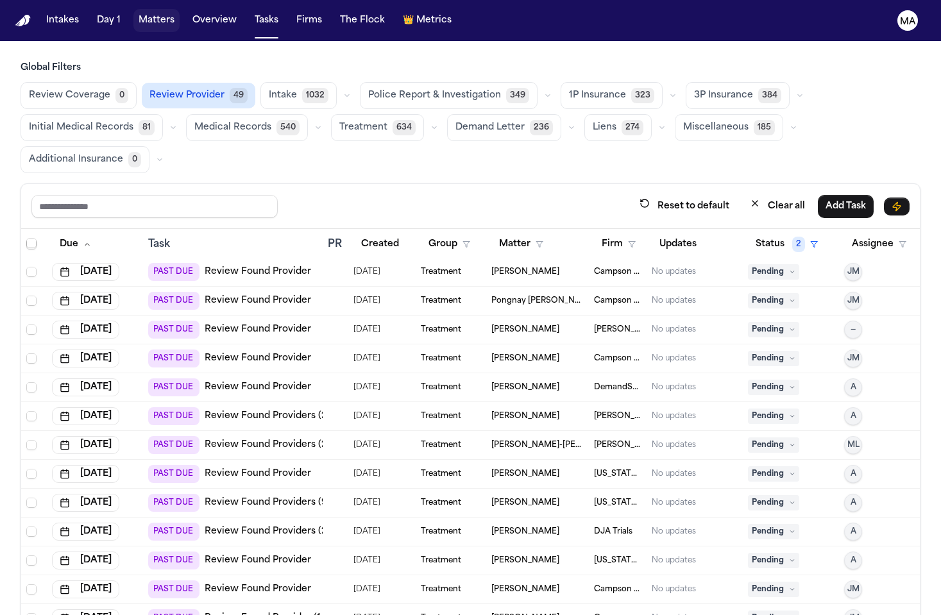
click at [133, 12] on button "Matters" at bounding box center [156, 20] width 46 height 23
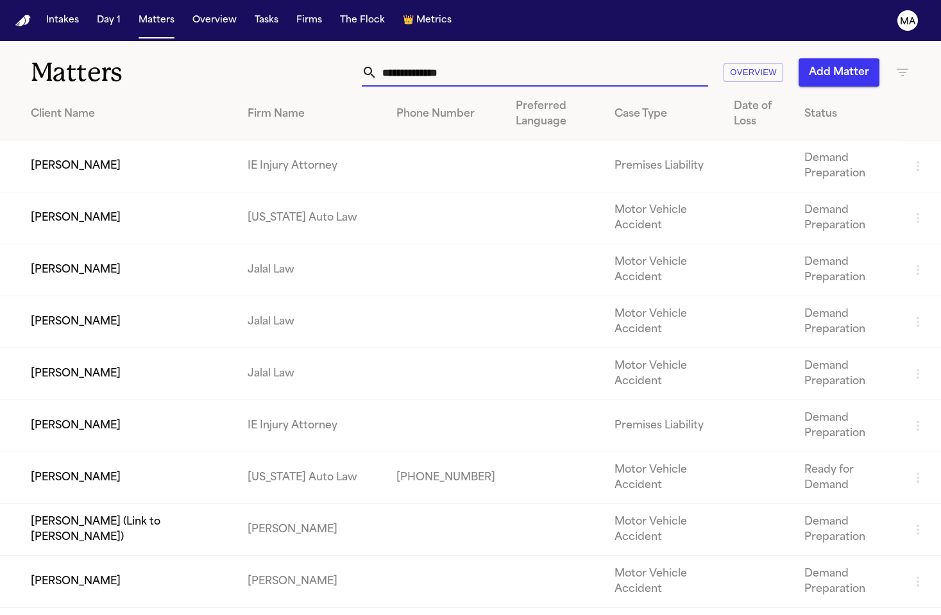
click at [643, 58] on input "text" at bounding box center [542, 72] width 331 height 28
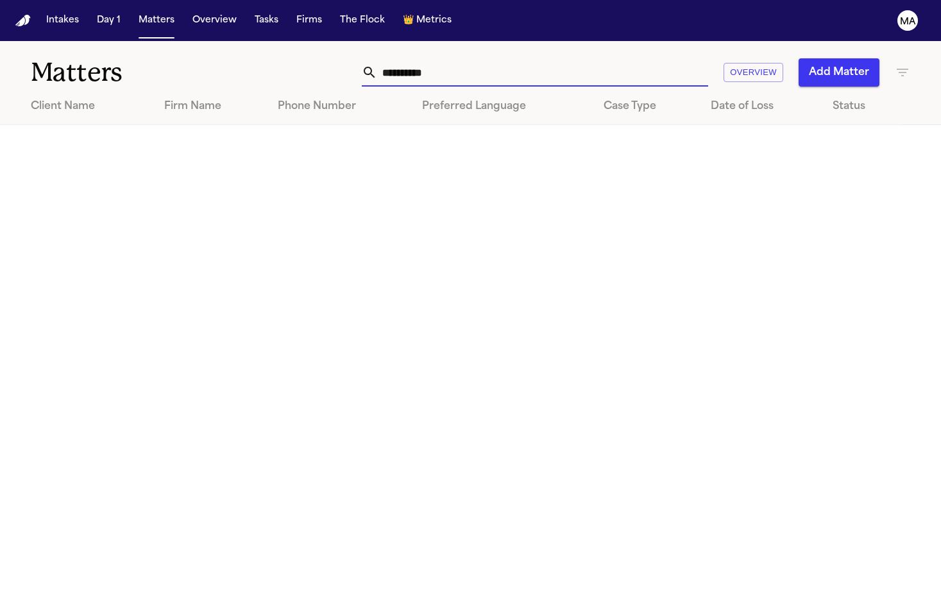
type input "**********"
click at [906, 65] on icon "button" at bounding box center [902, 72] width 15 height 15
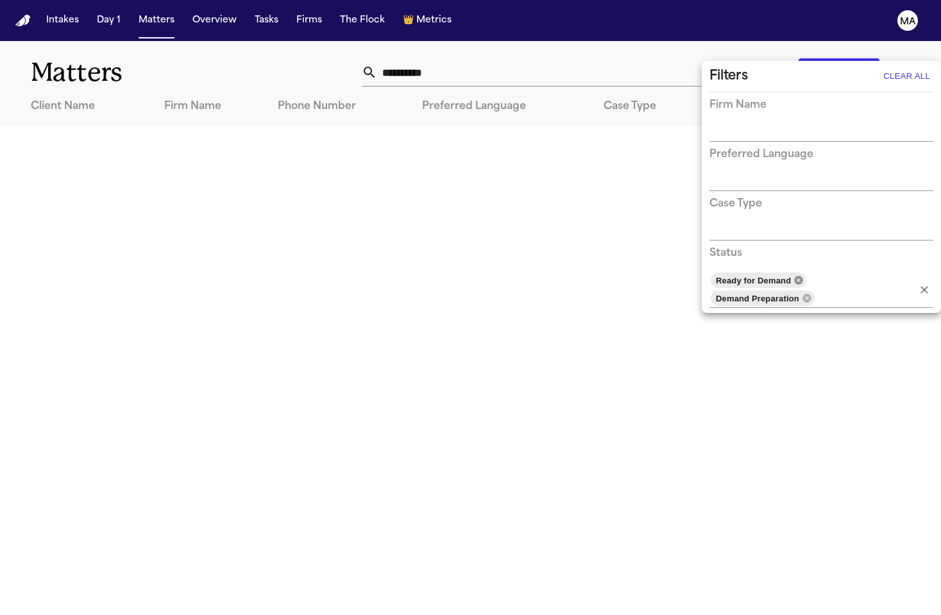
click at [795, 276] on icon at bounding box center [799, 280] width 8 height 8
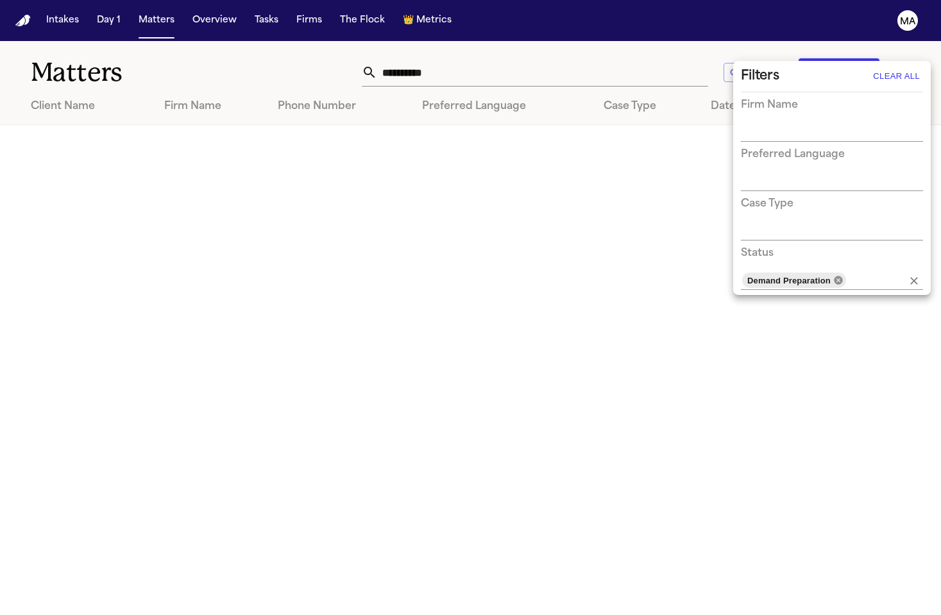
click at [834, 276] on icon at bounding box center [838, 280] width 8 height 8
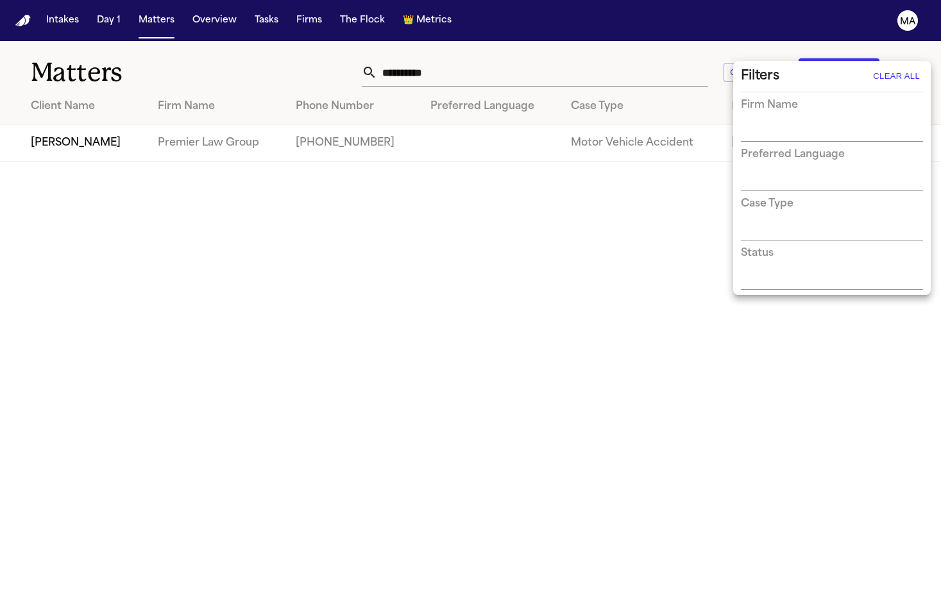
click at [155, 123] on div at bounding box center [470, 307] width 941 height 615
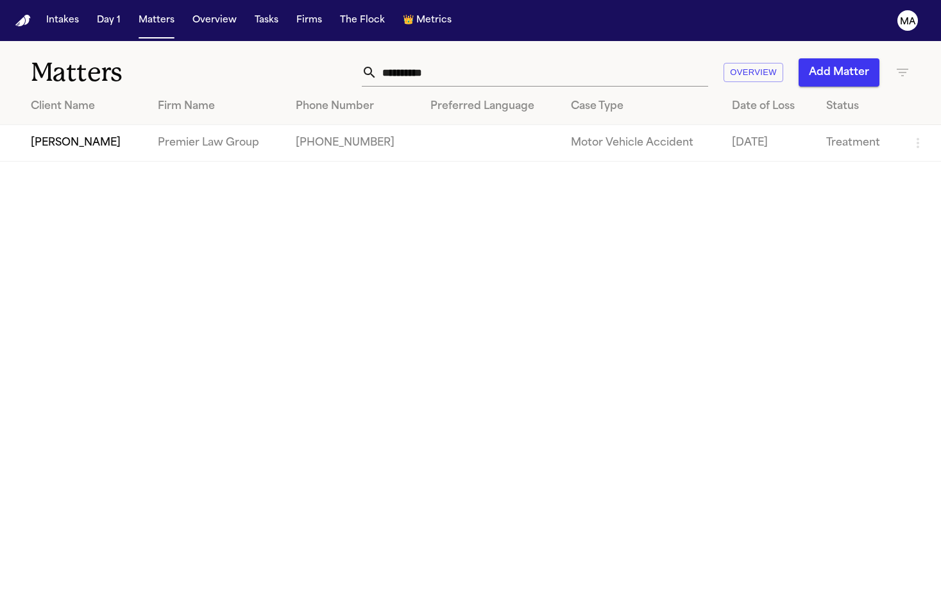
click at [103, 125] on td "[PERSON_NAME]" at bounding box center [74, 143] width 148 height 37
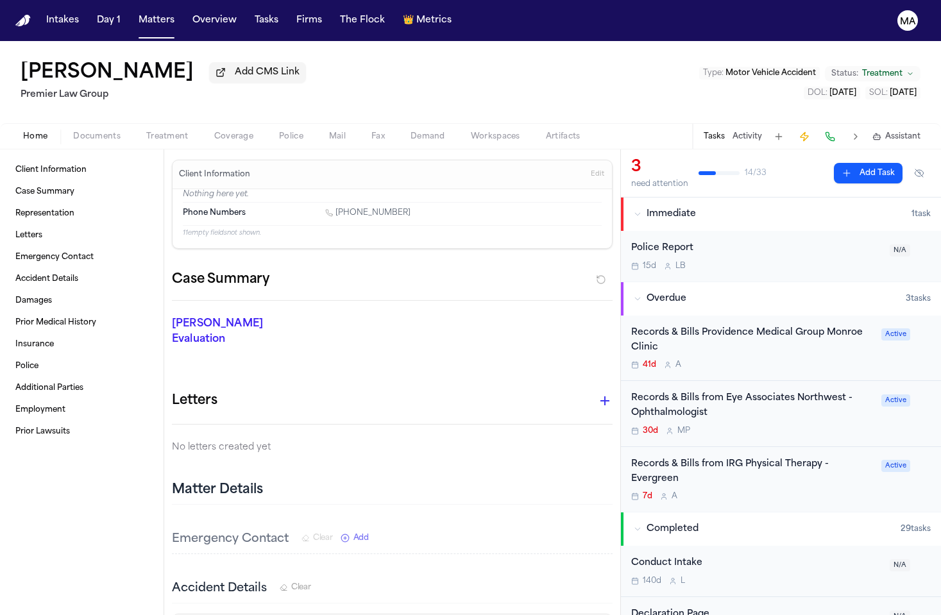
click at [73, 132] on span "Documents" at bounding box center [96, 137] width 47 height 10
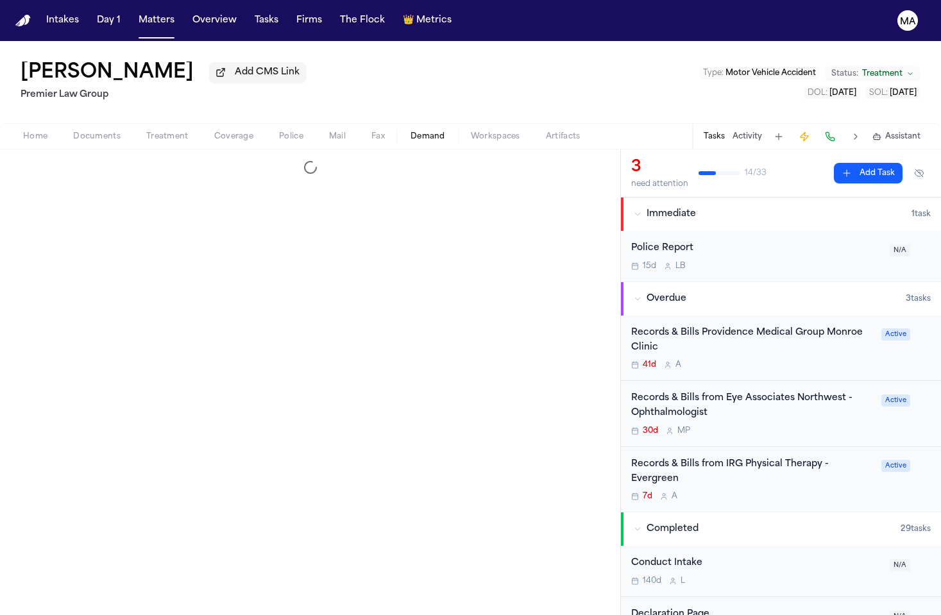
click at [411, 132] on span "Demand" at bounding box center [428, 137] width 35 height 10
select select "**********"
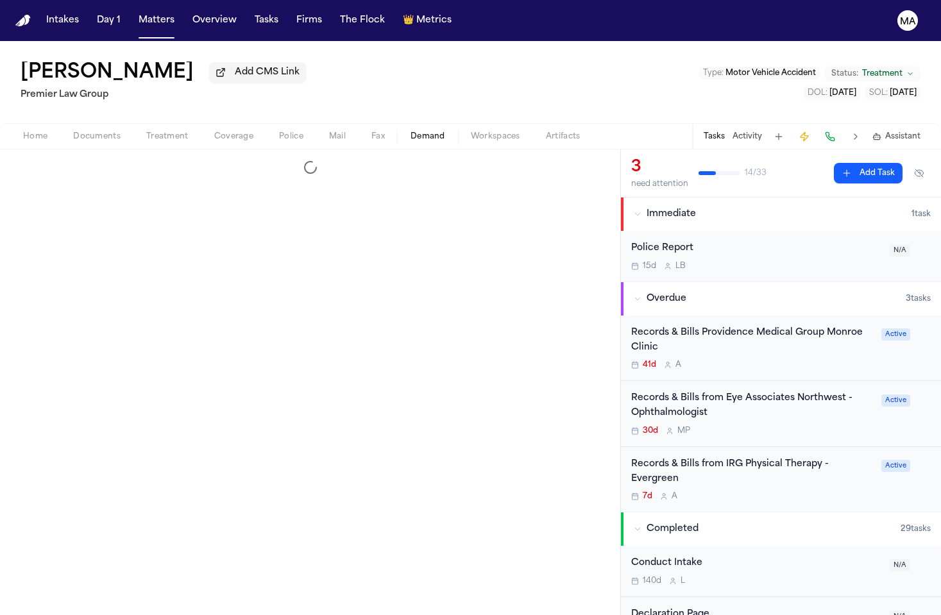
select select "**********"
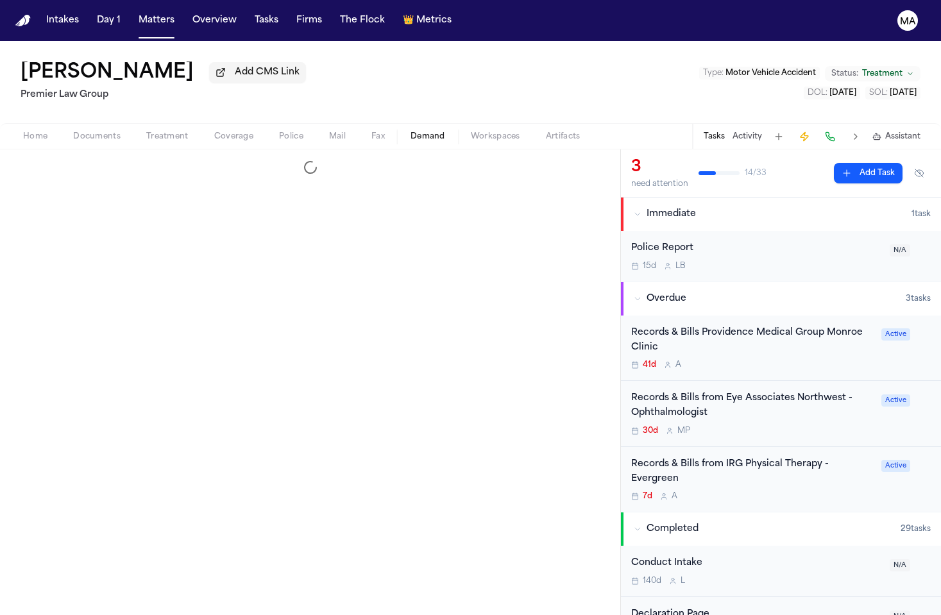
select select "**********"
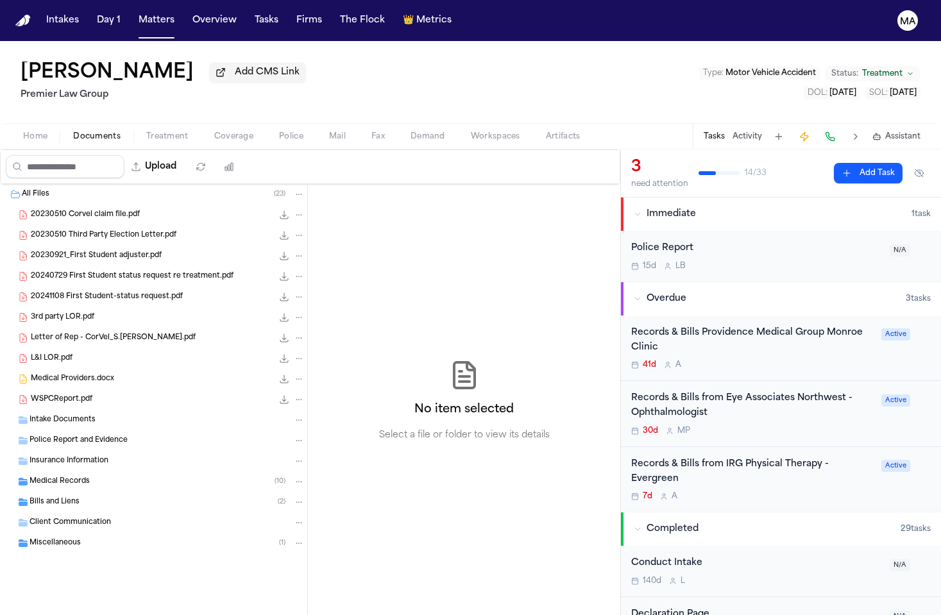
click at [73, 132] on span "Documents" at bounding box center [96, 137] width 47 height 10
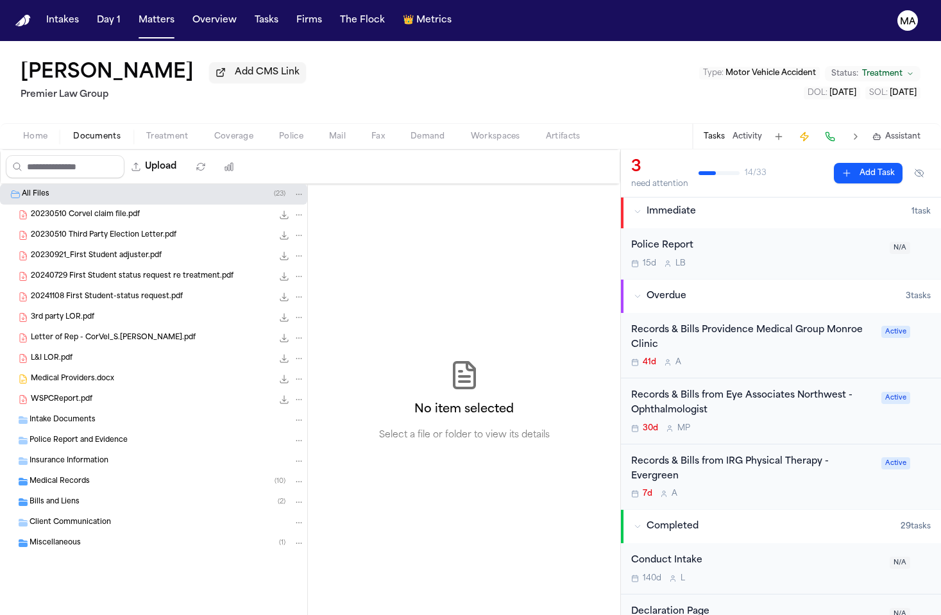
scroll to position [26, 0]
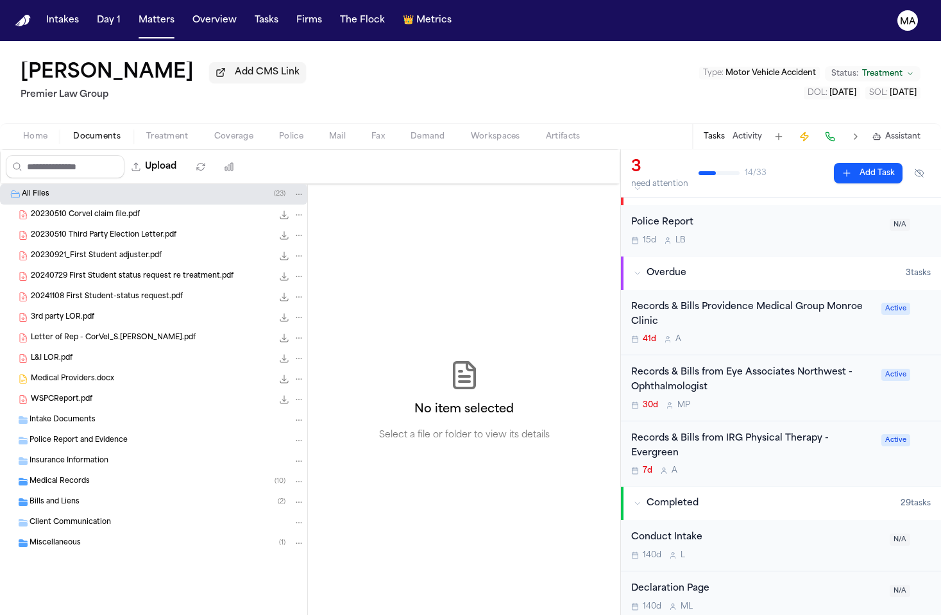
click at [705, 432] on div "Records & Bills from IRG Physical Therapy - Evergreen" at bounding box center [752, 447] width 243 height 30
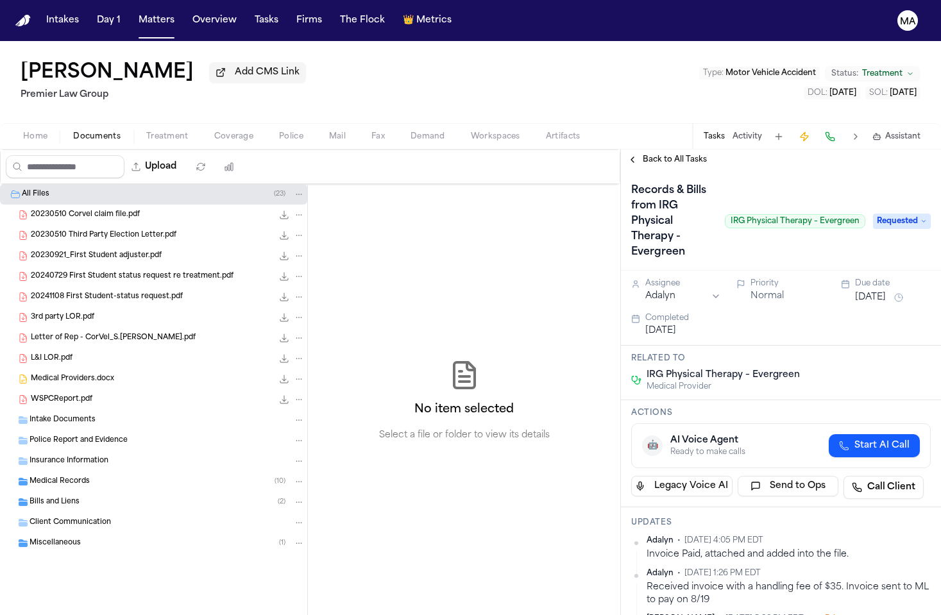
click at [643, 155] on span "Back to All Tasks" at bounding box center [675, 160] width 64 height 10
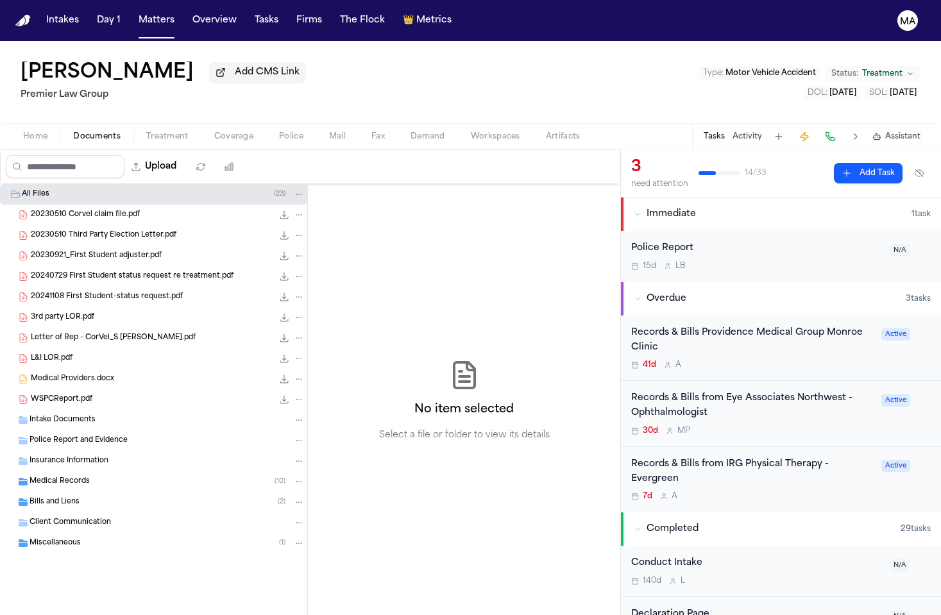
click at [703, 326] on div "Records & Bills Providence Medical Group Monroe Clinic" at bounding box center [752, 341] width 243 height 30
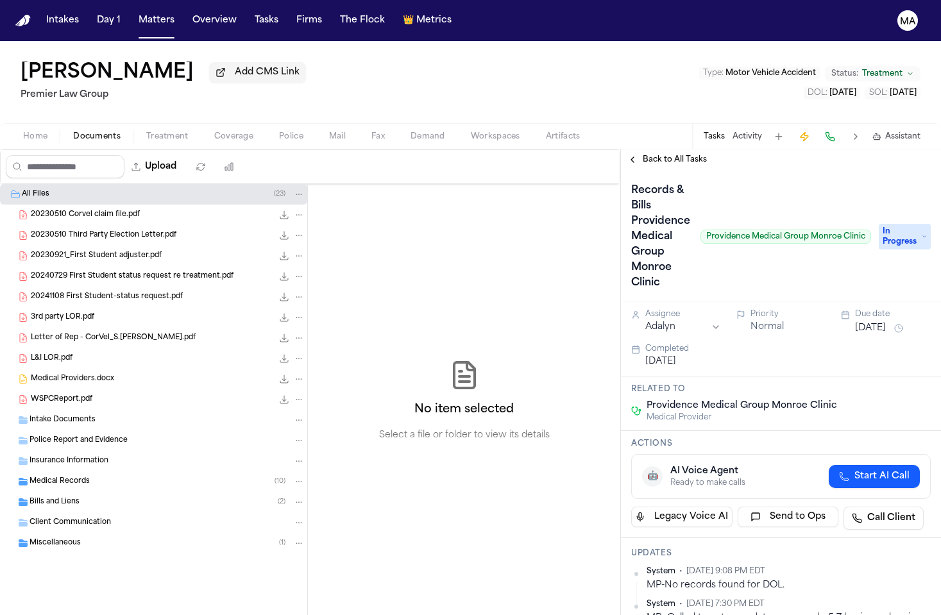
click at [910, 224] on span "In Progress" at bounding box center [905, 237] width 52 height 26
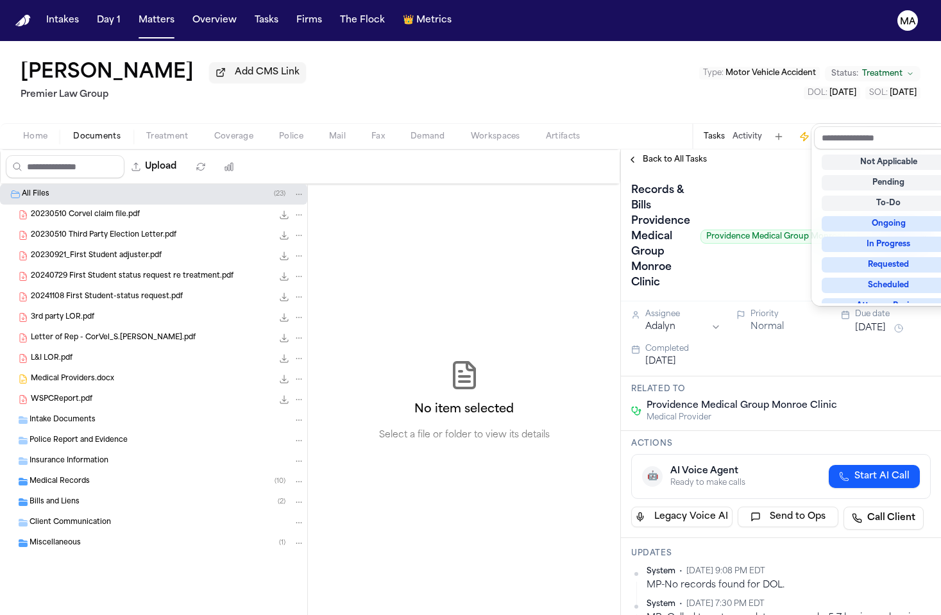
scroll to position [81, 0]
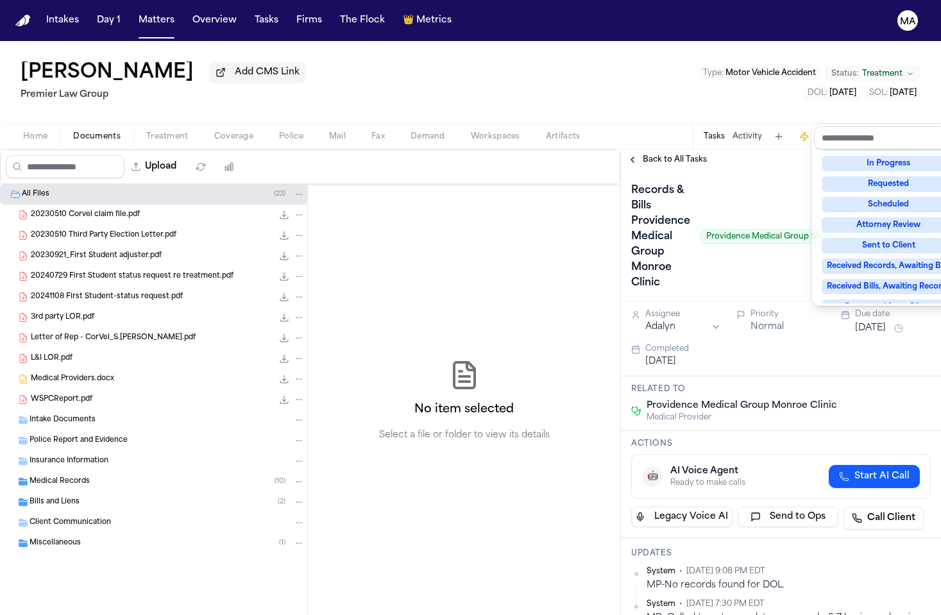
click at [897, 361] on div "Complete" at bounding box center [889, 368] width 134 height 15
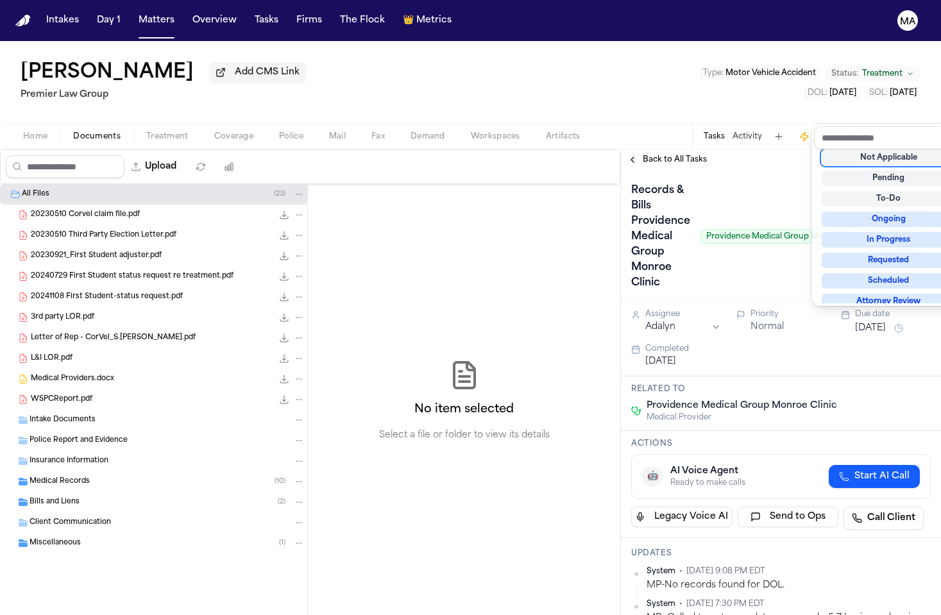
scroll to position [3, 0]
click at [726, 150] on div "Back to All Tasks Records & Bills Providence Medical Group Monroe Clinic Provid…" at bounding box center [781, 383] width 320 height 466
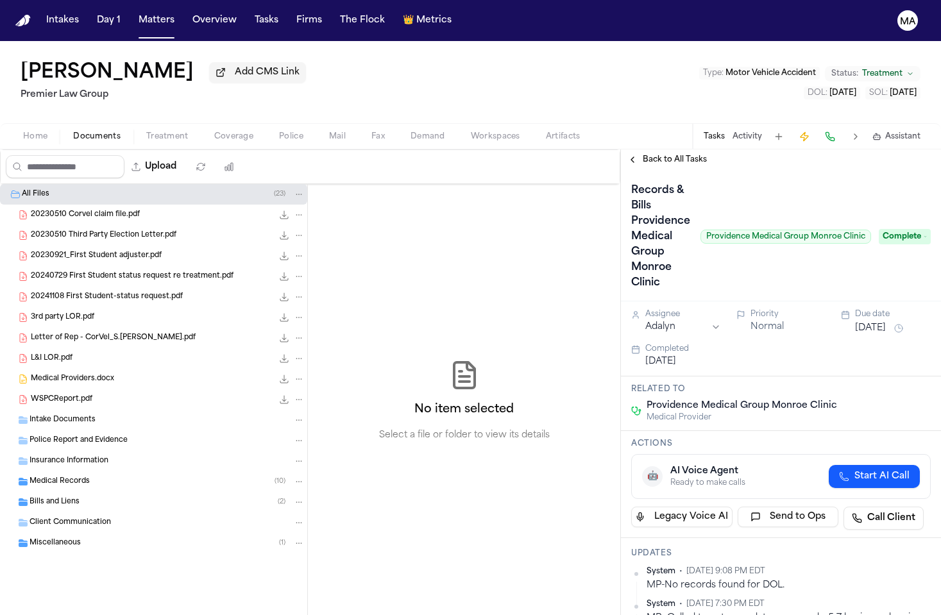
click at [654, 155] on span "Back to All Tasks" at bounding box center [675, 160] width 64 height 10
